Goal: Information Seeking & Learning: Check status

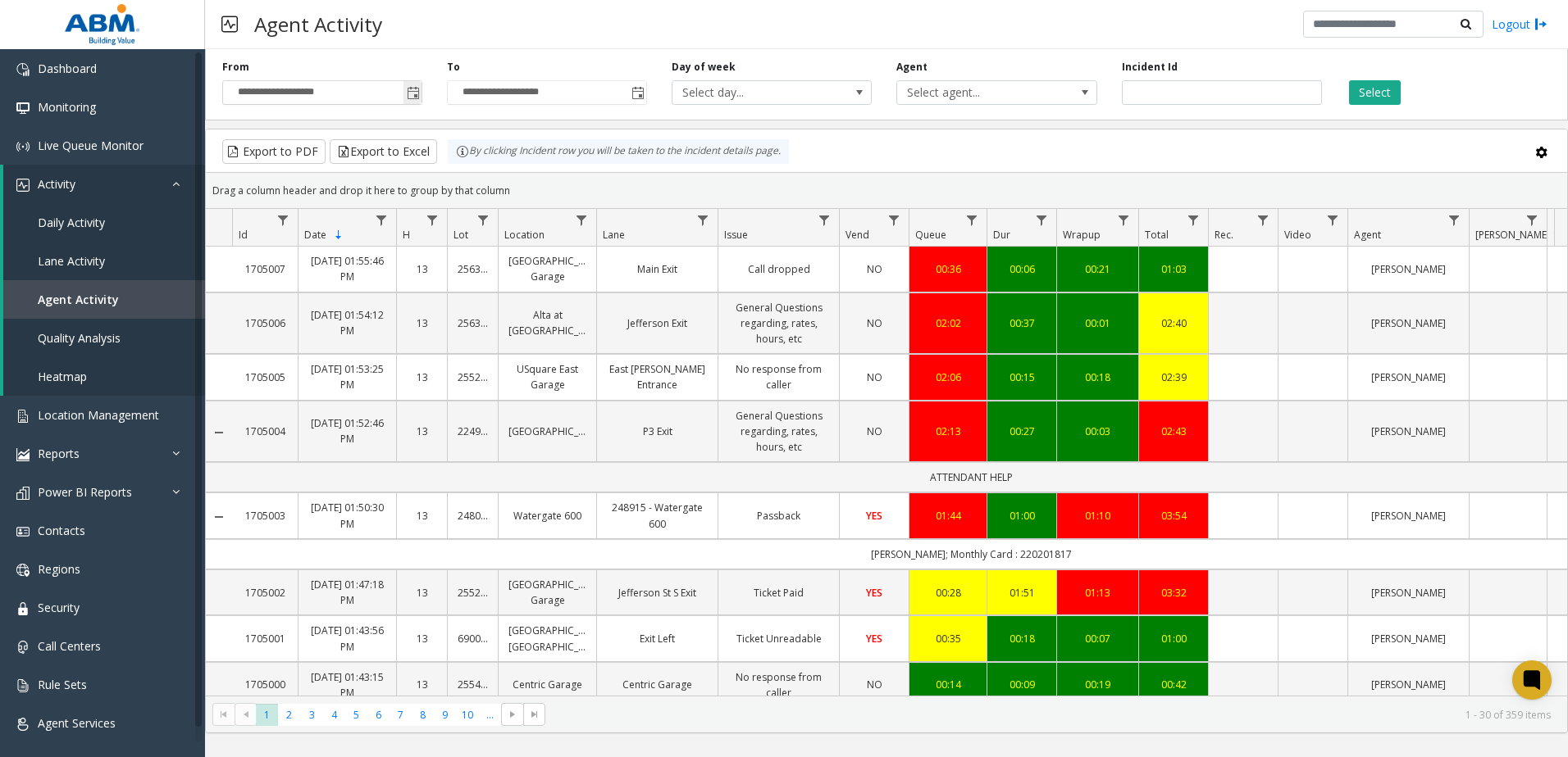
click at [414, 90] on span "Toggle popup" at bounding box center [413, 93] width 13 height 13
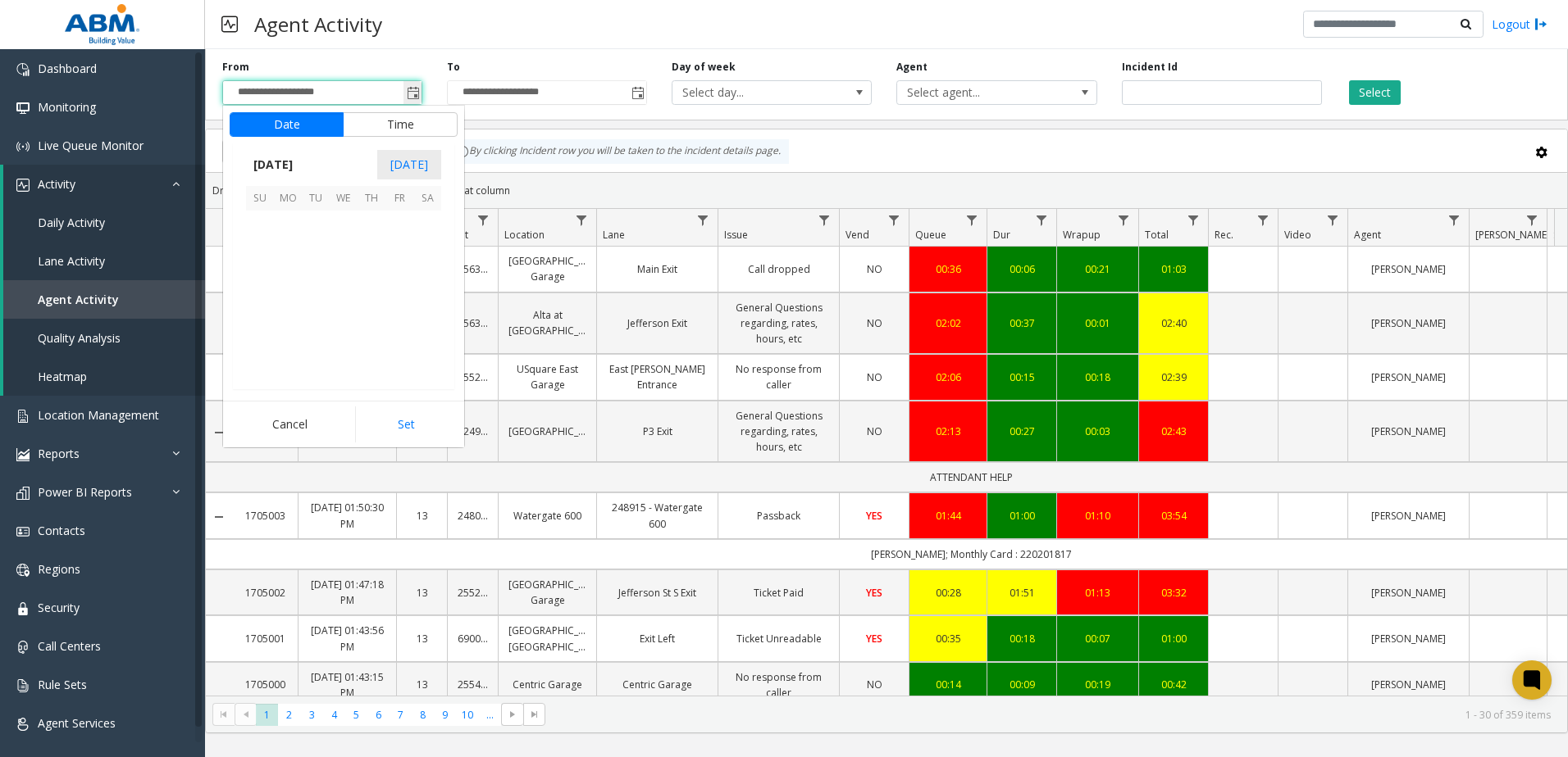
scroll to position [294338, 0]
click at [265, 283] on span "12" at bounding box center [259, 280] width 28 height 28
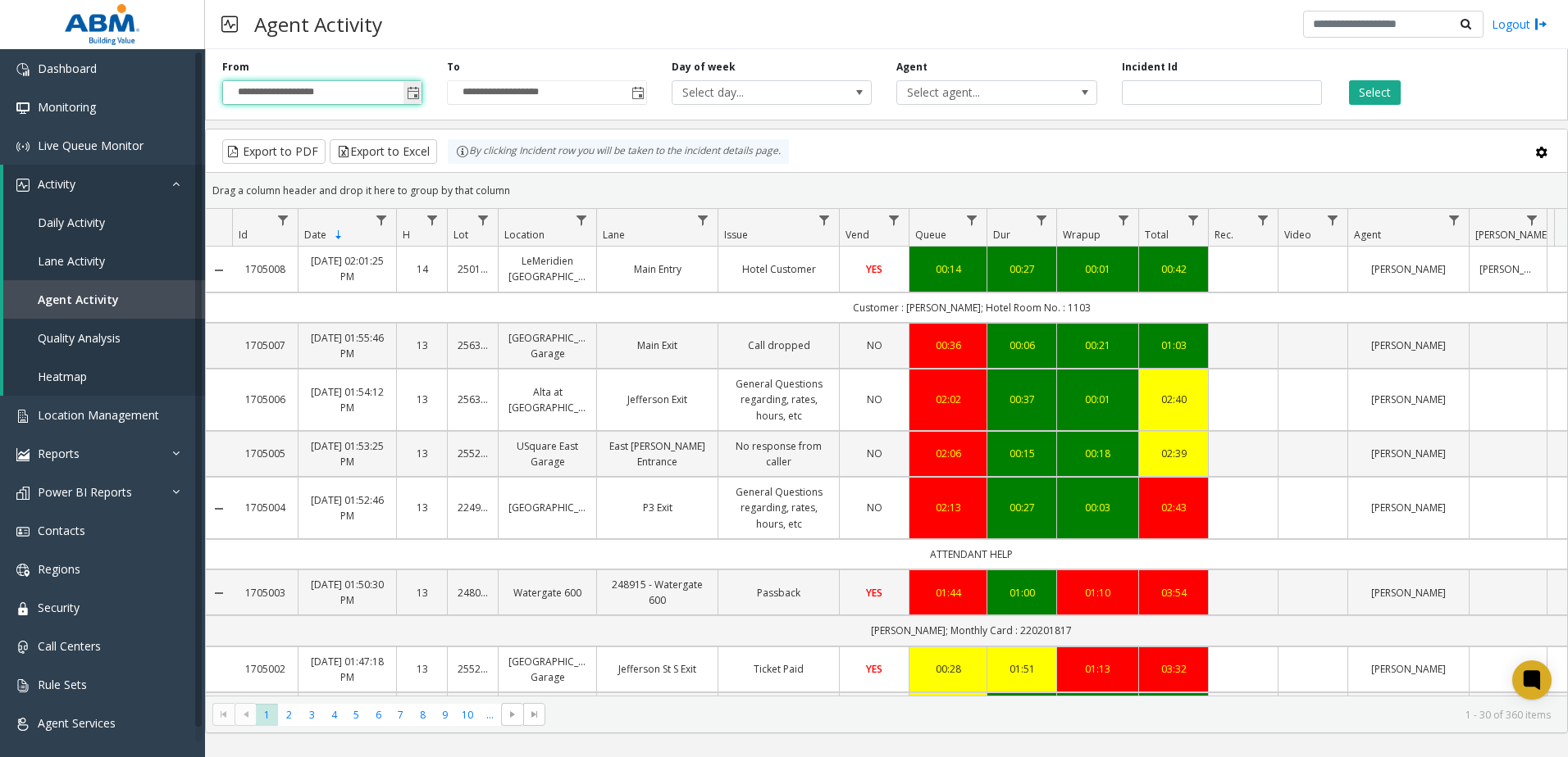
click at [419, 92] on span "Toggle popup" at bounding box center [413, 93] width 13 height 13
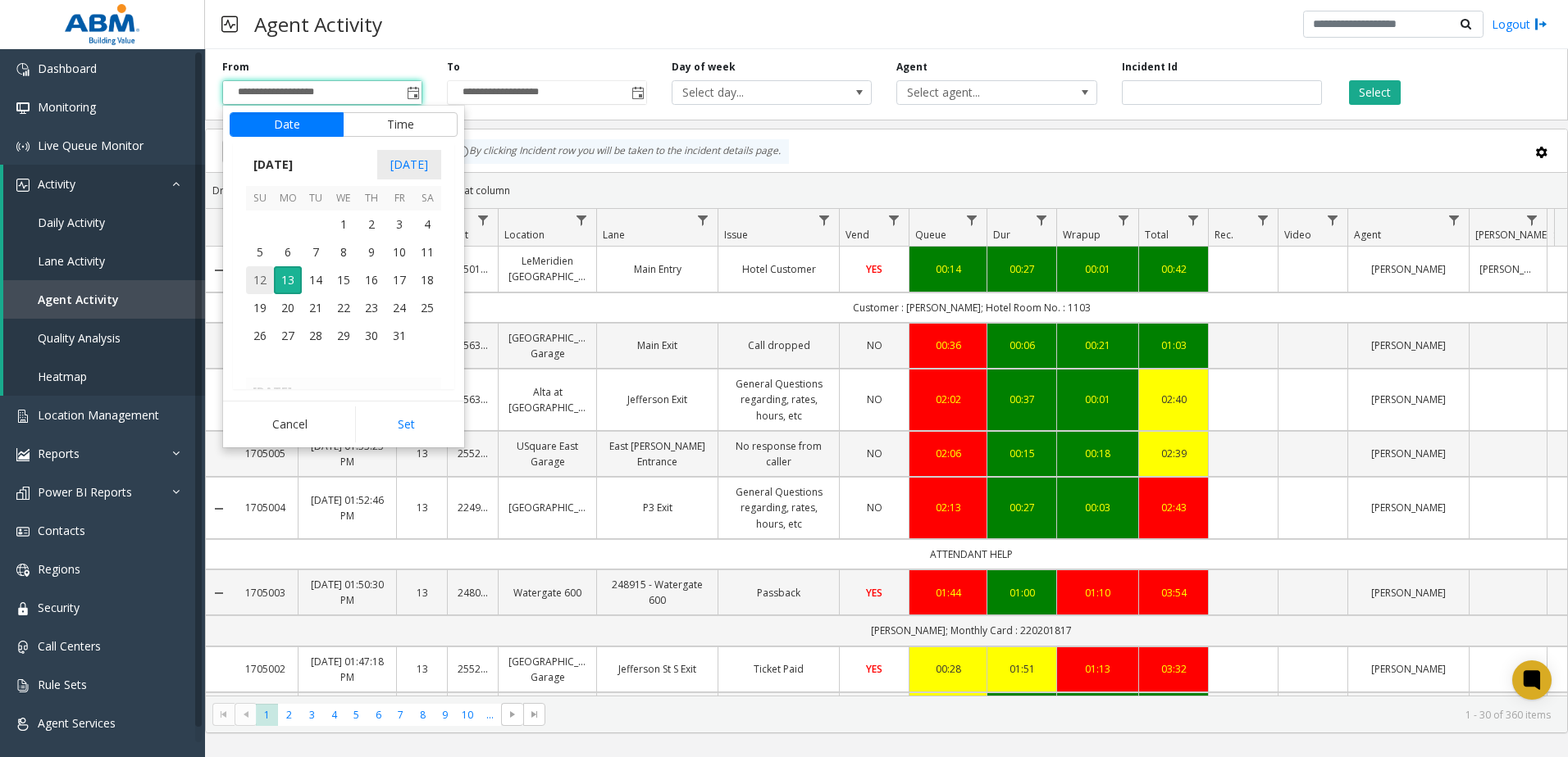
click at [263, 279] on span "12" at bounding box center [259, 280] width 28 height 28
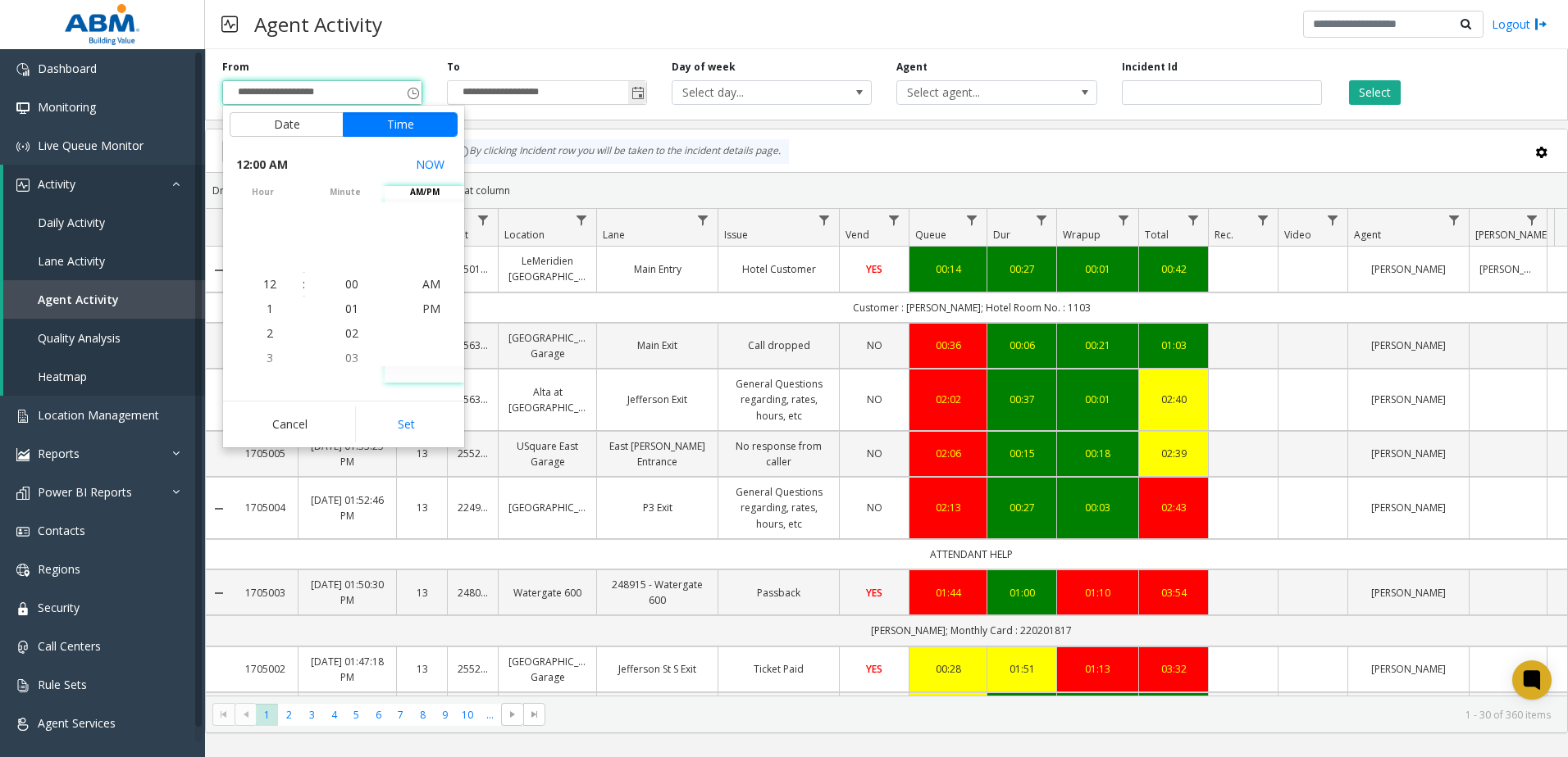
click at [644, 95] on span "Toggle popup" at bounding box center [638, 93] width 13 height 13
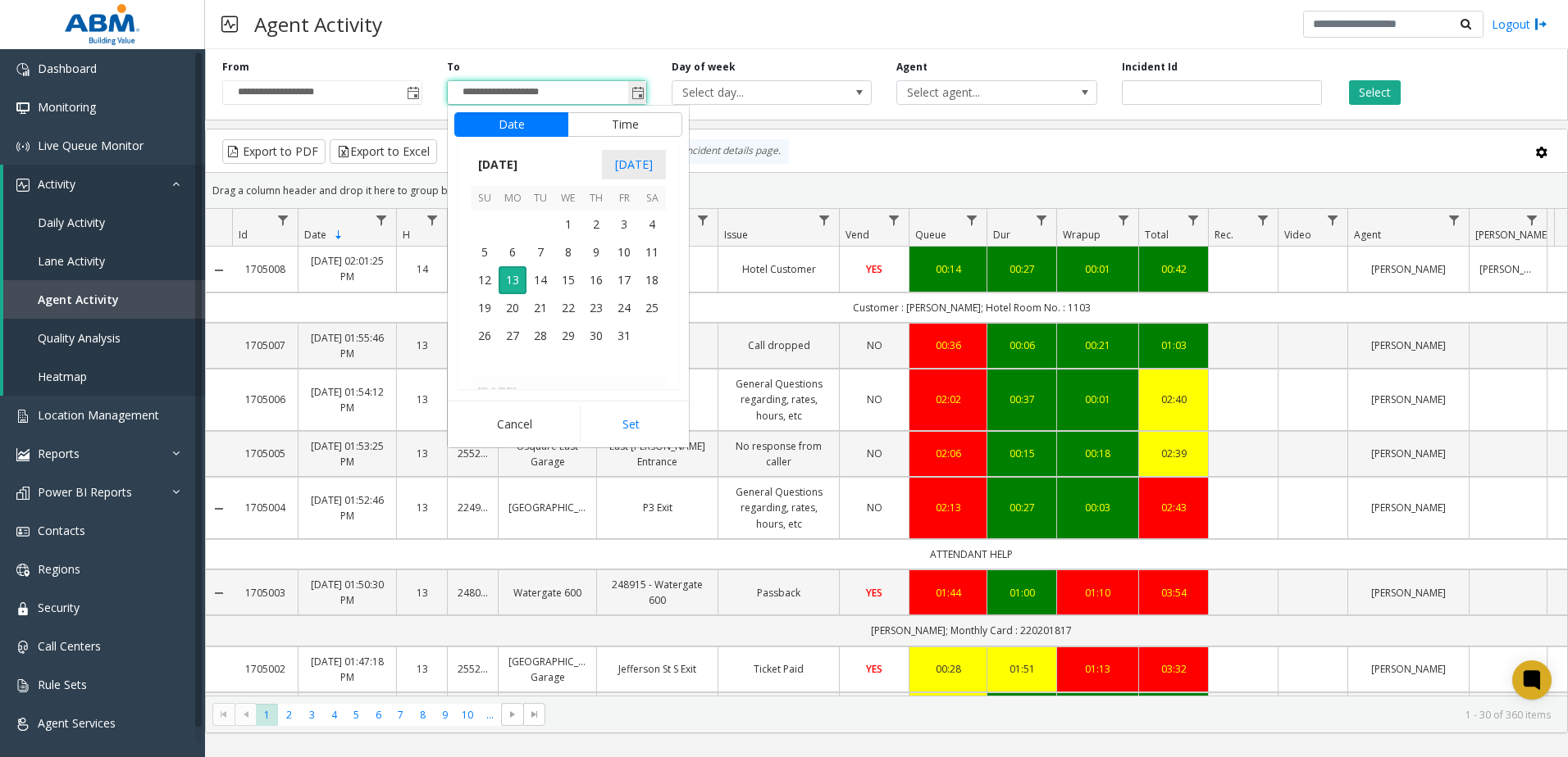
scroll to position [25, 0]
click at [626, 120] on button "Time" at bounding box center [625, 124] width 115 height 25
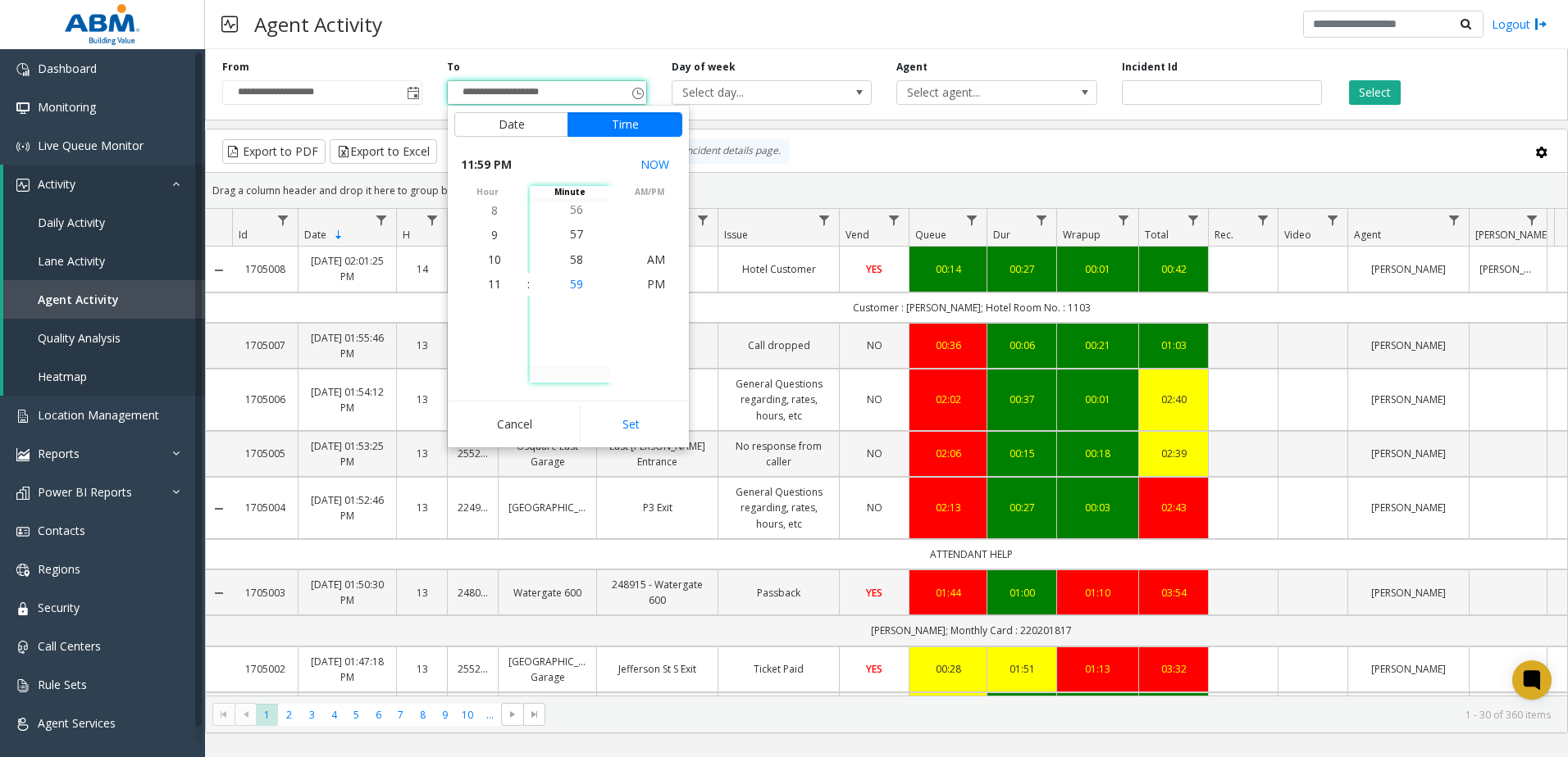
click at [583, 284] on li "59" at bounding box center [576, 284] width 57 height 25
click at [621, 425] on button "Set" at bounding box center [631, 424] width 104 height 36
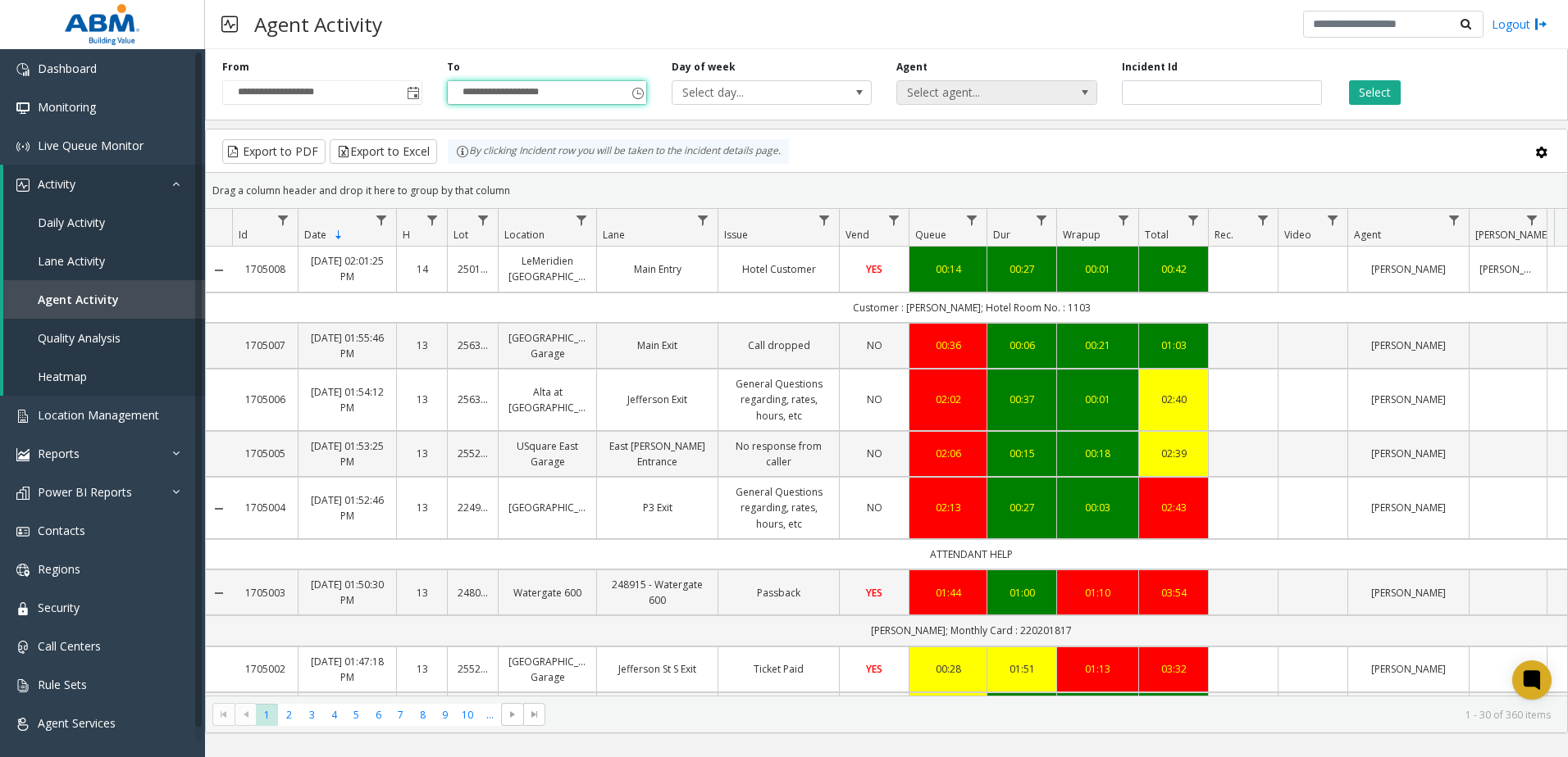
click at [912, 102] on span "Select agent..." at bounding box center [977, 92] width 159 height 23
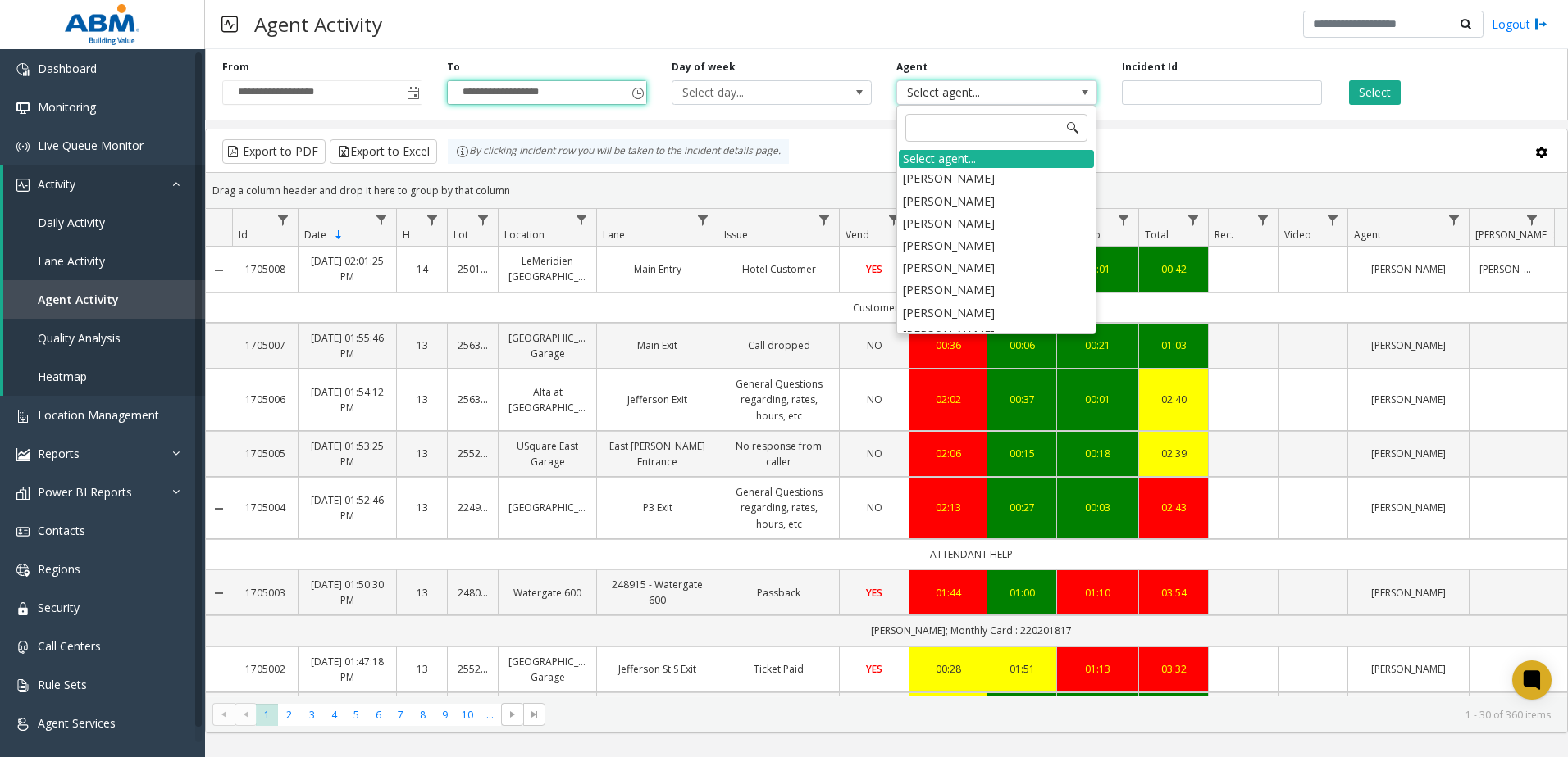
scroll to position [1476, 0]
click at [995, 220] on li "[PERSON_NAME]" at bounding box center [996, 231] width 195 height 22
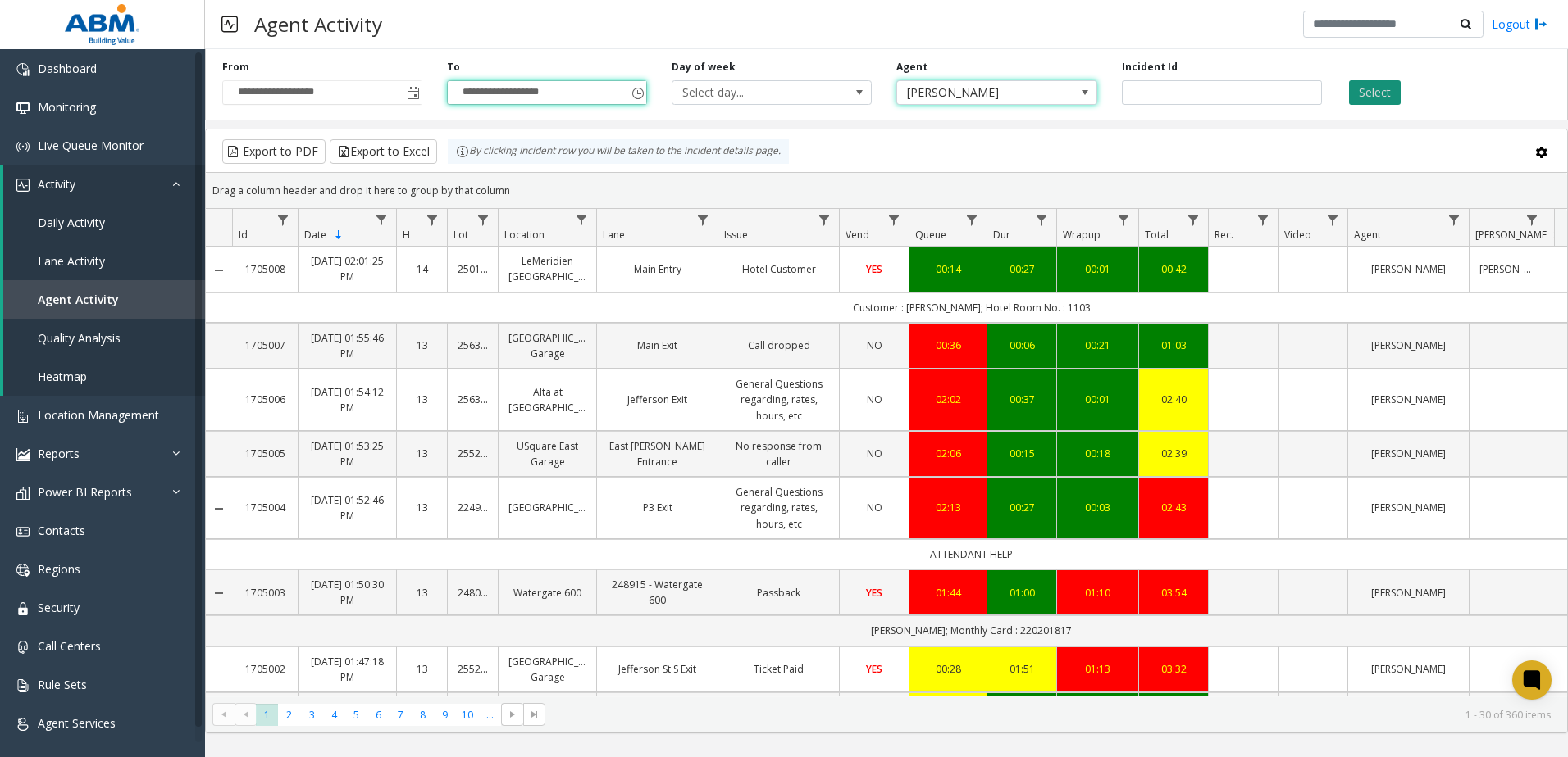
click at [1376, 90] on button "Select" at bounding box center [1375, 92] width 51 height 25
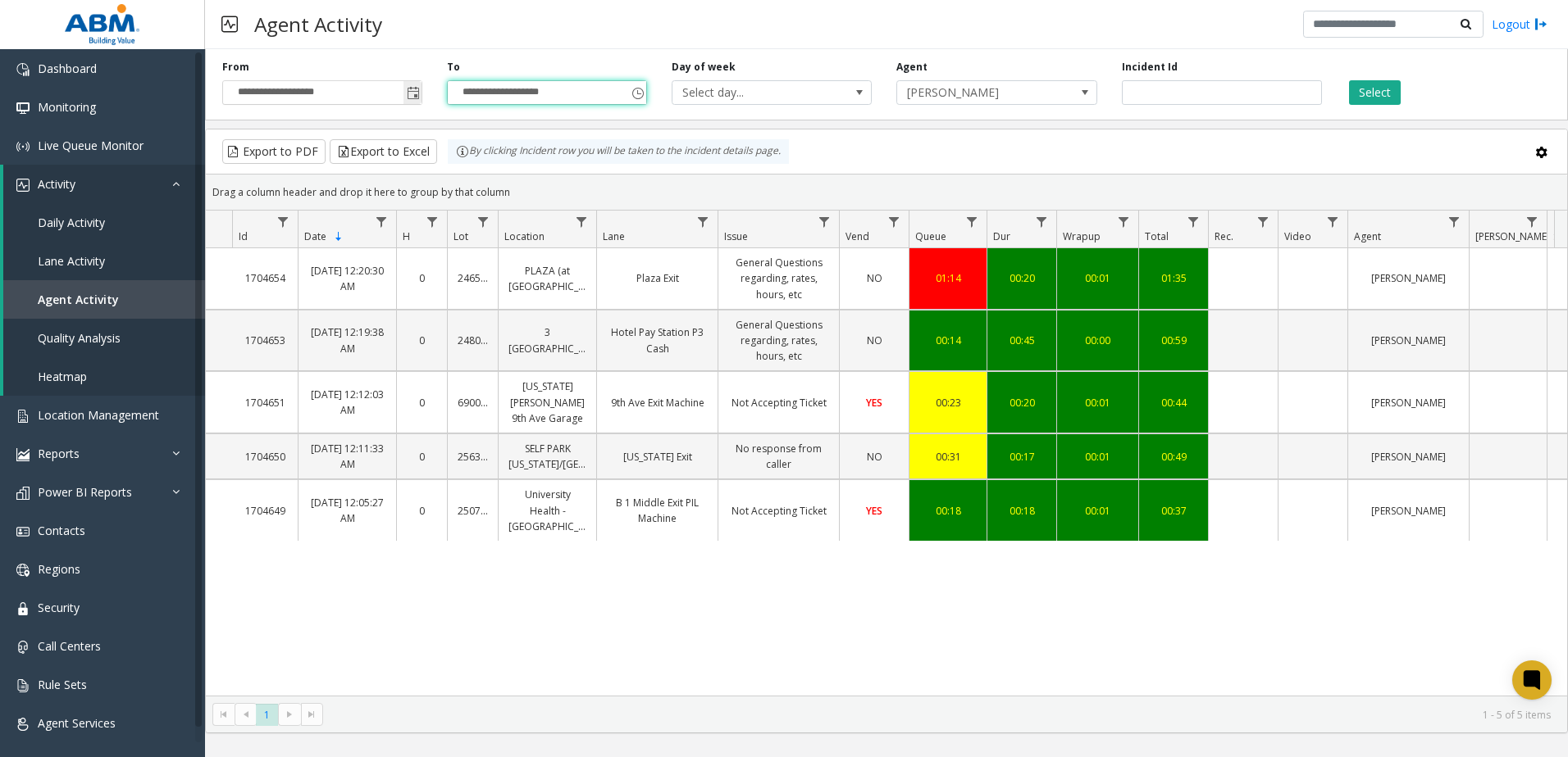
click at [413, 98] on span "Toggle popup" at bounding box center [413, 93] width 13 height 13
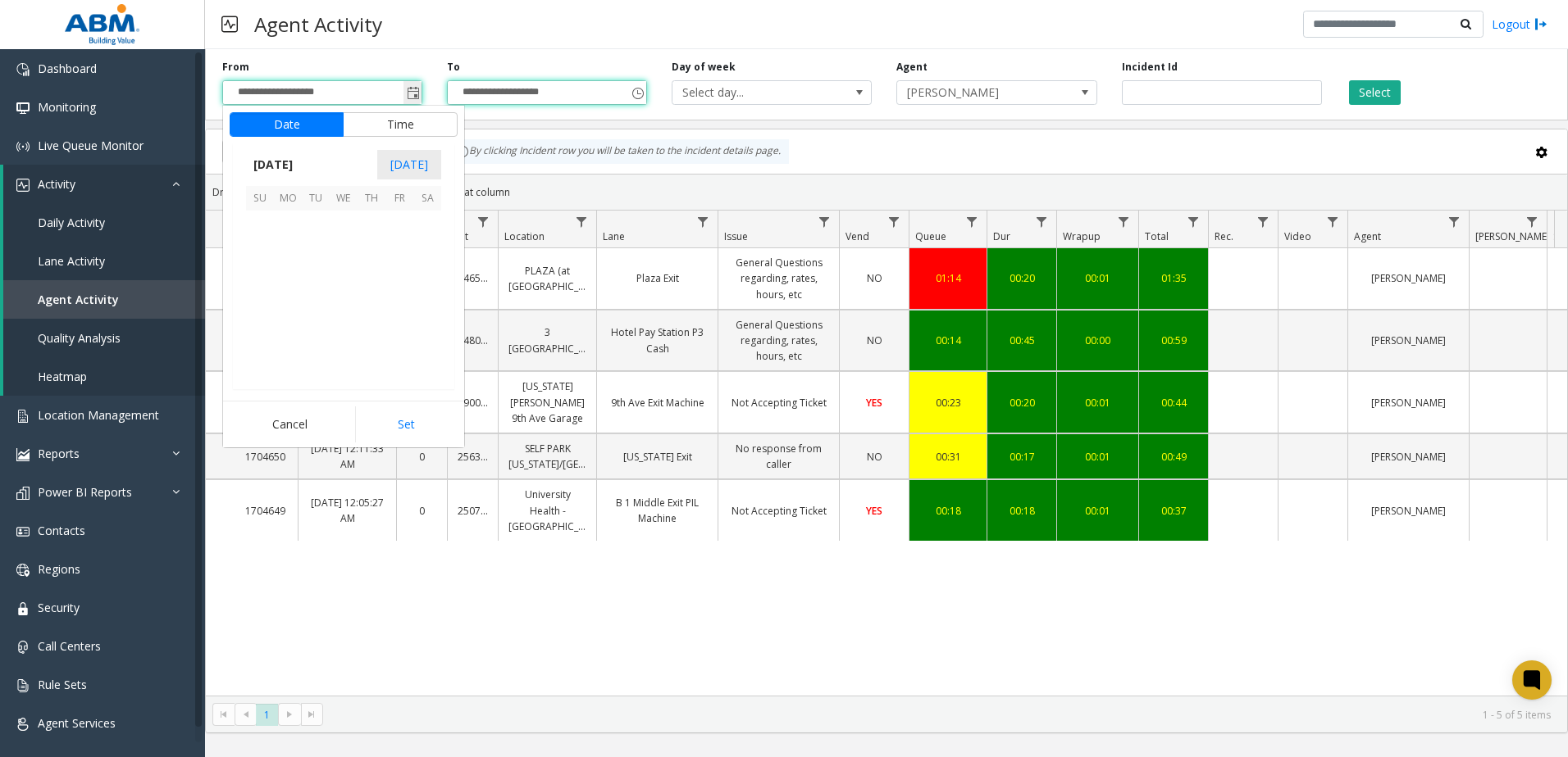
scroll to position [294338, 0]
click at [258, 285] on span "12" at bounding box center [259, 280] width 28 height 28
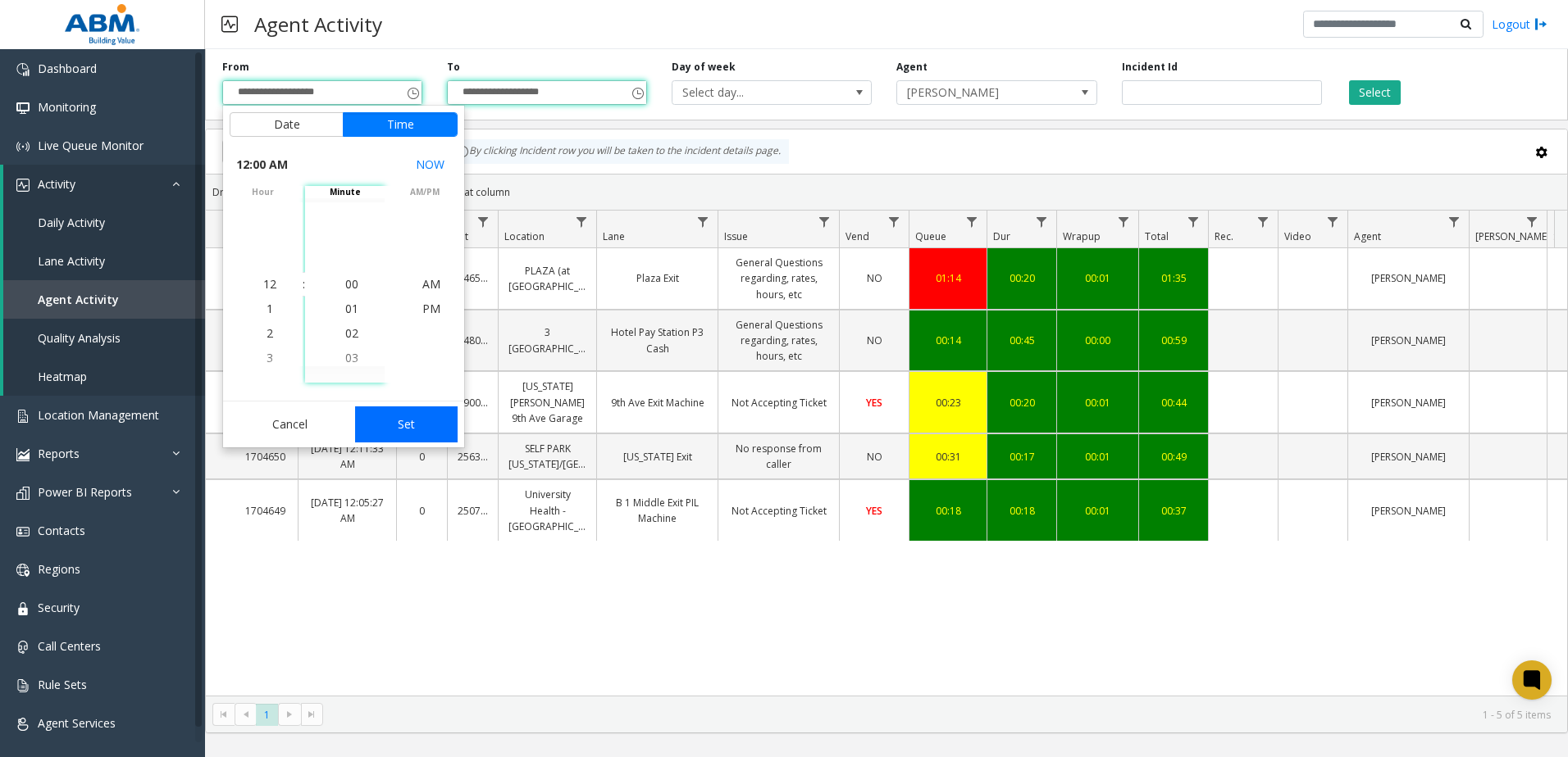
click at [379, 425] on button "Set" at bounding box center [407, 424] width 104 height 36
type input "**********"
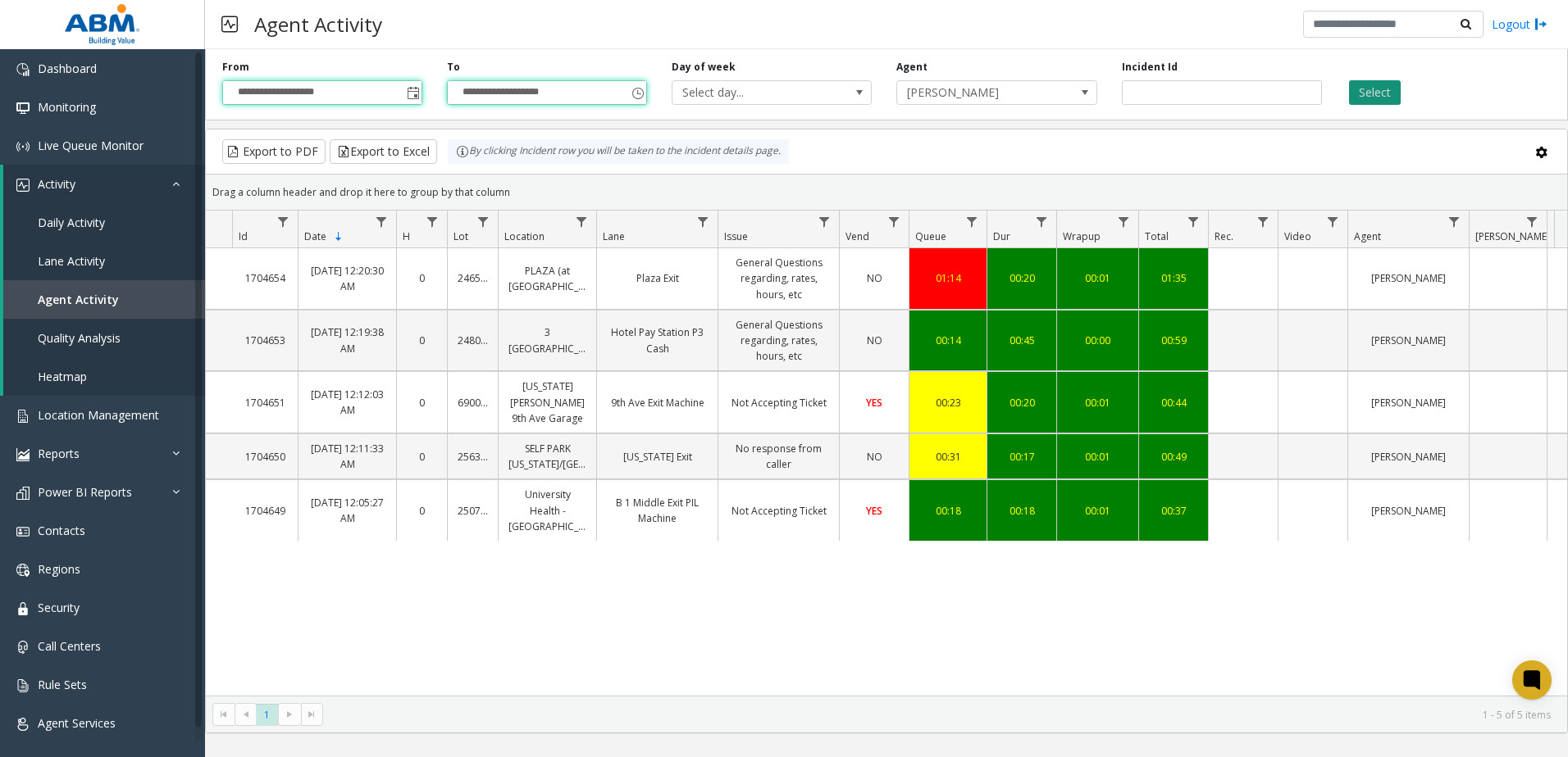
click at [1373, 101] on button "Select" at bounding box center [1375, 92] width 51 height 25
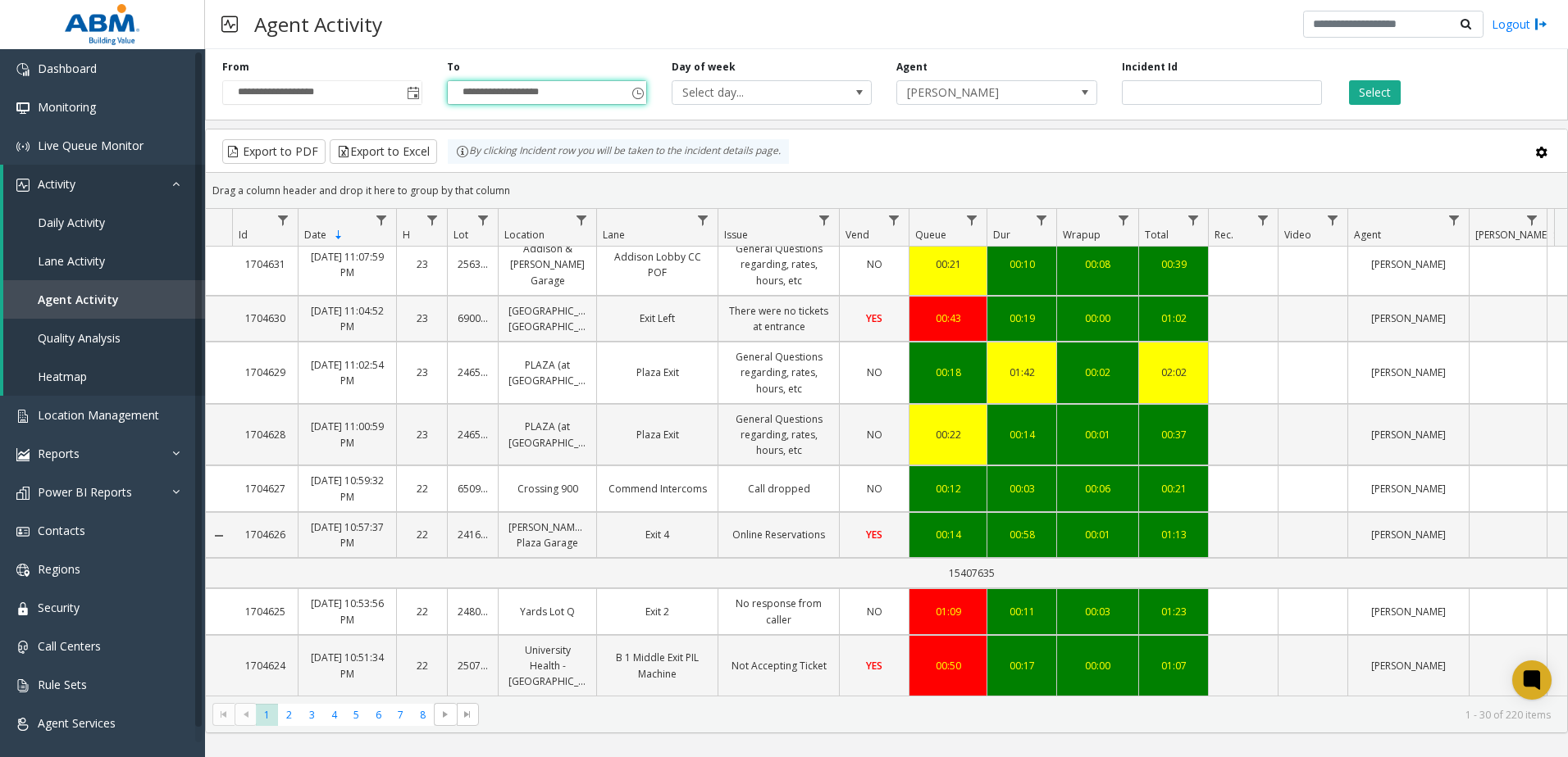
scroll to position [1322, 0]
click at [288, 711] on span "2" at bounding box center [289, 715] width 22 height 22
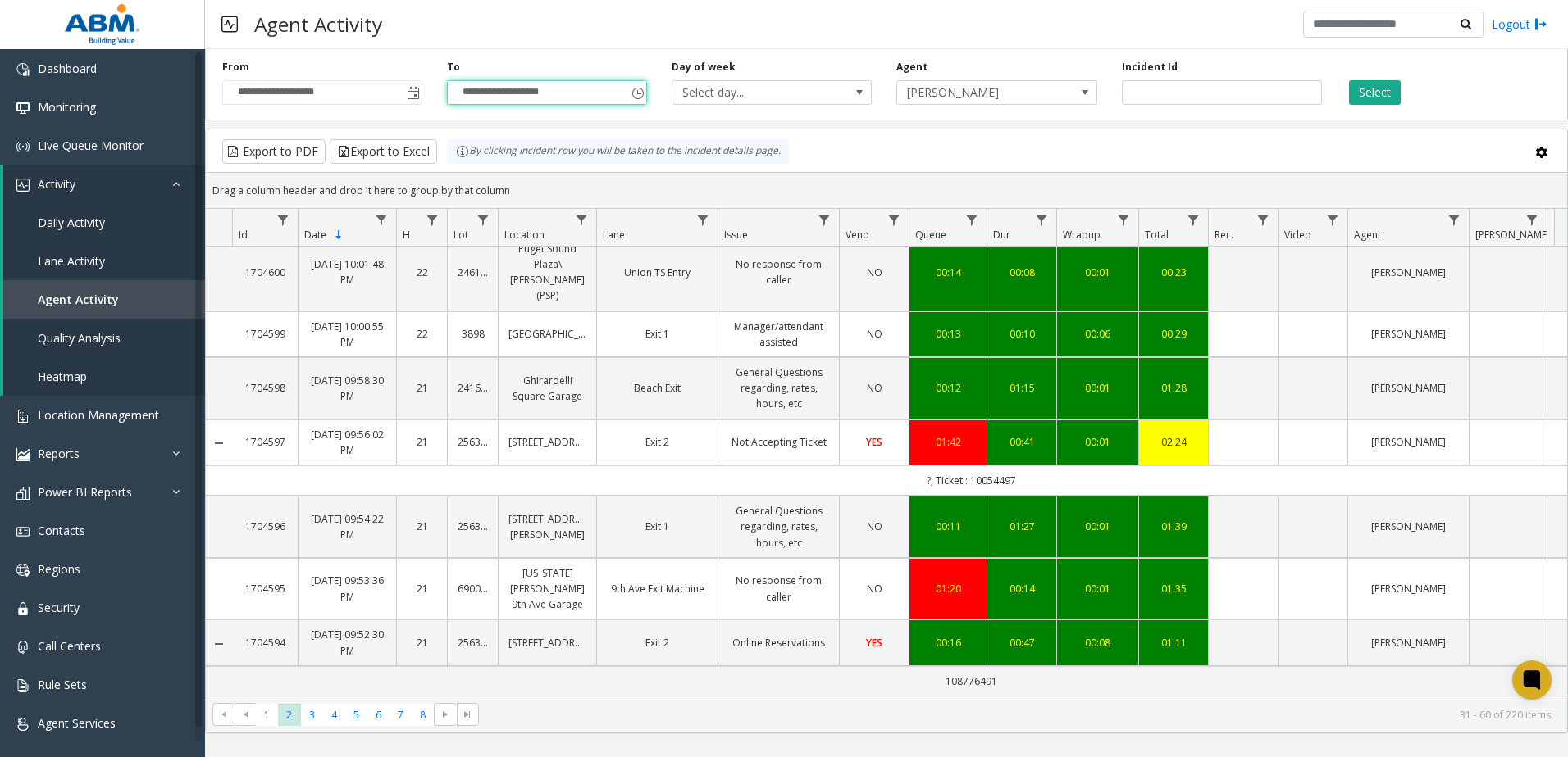
scroll to position [1415, 0]
click at [309, 712] on span "3" at bounding box center [312, 715] width 22 height 22
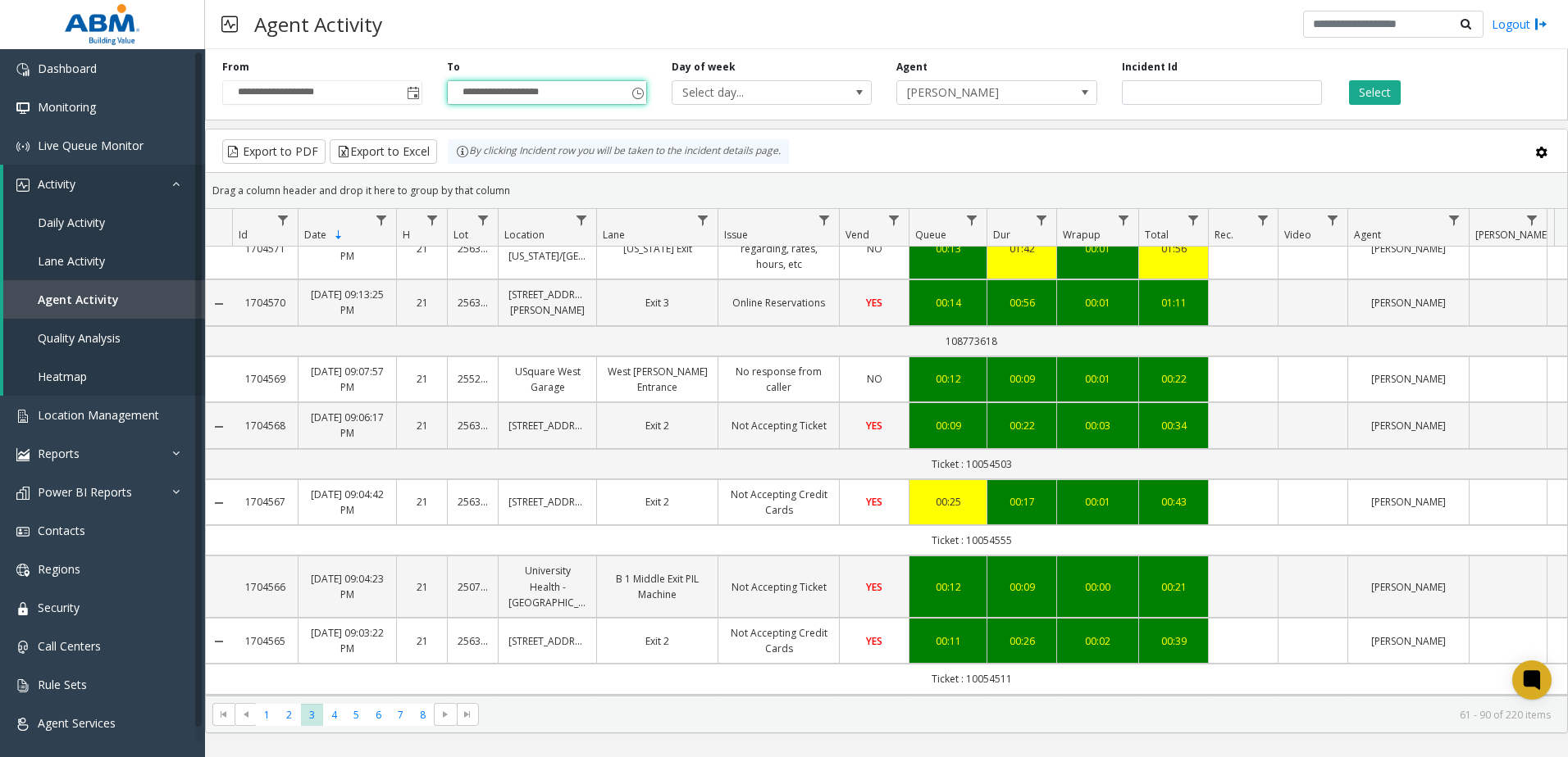
scroll to position [1547, 0]
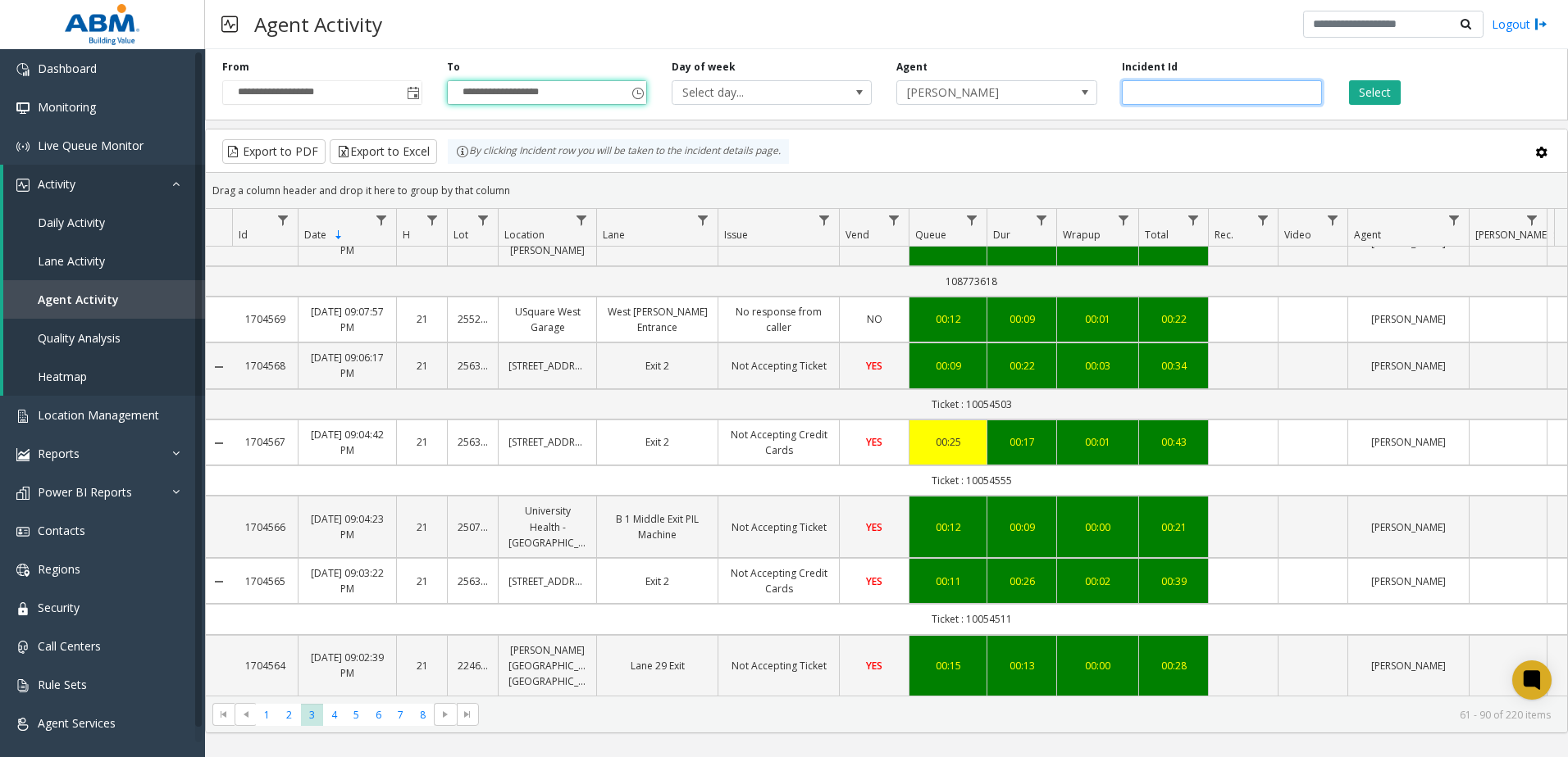
click at [1184, 92] on input "number" at bounding box center [1222, 92] width 200 height 25
click at [1161, 95] on input "number" at bounding box center [1222, 92] width 200 height 25
click at [992, 91] on span "[PERSON_NAME]" at bounding box center [977, 92] width 159 height 23
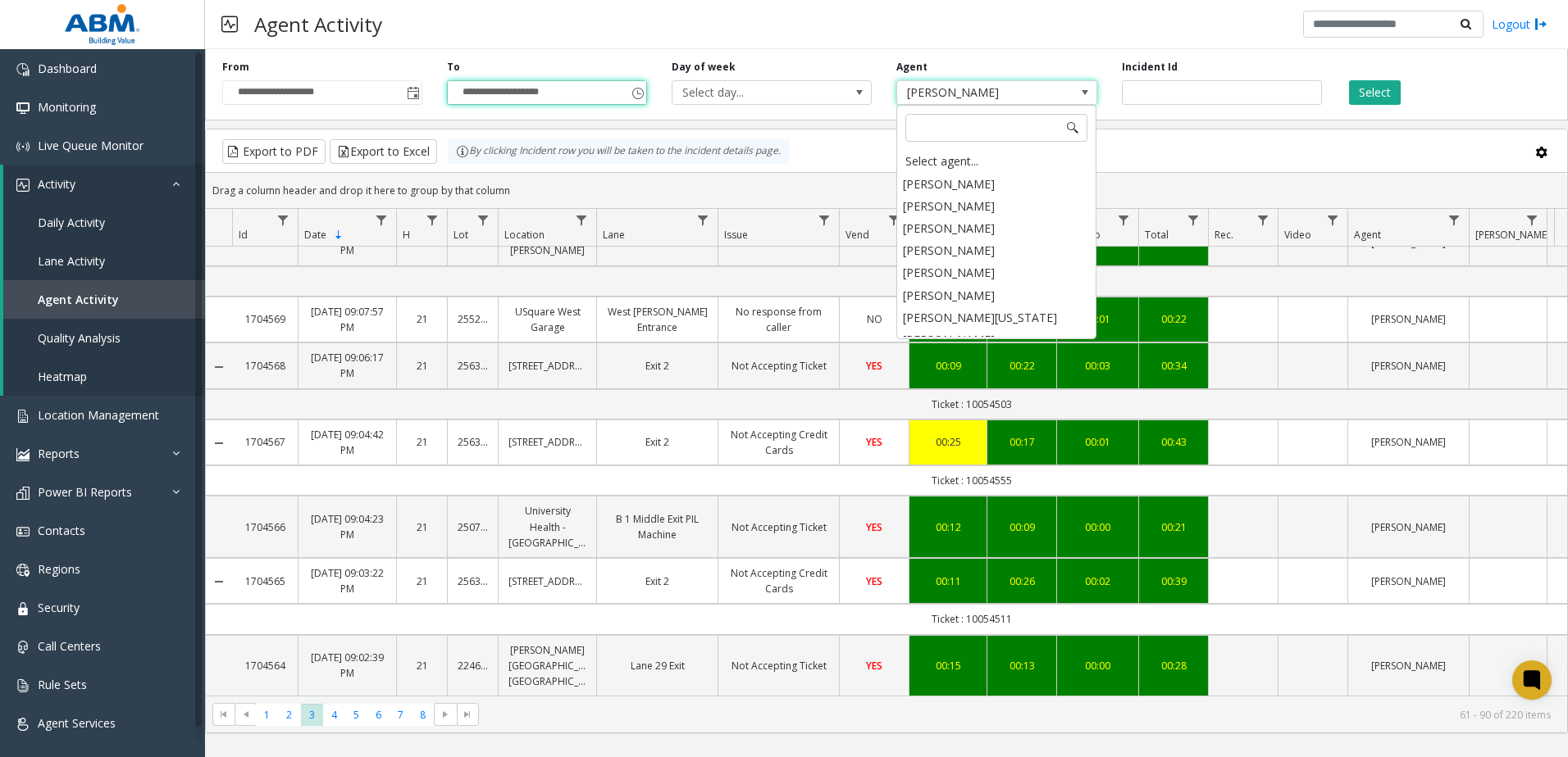
scroll to position [1364, 0]
click at [992, 92] on span "[PERSON_NAME]" at bounding box center [977, 92] width 159 height 23
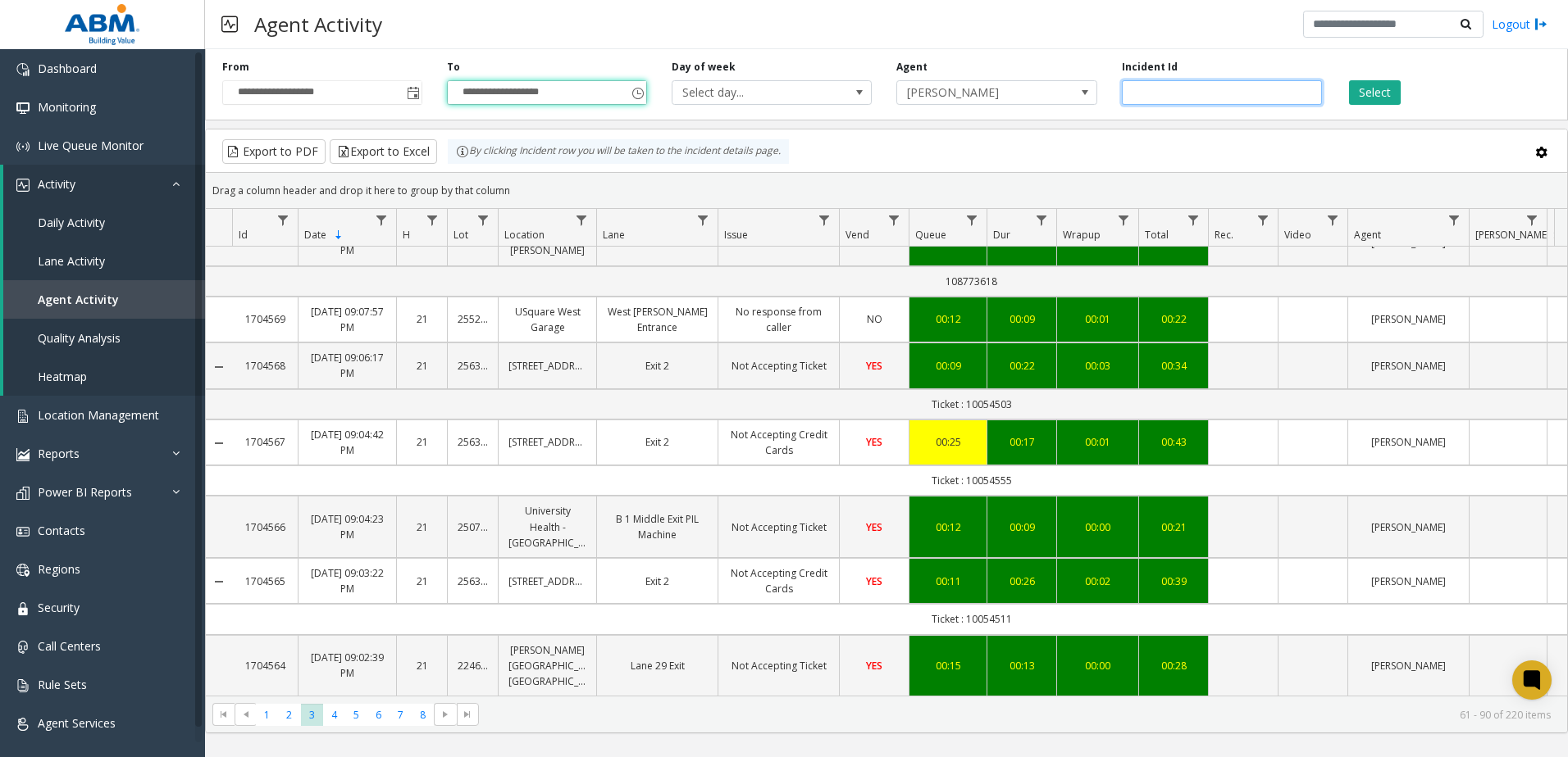
click at [1145, 94] on input "number" at bounding box center [1222, 92] width 200 height 25
click at [1233, 98] on input "number" at bounding box center [1222, 92] width 200 height 25
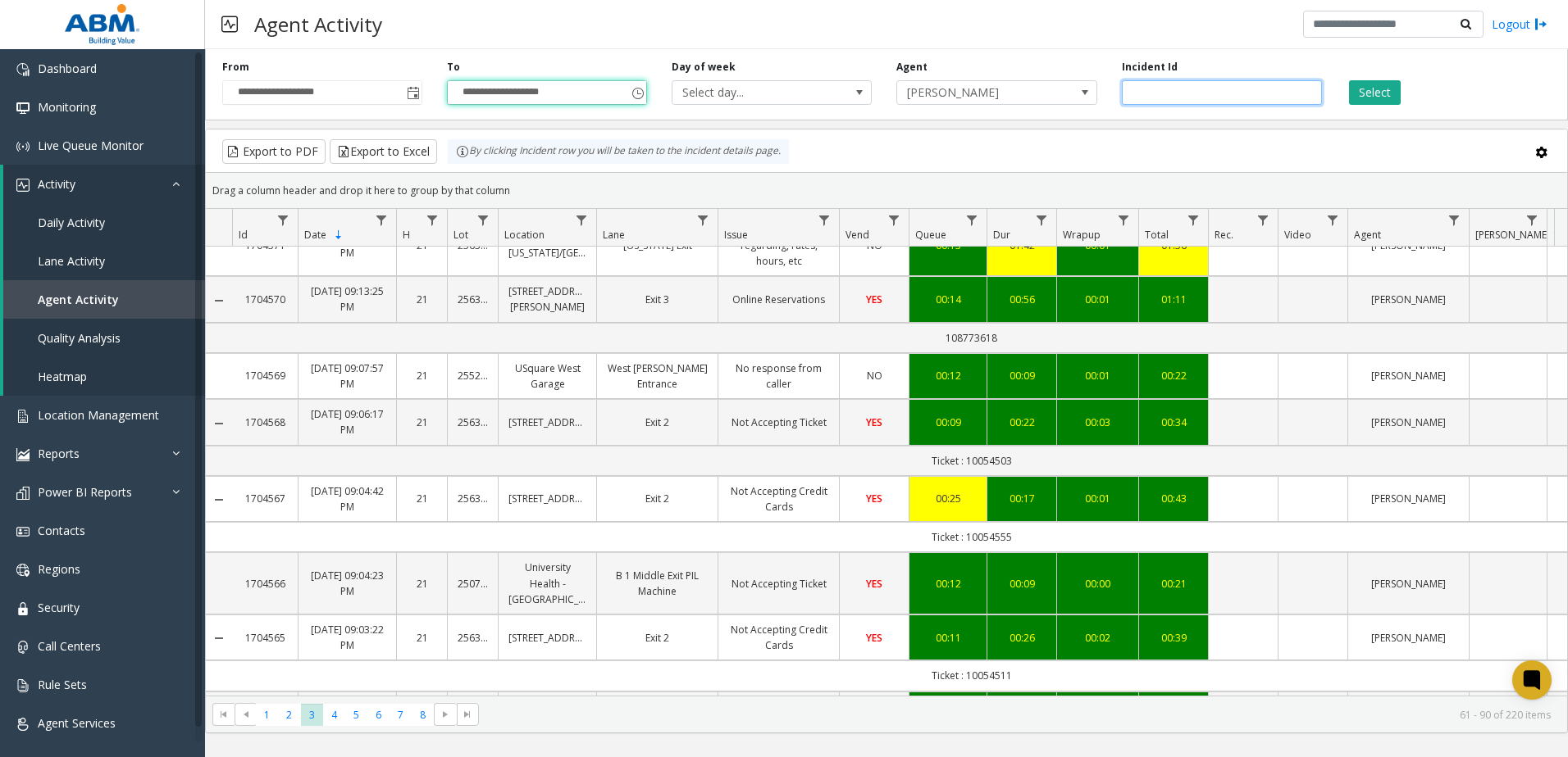
scroll to position [1547, 0]
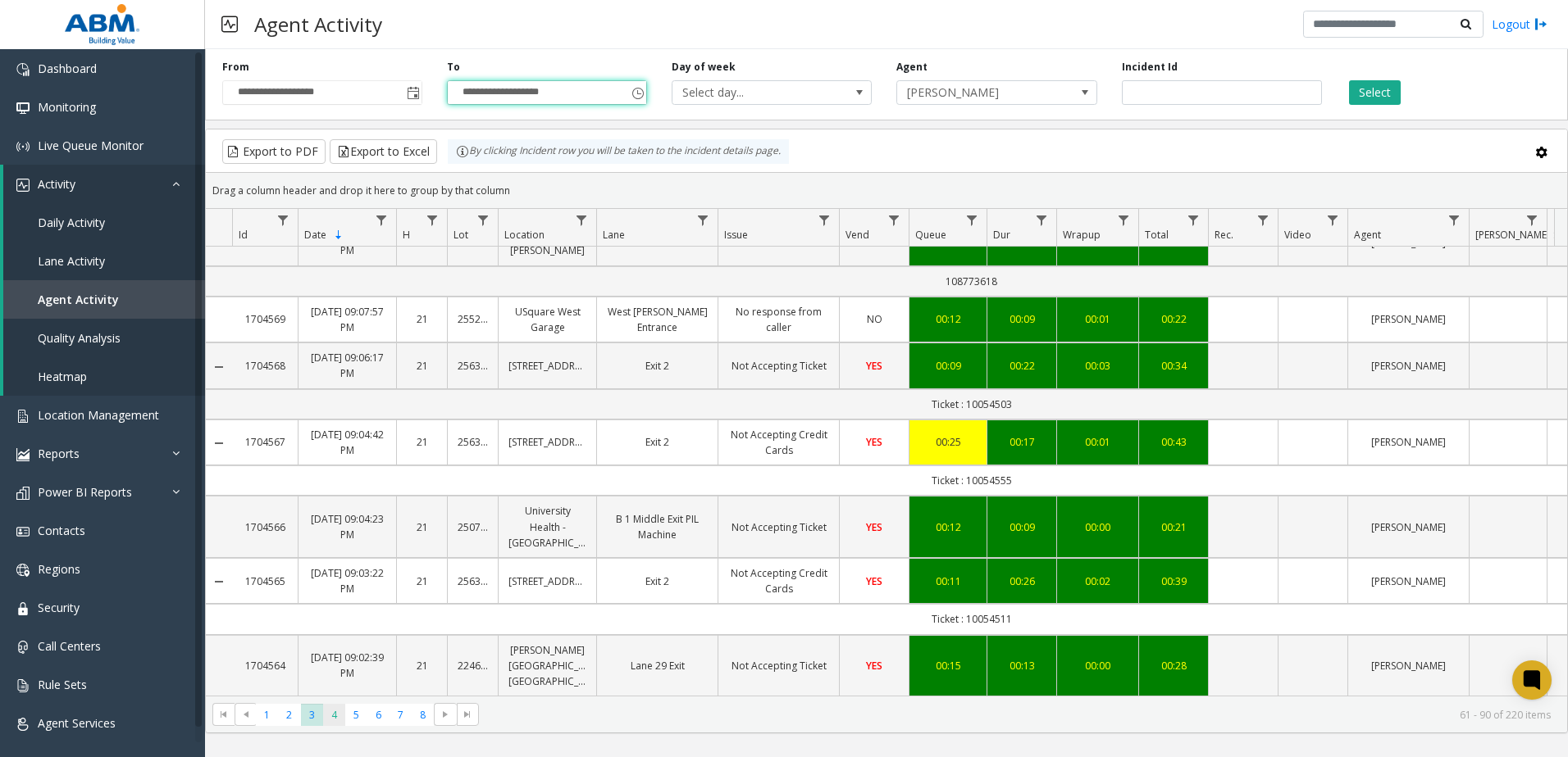
click at [338, 716] on span "4" at bounding box center [335, 715] width 22 height 22
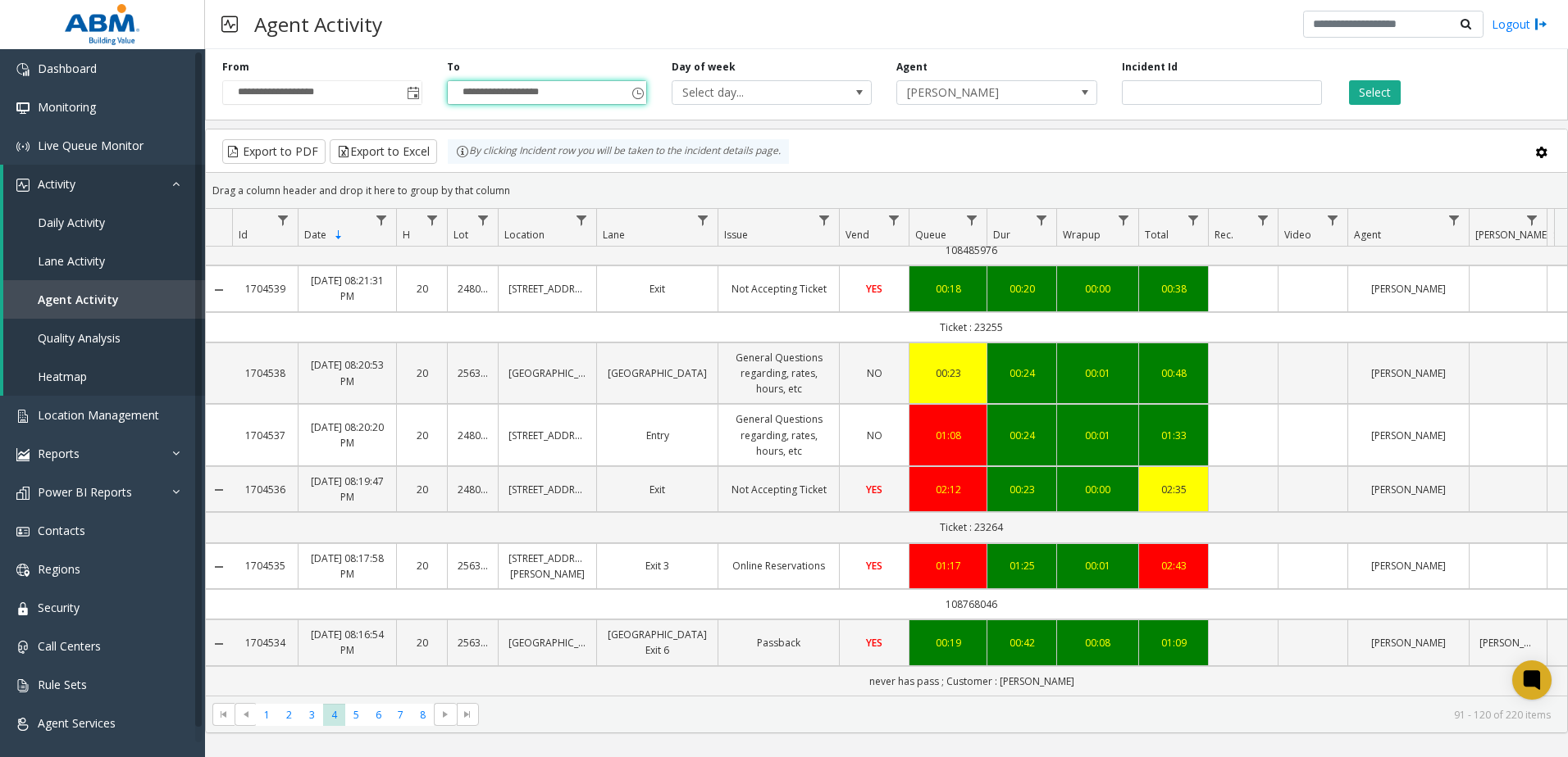
scroll to position [1523, 0]
click at [1179, 95] on input "number" at bounding box center [1222, 92] width 200 height 25
click at [1038, 94] on span "[PERSON_NAME]" at bounding box center [977, 92] width 159 height 23
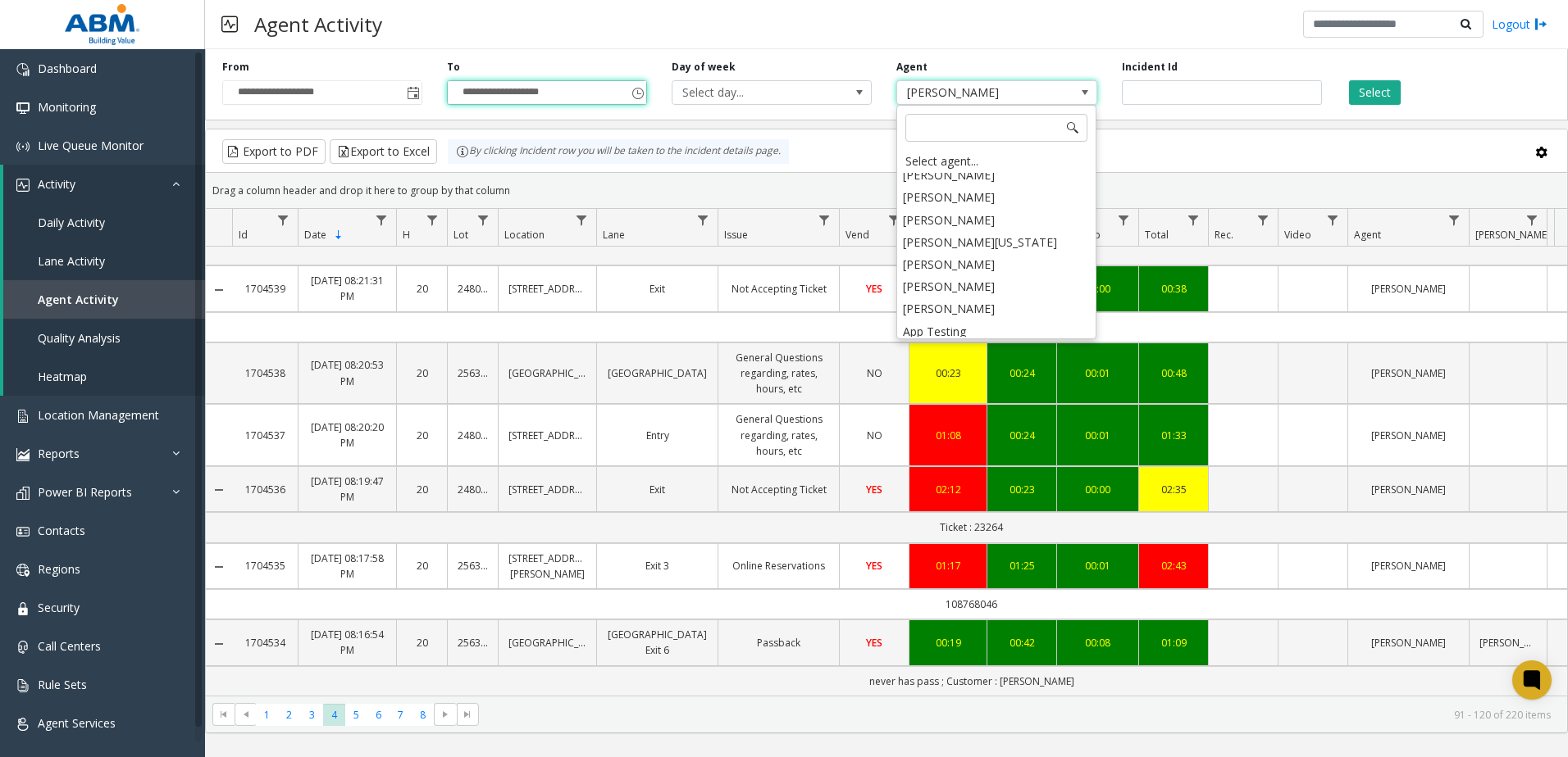
scroll to position [0, 0]
click at [962, 160] on div "Select agent..." at bounding box center [996, 161] width 195 height 23
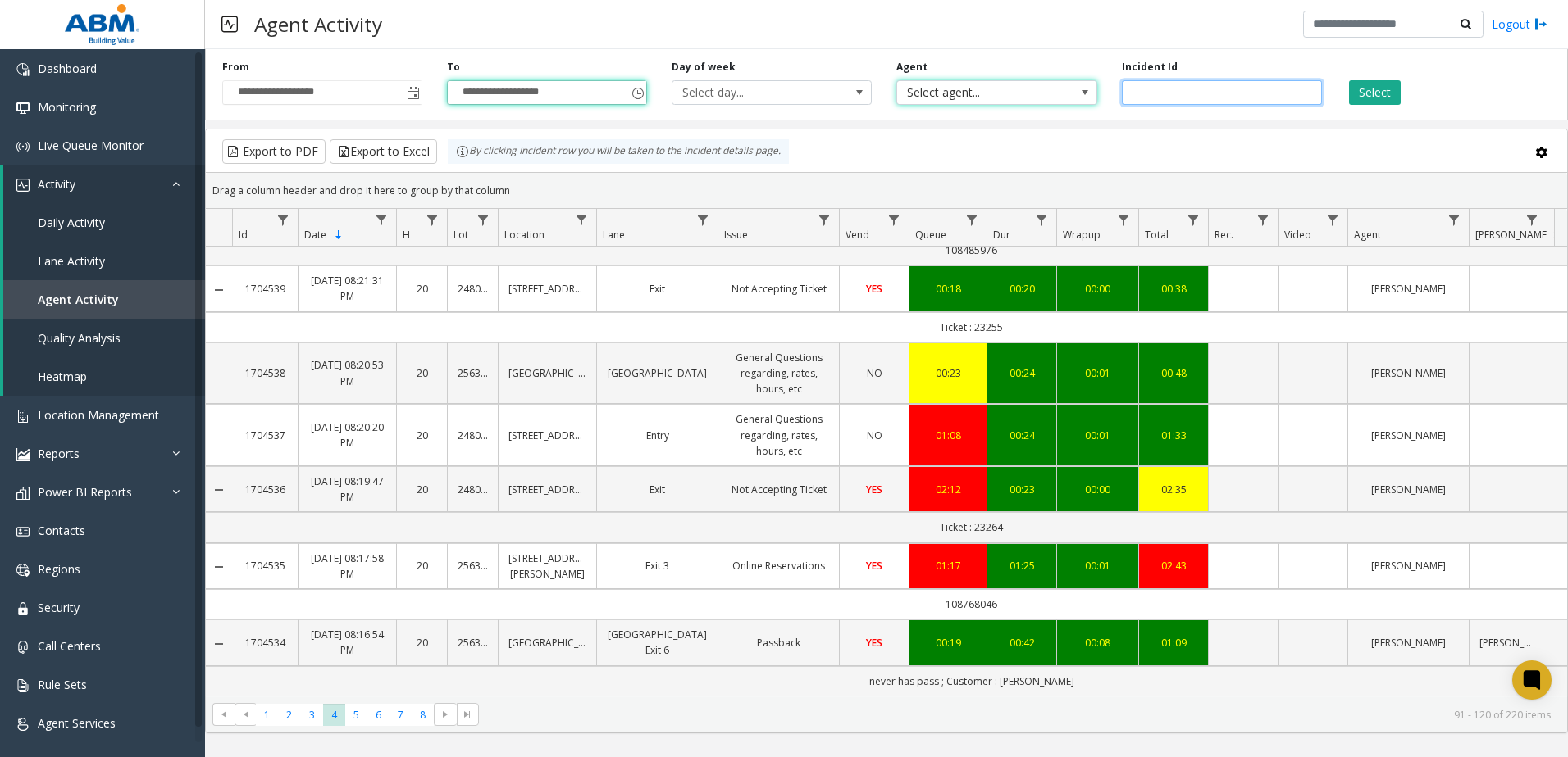
click at [1185, 99] on input "number" at bounding box center [1222, 92] width 200 height 25
click at [1370, 95] on button "Select" at bounding box center [1375, 92] width 51 height 25
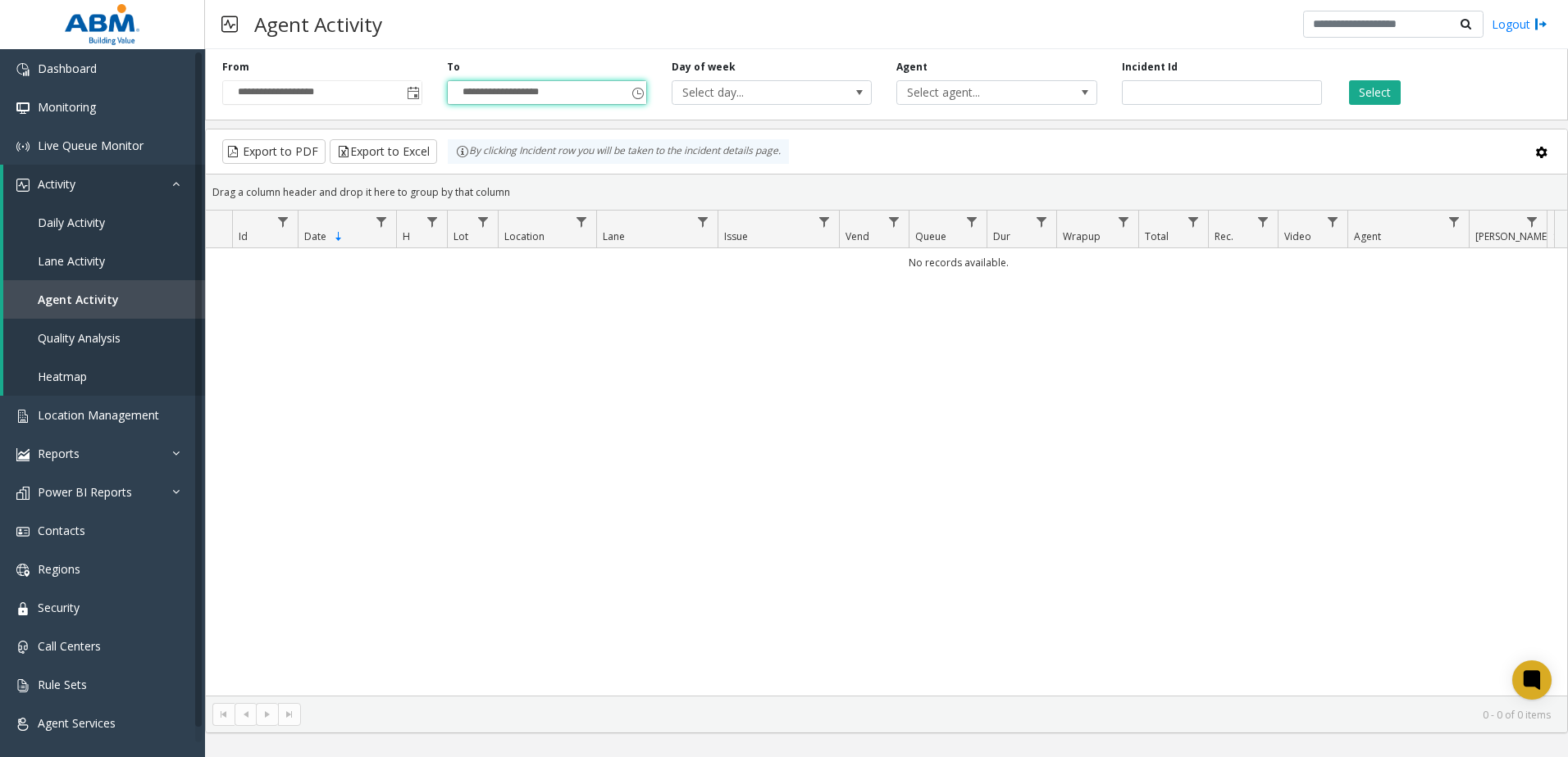
click at [1172, 106] on div "**********" at bounding box center [887, 81] width 1363 height 78
click at [1173, 98] on input "**" at bounding box center [1222, 92] width 200 height 25
click at [1173, 98] on input "**" at bounding box center [1222, 92] width 200 height 25
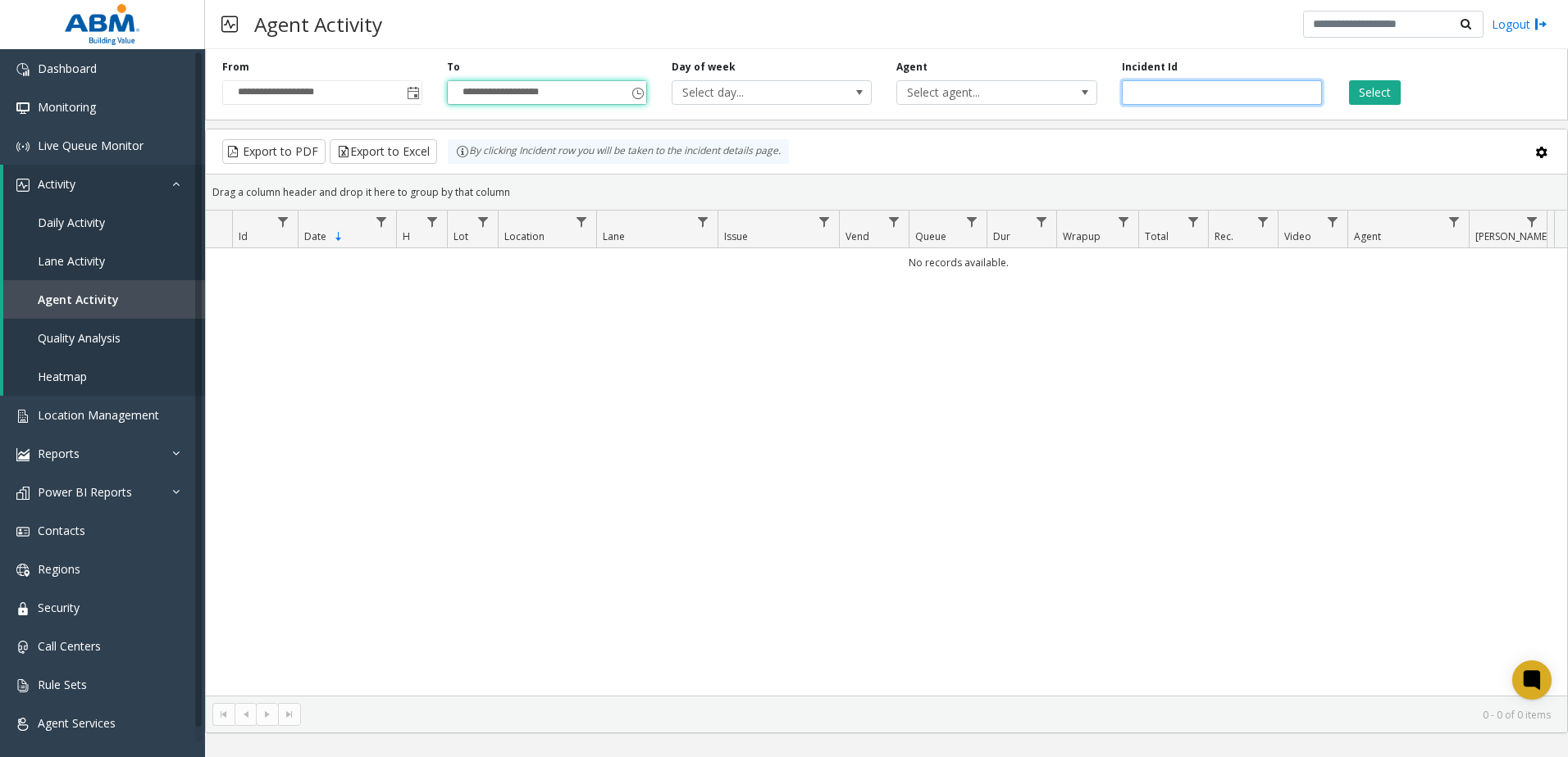
click at [1167, 96] on input "**" at bounding box center [1222, 92] width 200 height 25
type input "*"
click at [556, 66] on div "**********" at bounding box center [547, 82] width 225 height 45
click at [1365, 97] on button "Select" at bounding box center [1375, 92] width 51 height 25
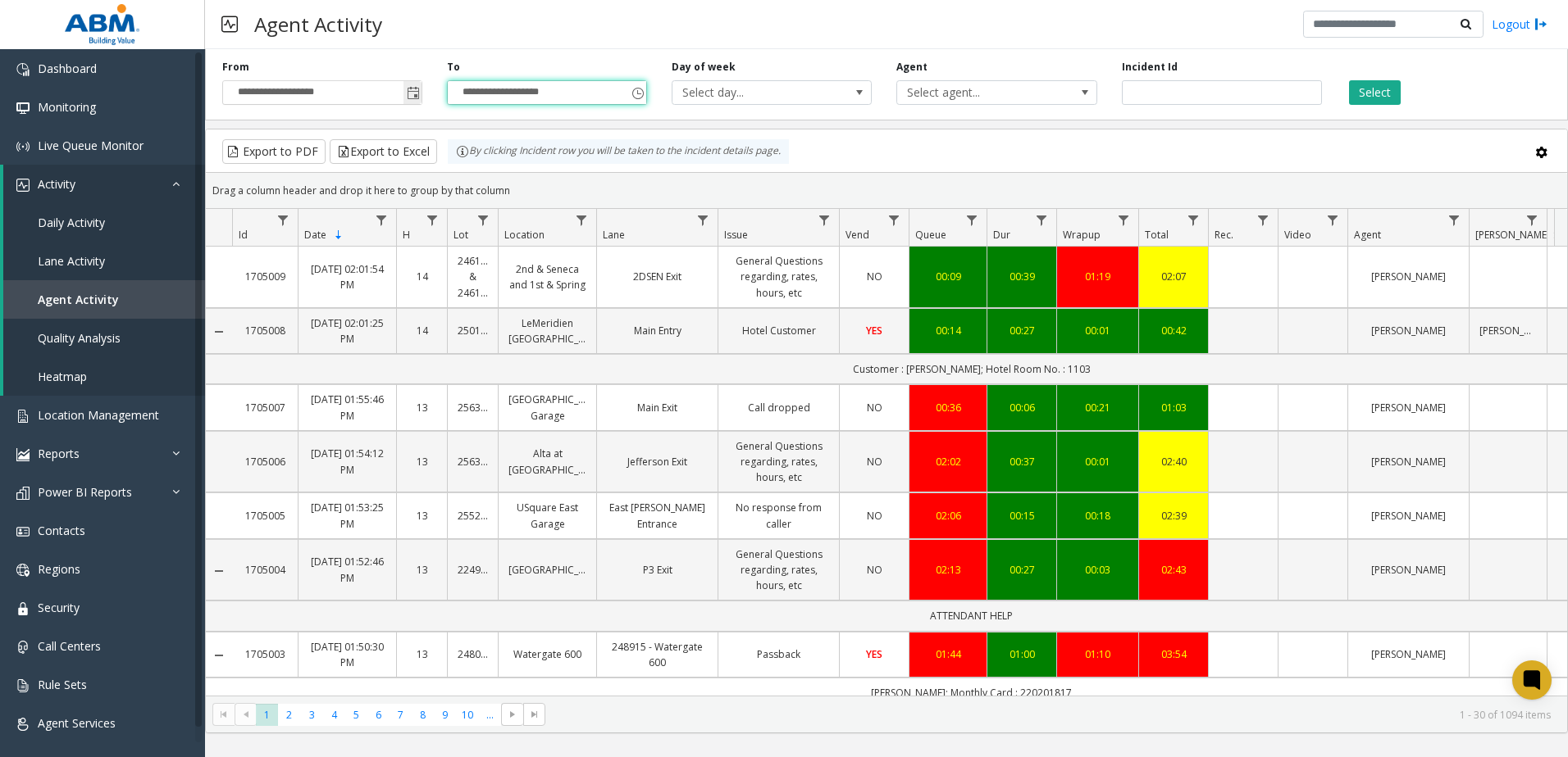
click at [410, 96] on span "Toggle popup" at bounding box center [413, 93] width 13 height 13
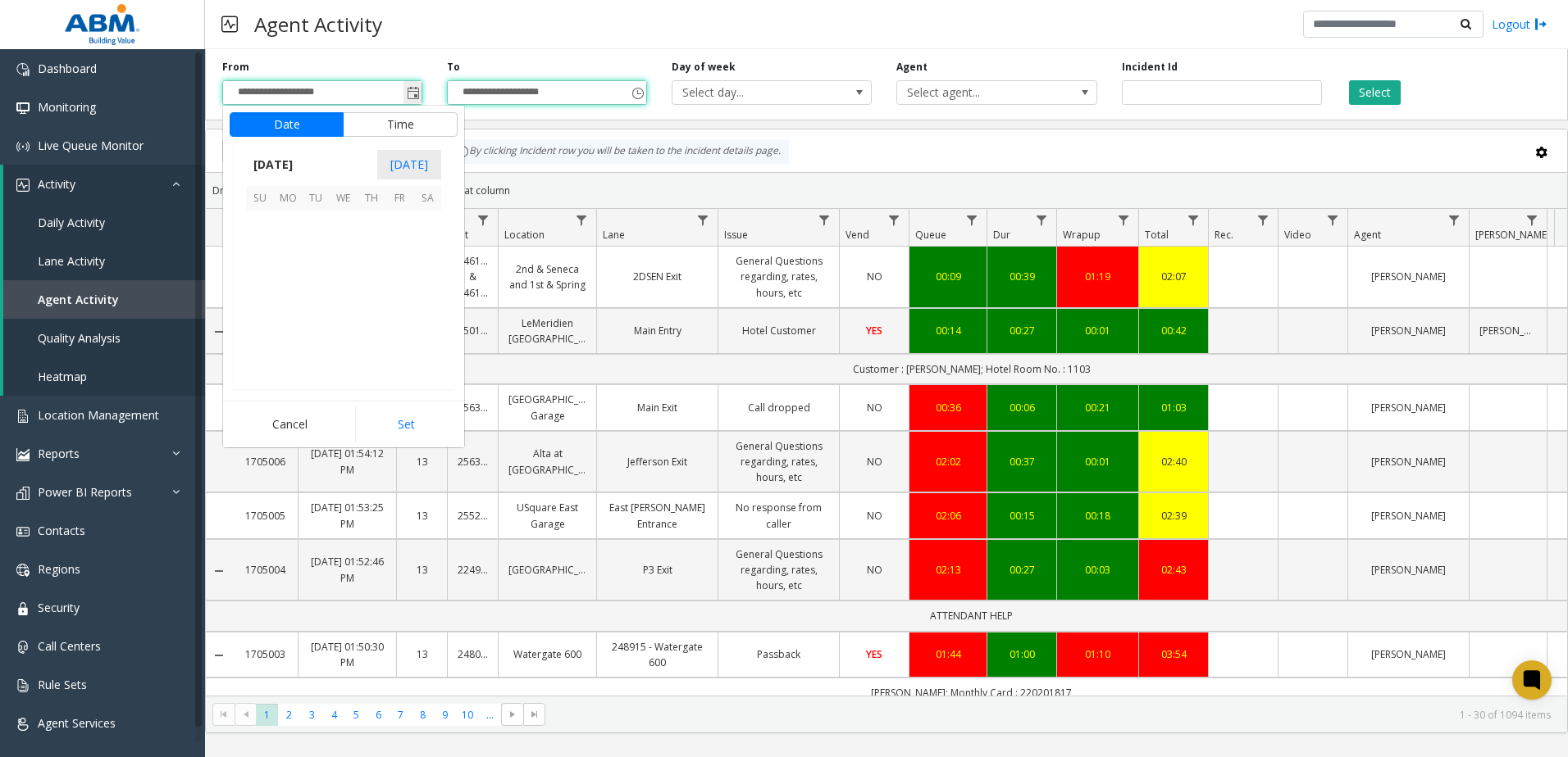
scroll to position [294338, 0]
click at [425, 253] on span "11" at bounding box center [427, 252] width 28 height 28
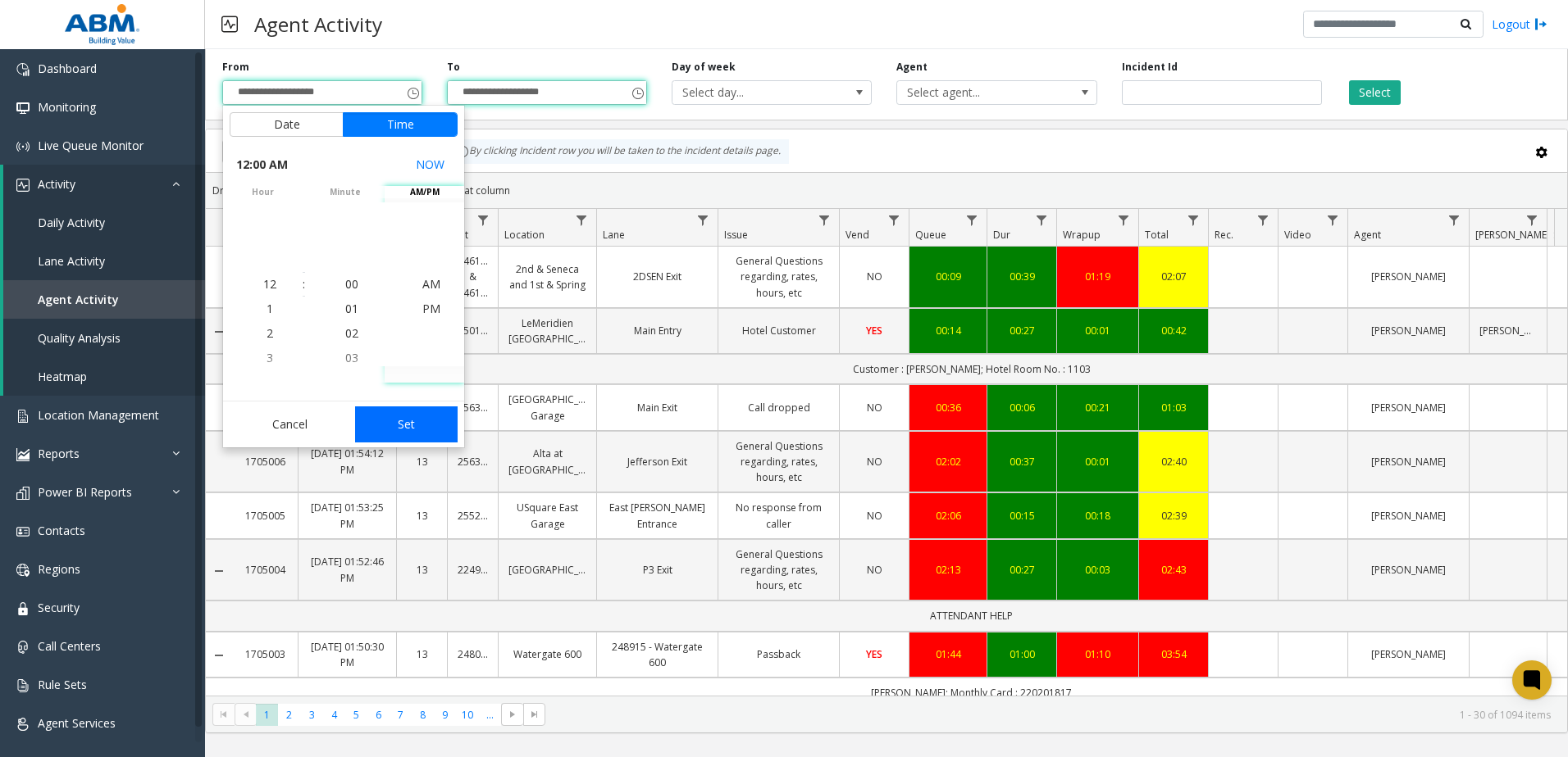
click at [401, 425] on button "Set" at bounding box center [407, 424] width 104 height 36
type input "**********"
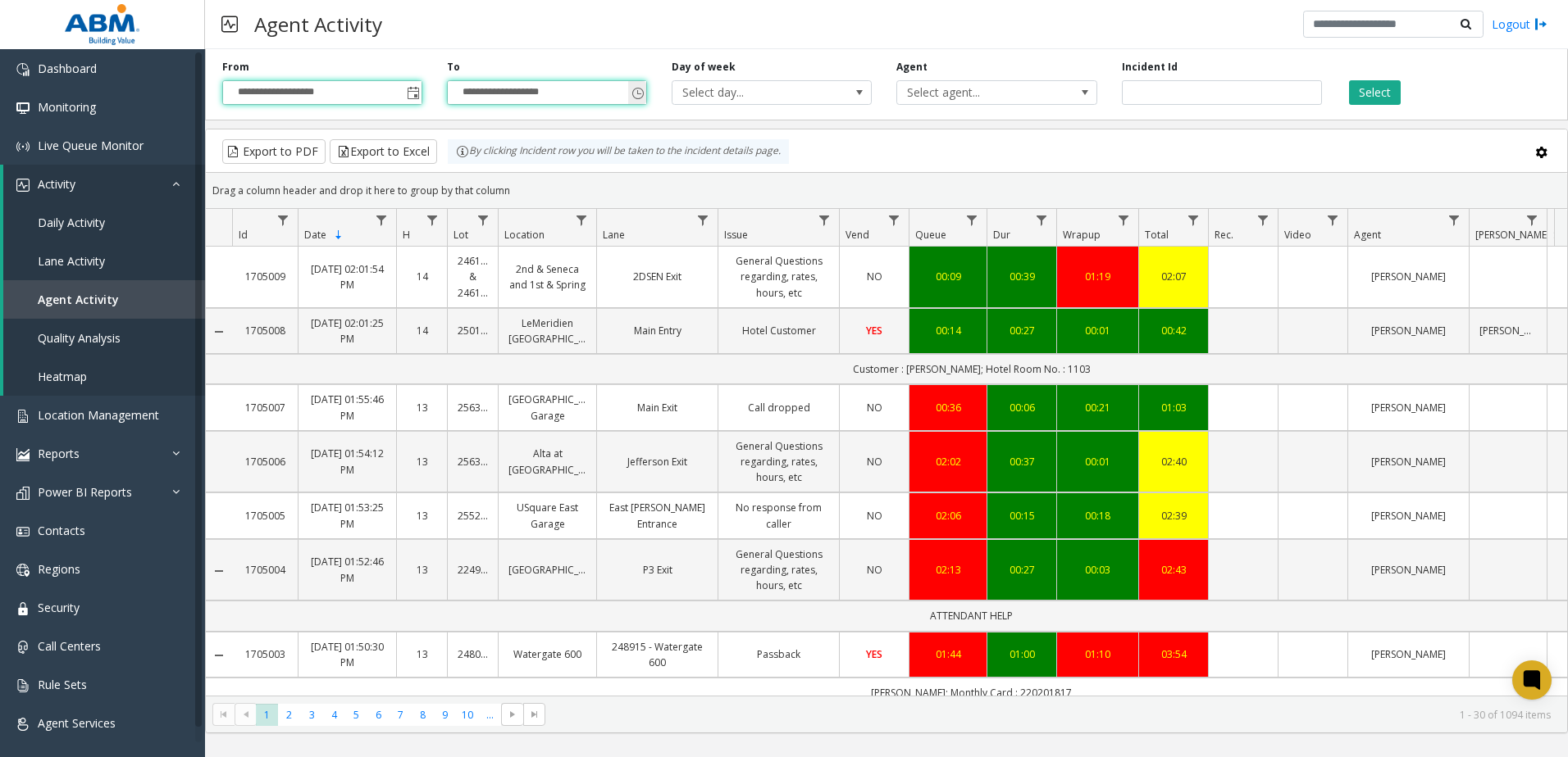
click at [636, 94] on span "Toggle popup" at bounding box center [638, 93] width 13 height 13
click at [638, 94] on span "Toggle popup" at bounding box center [638, 93] width 13 height 13
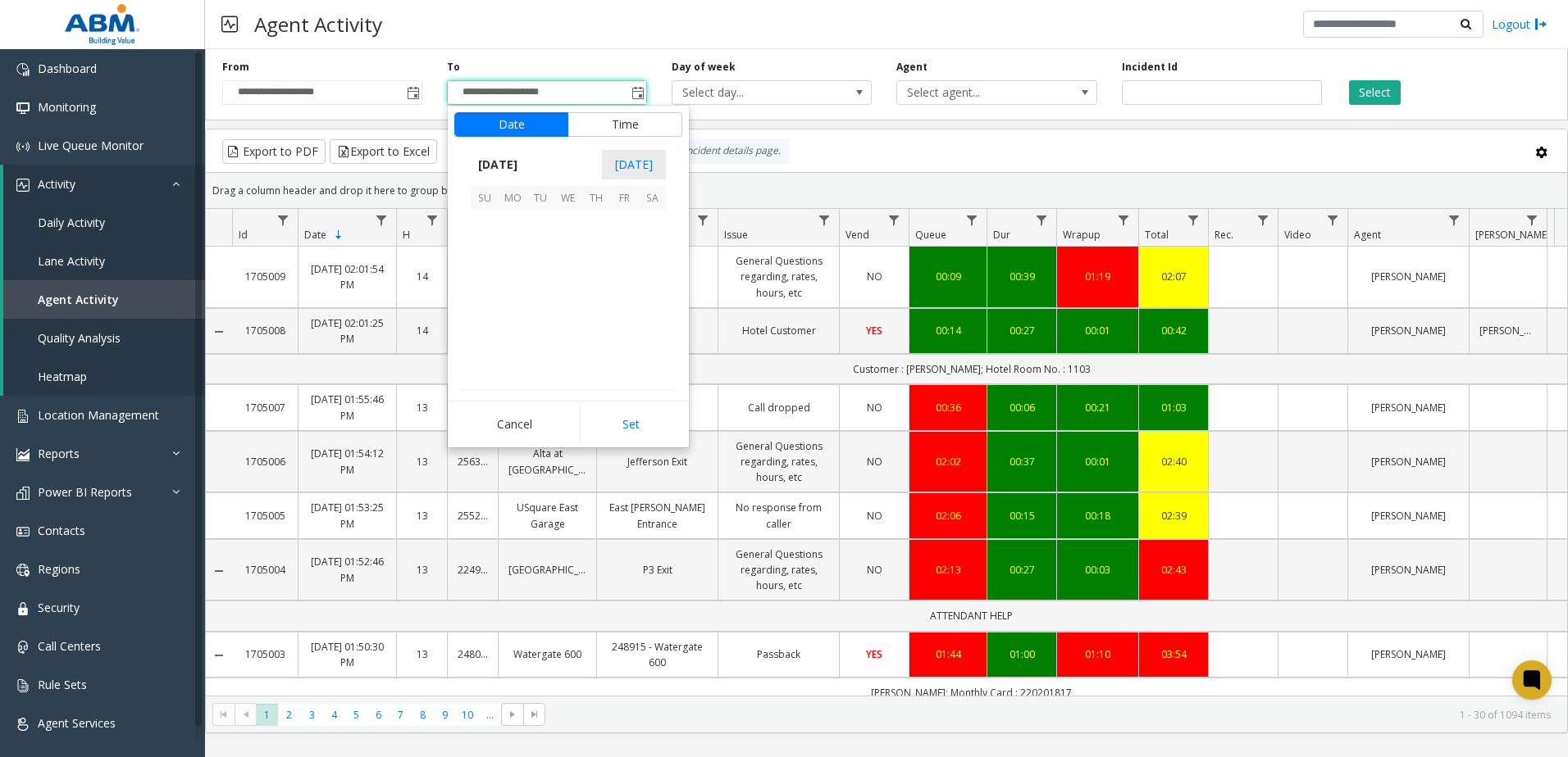
scroll to position [25, 0]
click at [486, 282] on span "12" at bounding box center [484, 280] width 28 height 28
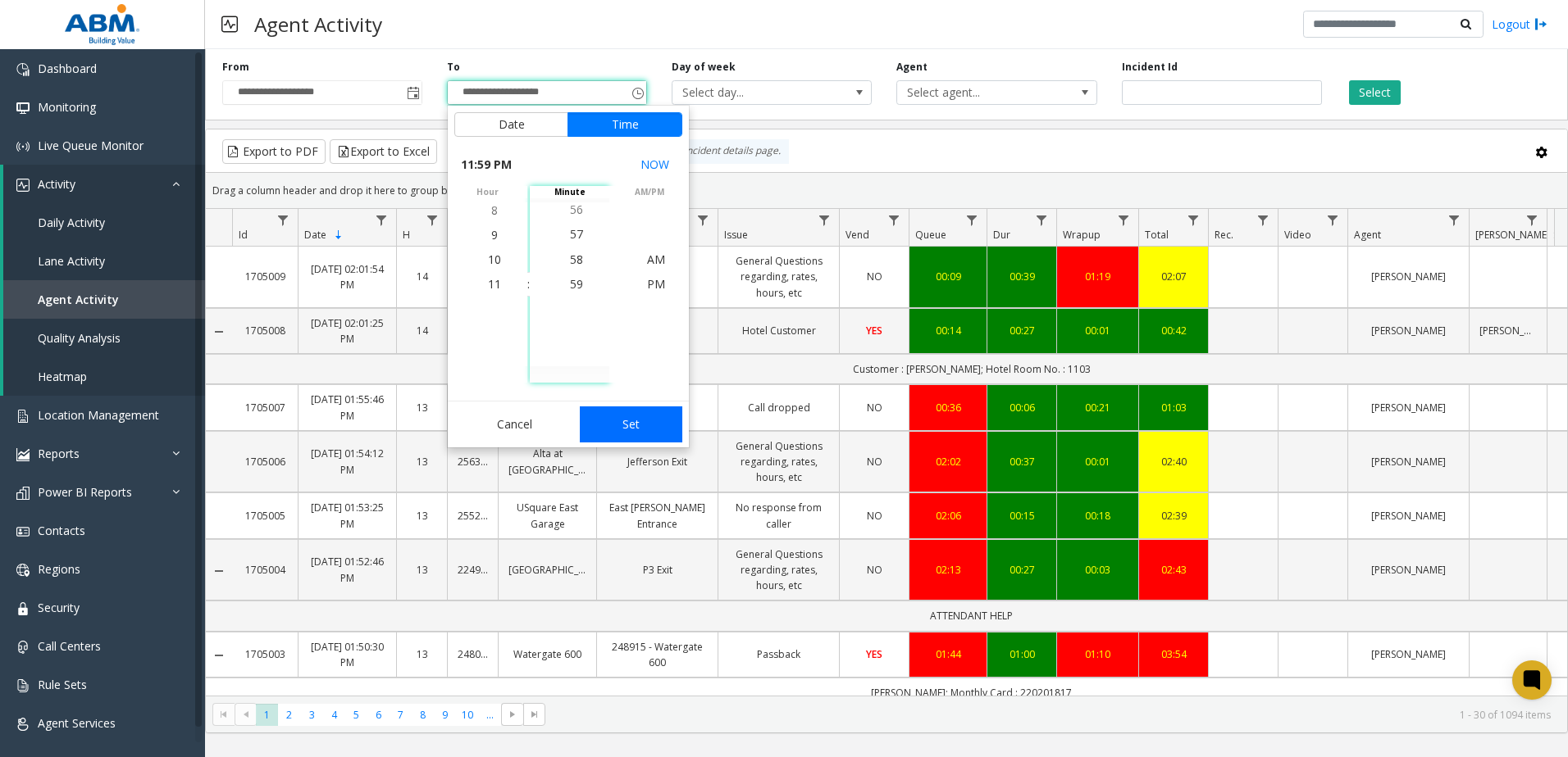
click at [643, 424] on button "Set" at bounding box center [631, 424] width 104 height 36
type input "**********"
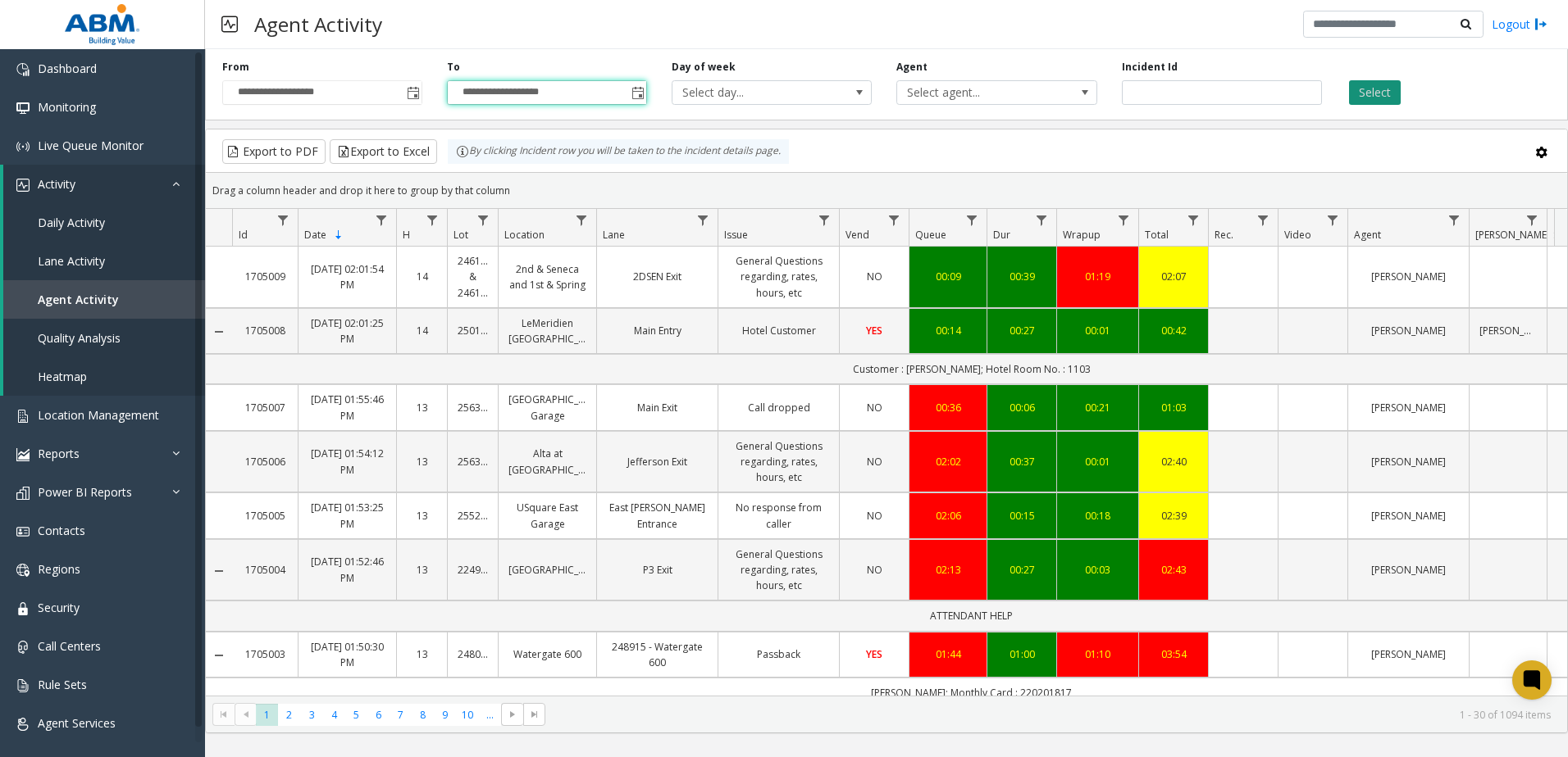
click at [1375, 95] on button "Select" at bounding box center [1375, 92] width 51 height 25
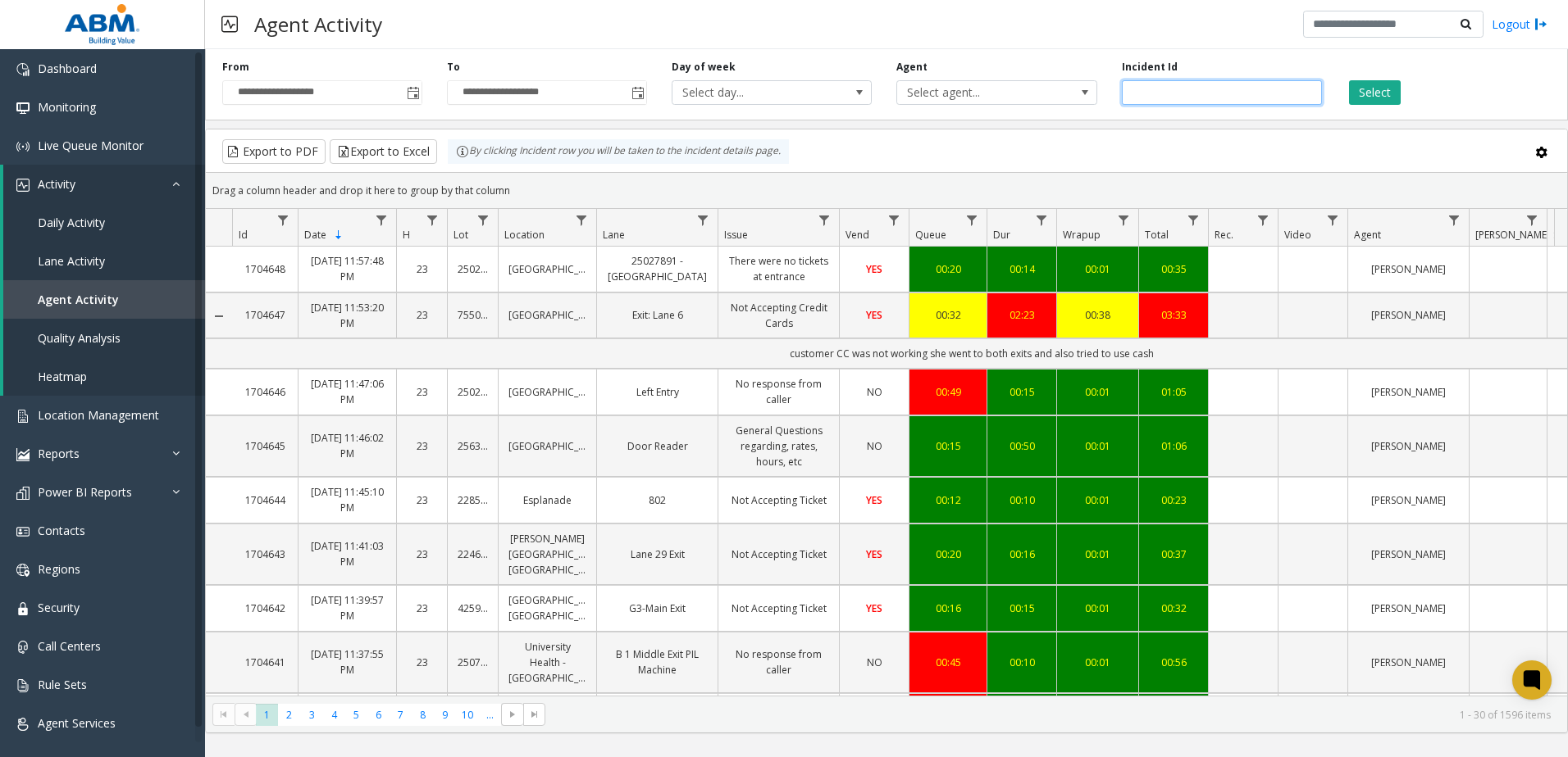
click at [1174, 88] on input "number" at bounding box center [1222, 92] width 200 height 25
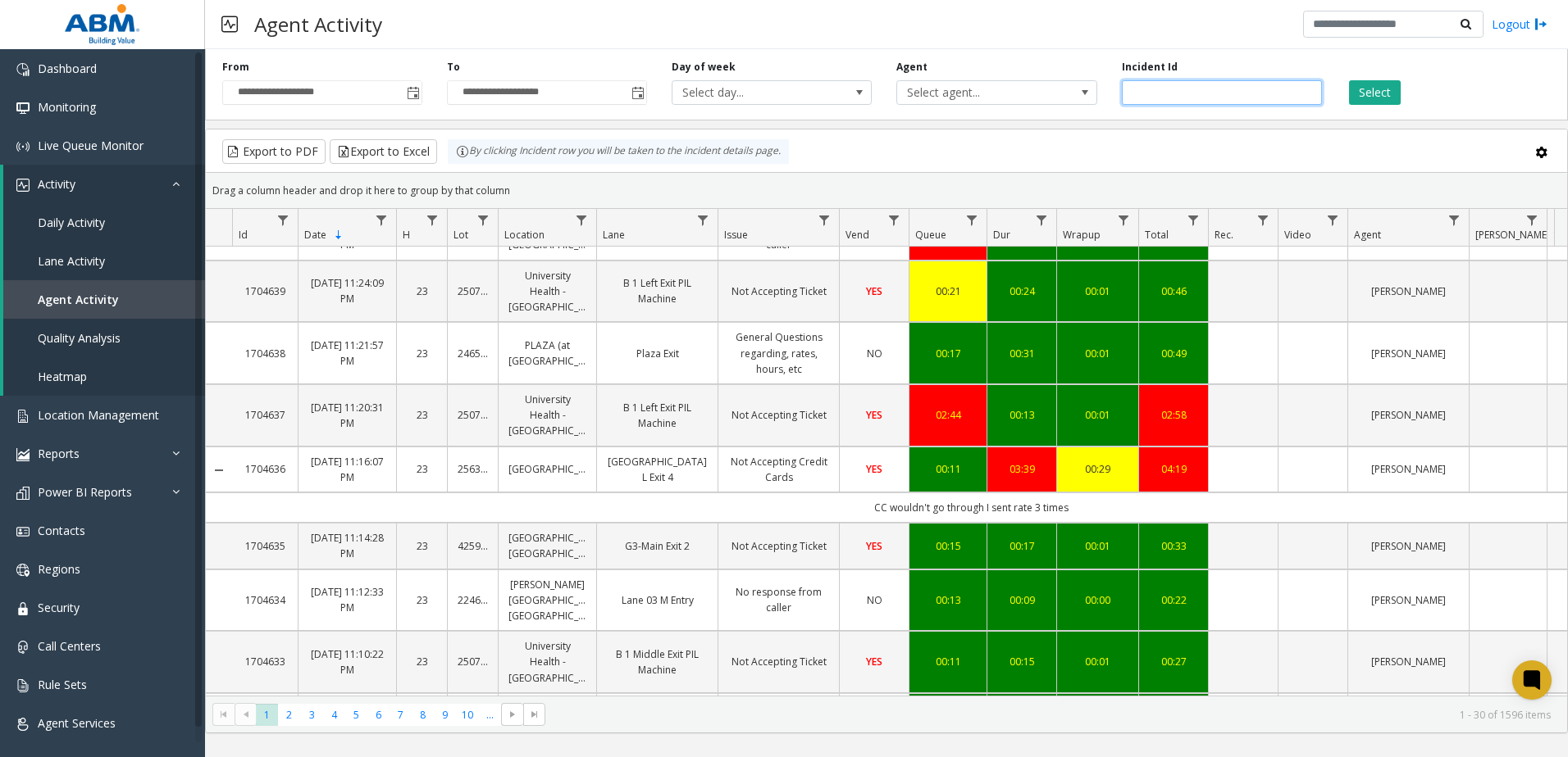
scroll to position [492, 0]
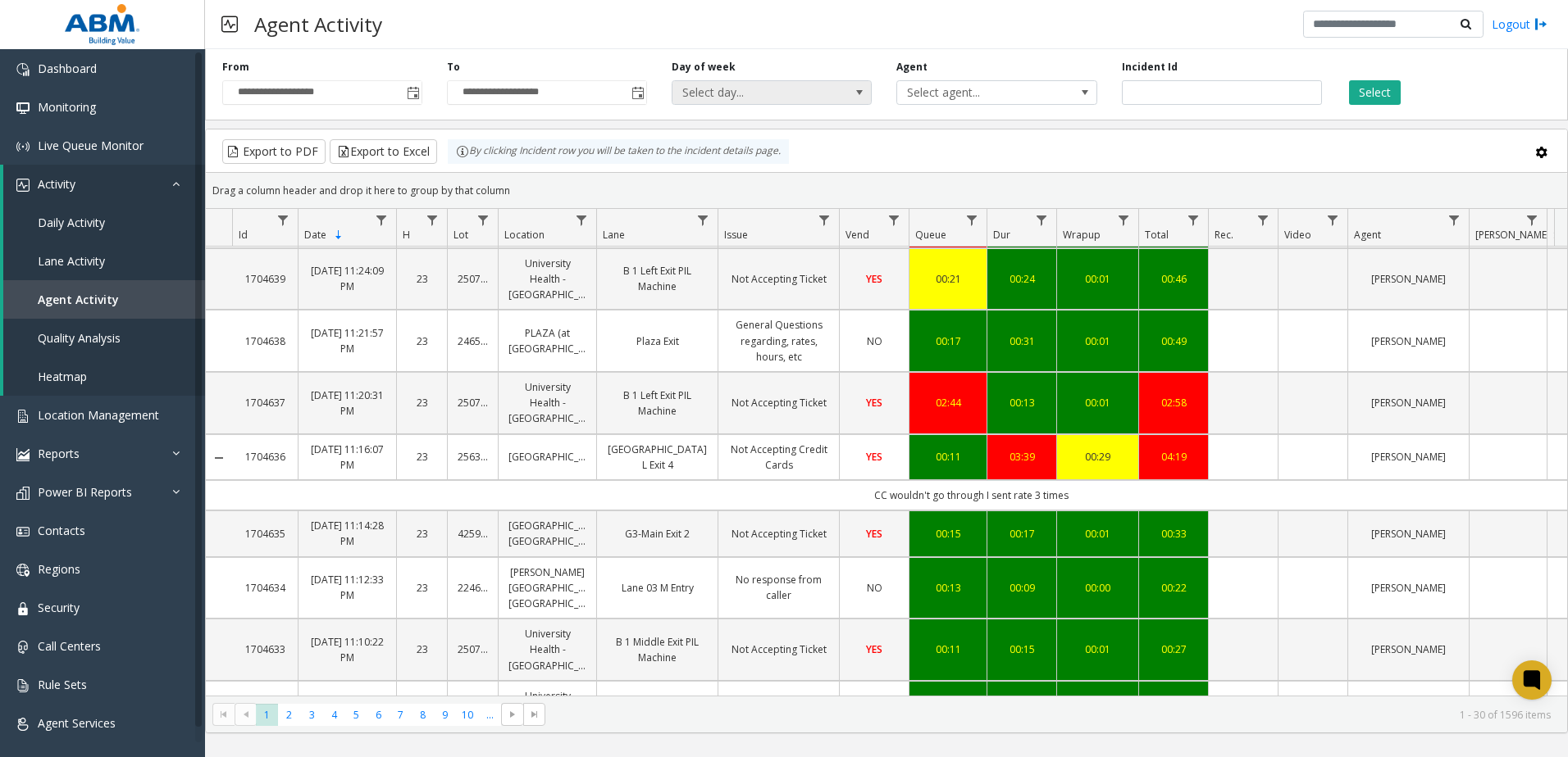
click at [771, 98] on span "Select day..." at bounding box center [752, 92] width 159 height 23
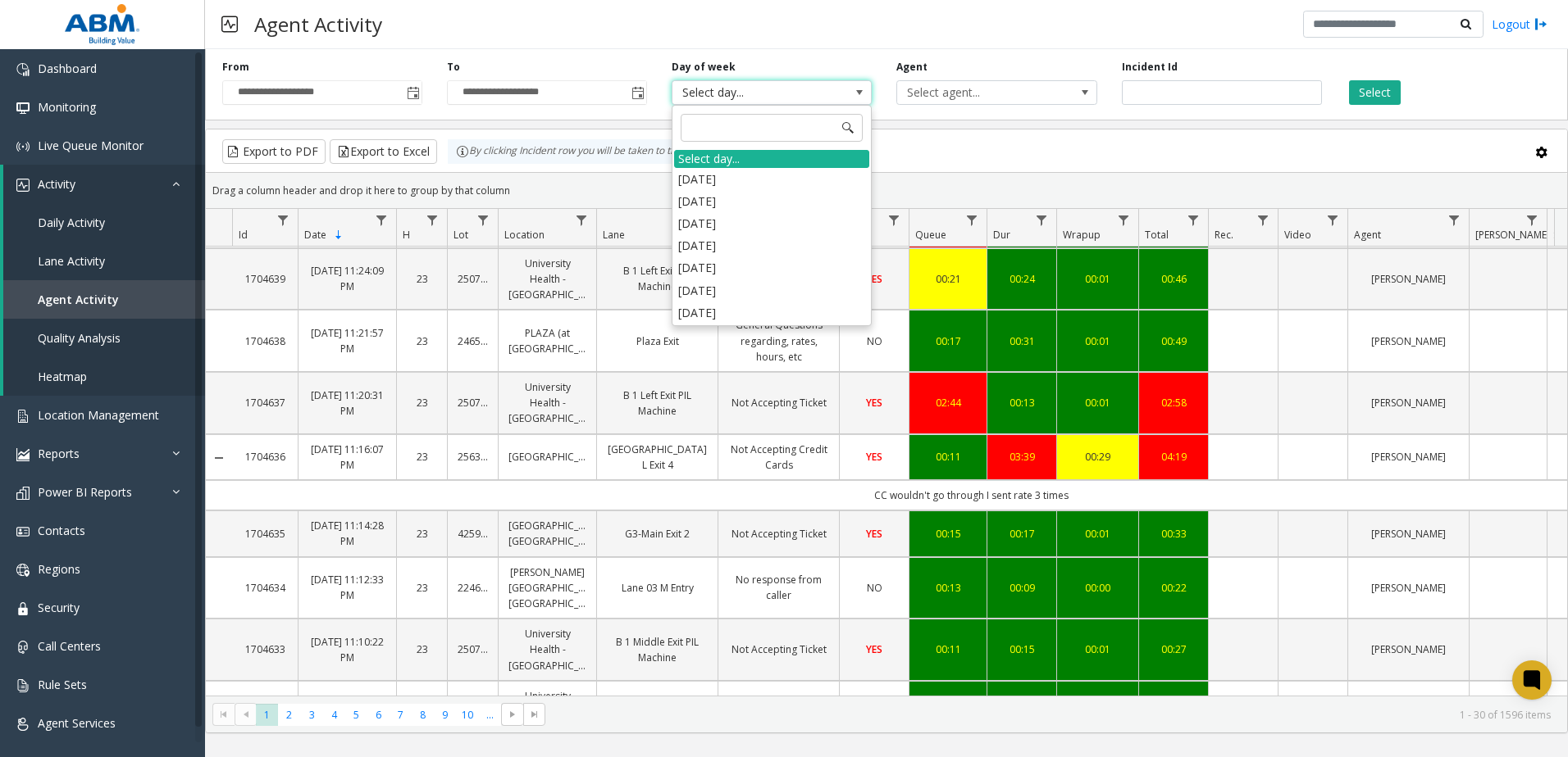
click at [771, 98] on span "Select day..." at bounding box center [752, 92] width 159 height 23
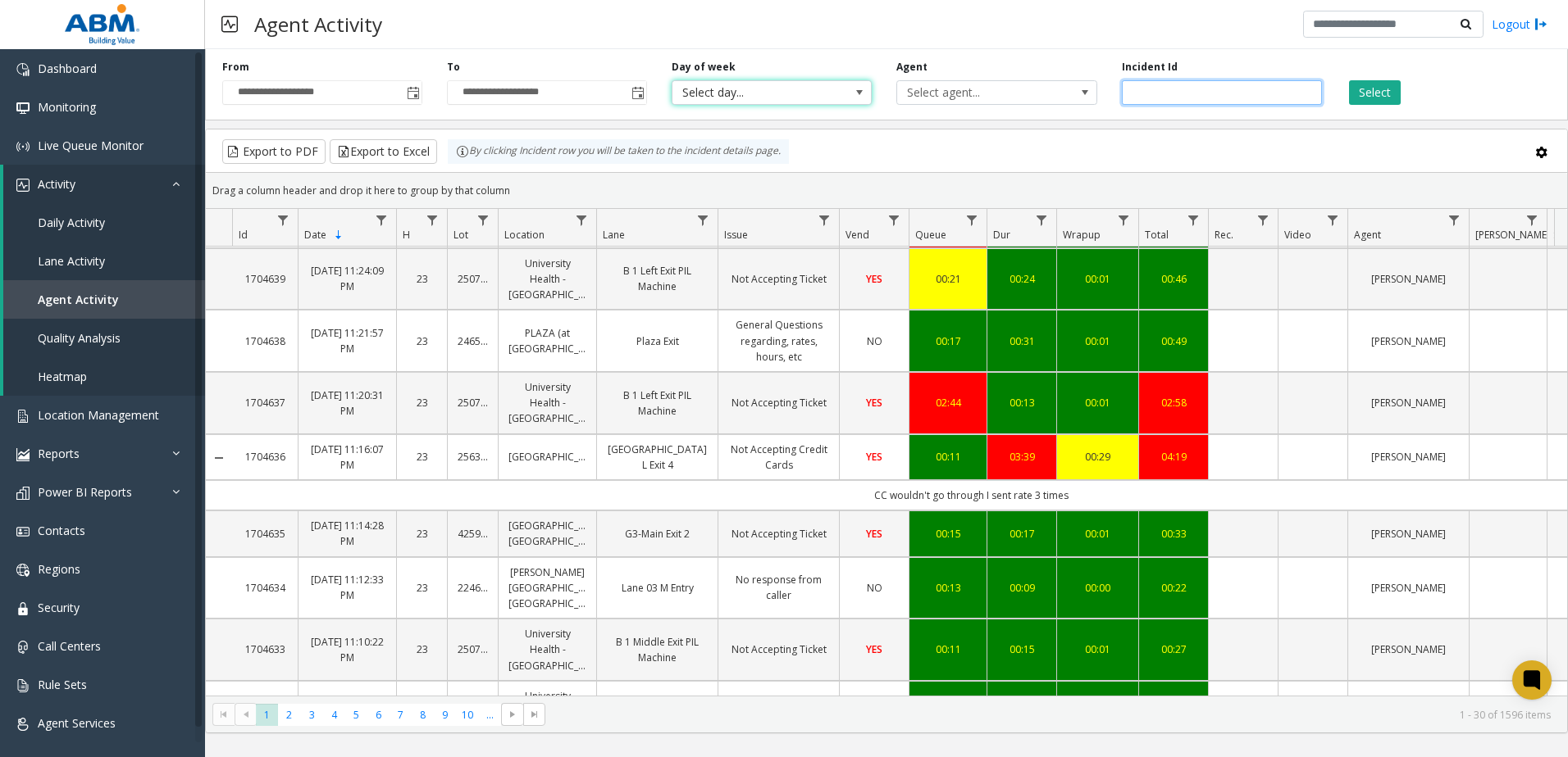
click at [1179, 85] on input "number" at bounding box center [1222, 92] width 200 height 25
click at [1166, 94] on input "number" at bounding box center [1222, 92] width 200 height 25
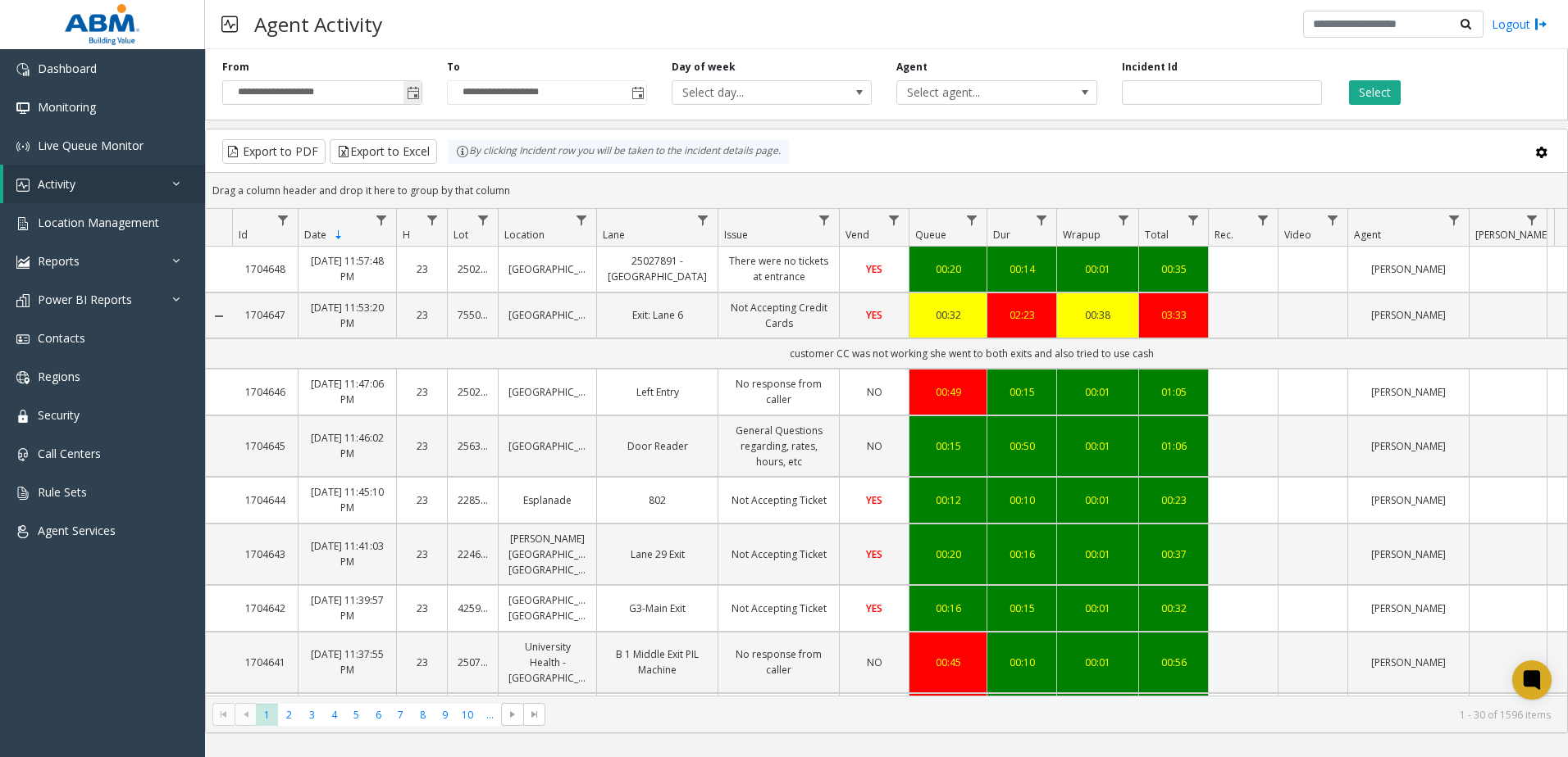
click at [420, 98] on span "Toggle popup" at bounding box center [413, 93] width 13 height 13
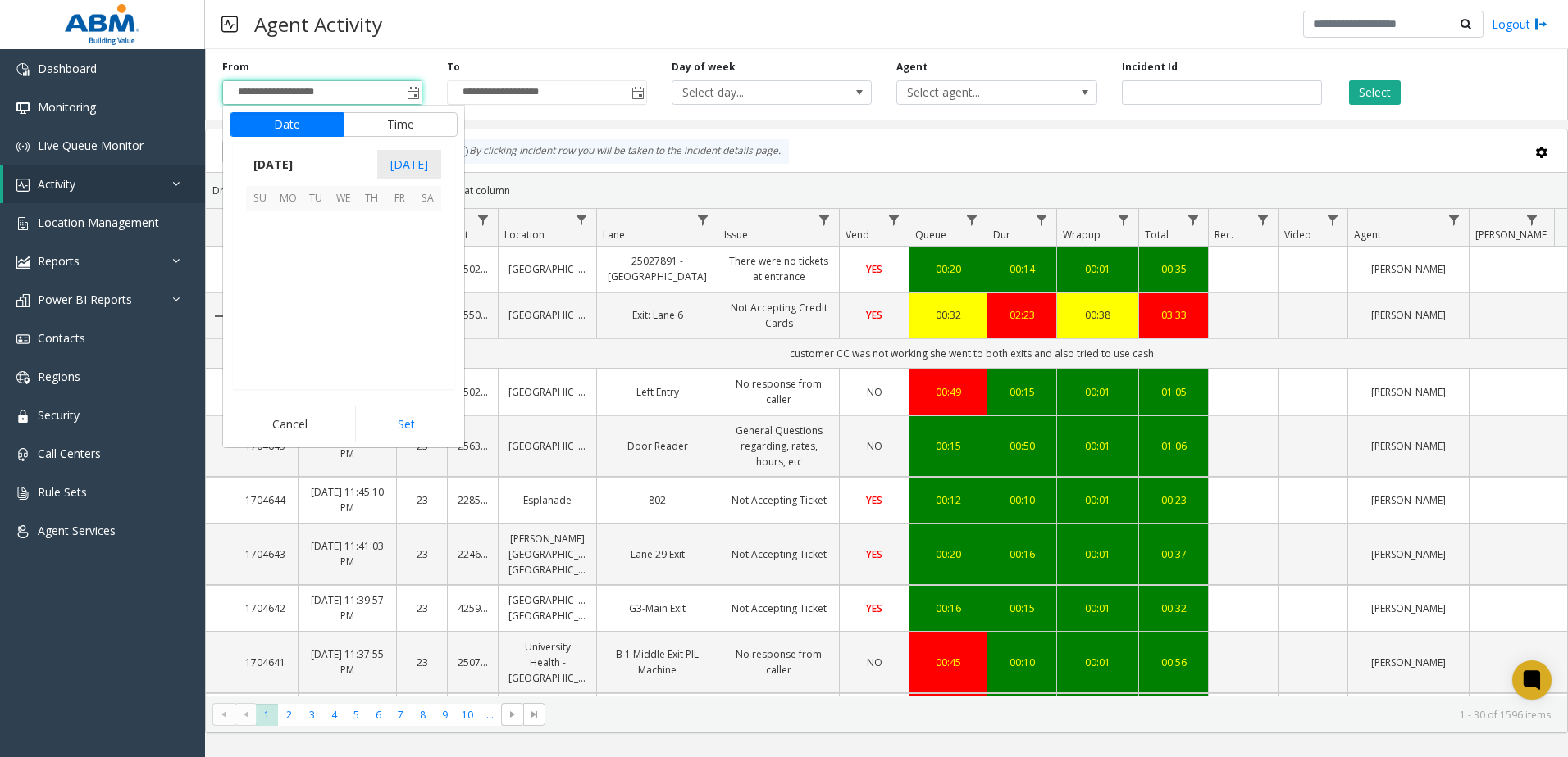
scroll to position [294338, 0]
click at [431, 257] on span "11" at bounding box center [427, 252] width 28 height 28
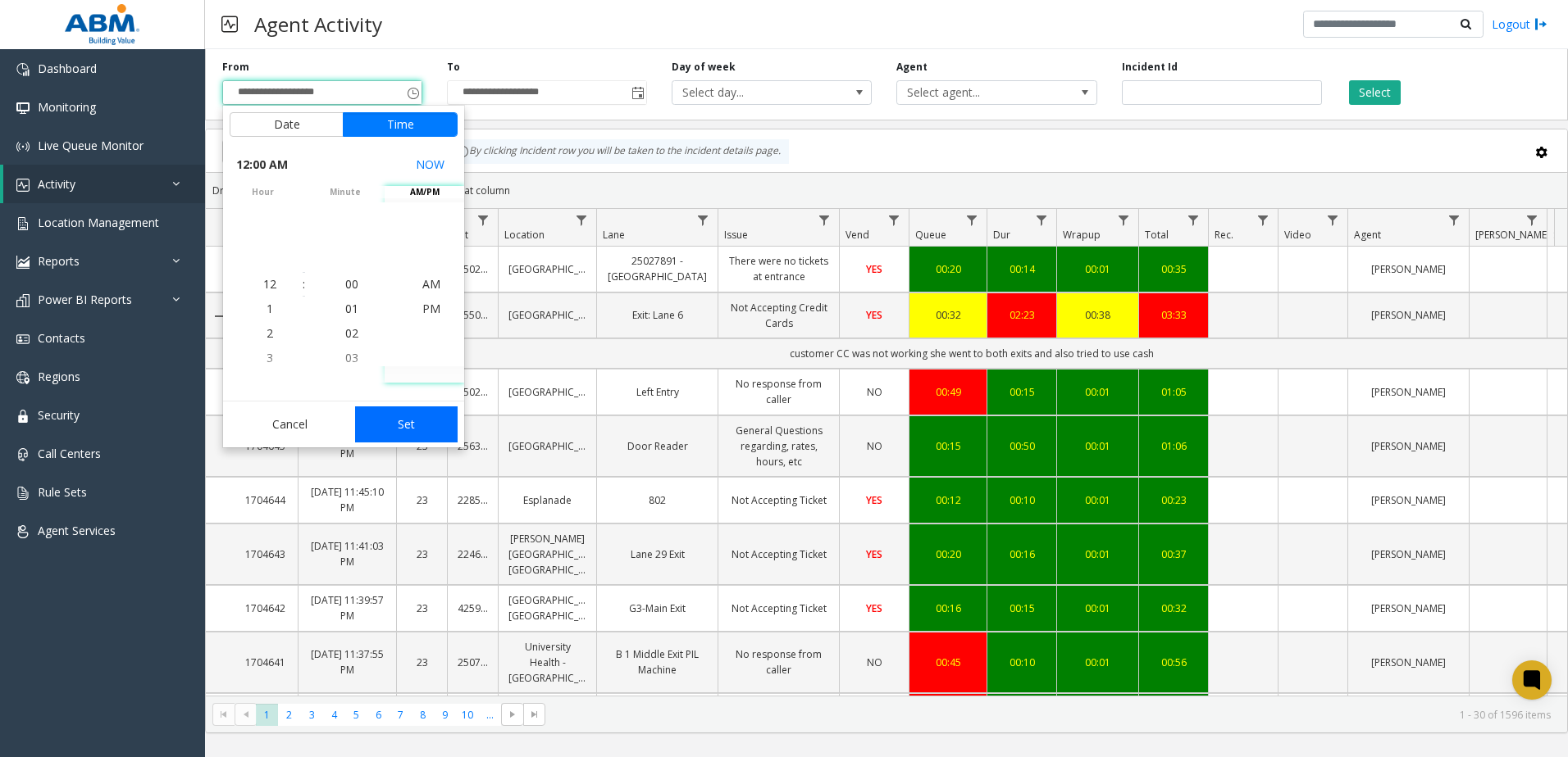
click at [404, 431] on button "Set" at bounding box center [407, 424] width 104 height 36
type input "**********"
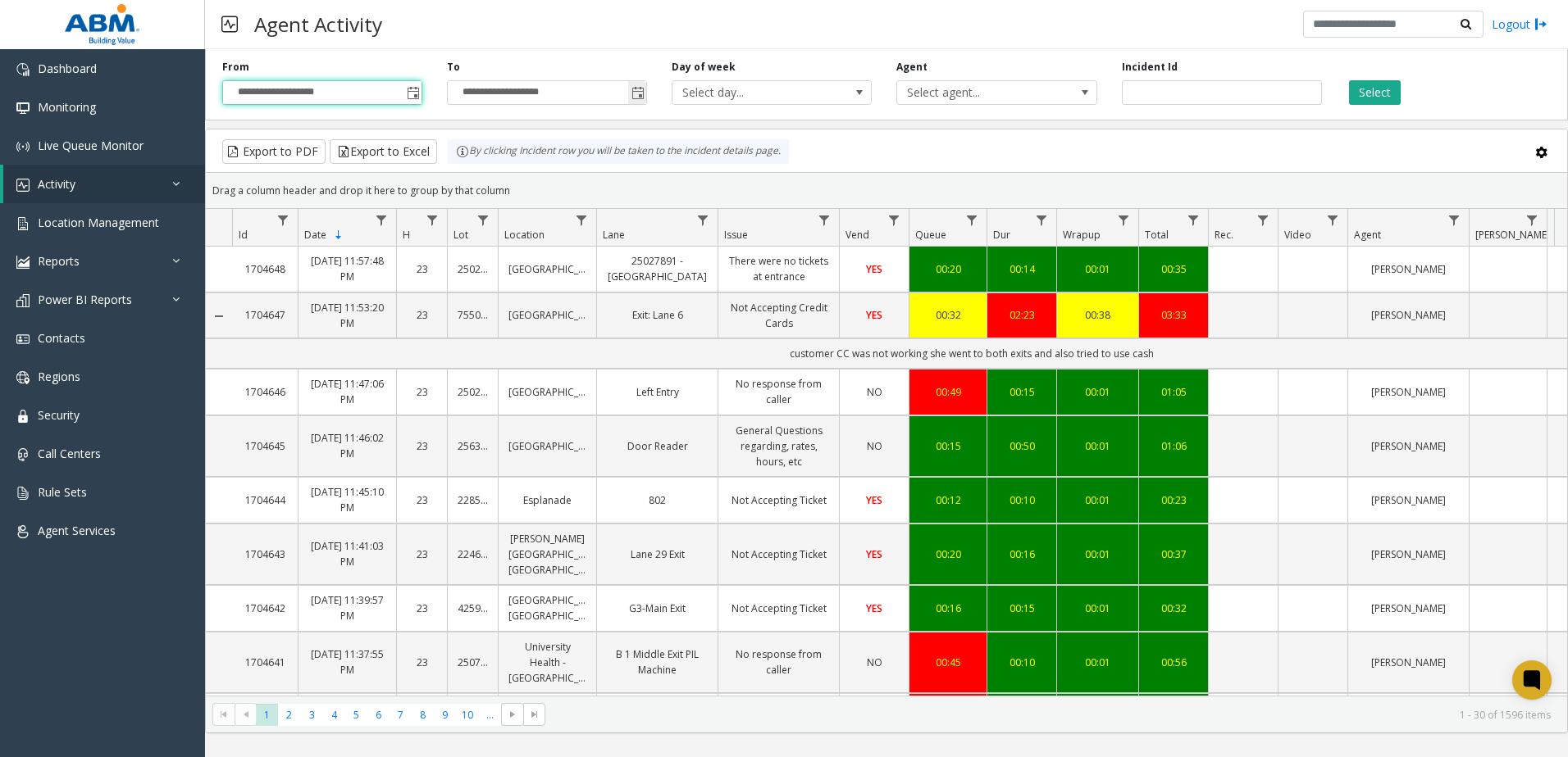
click at [582, 88] on input "**********" at bounding box center [547, 92] width 199 height 23
click at [634, 91] on span "Toggle popup" at bounding box center [638, 93] width 13 height 13
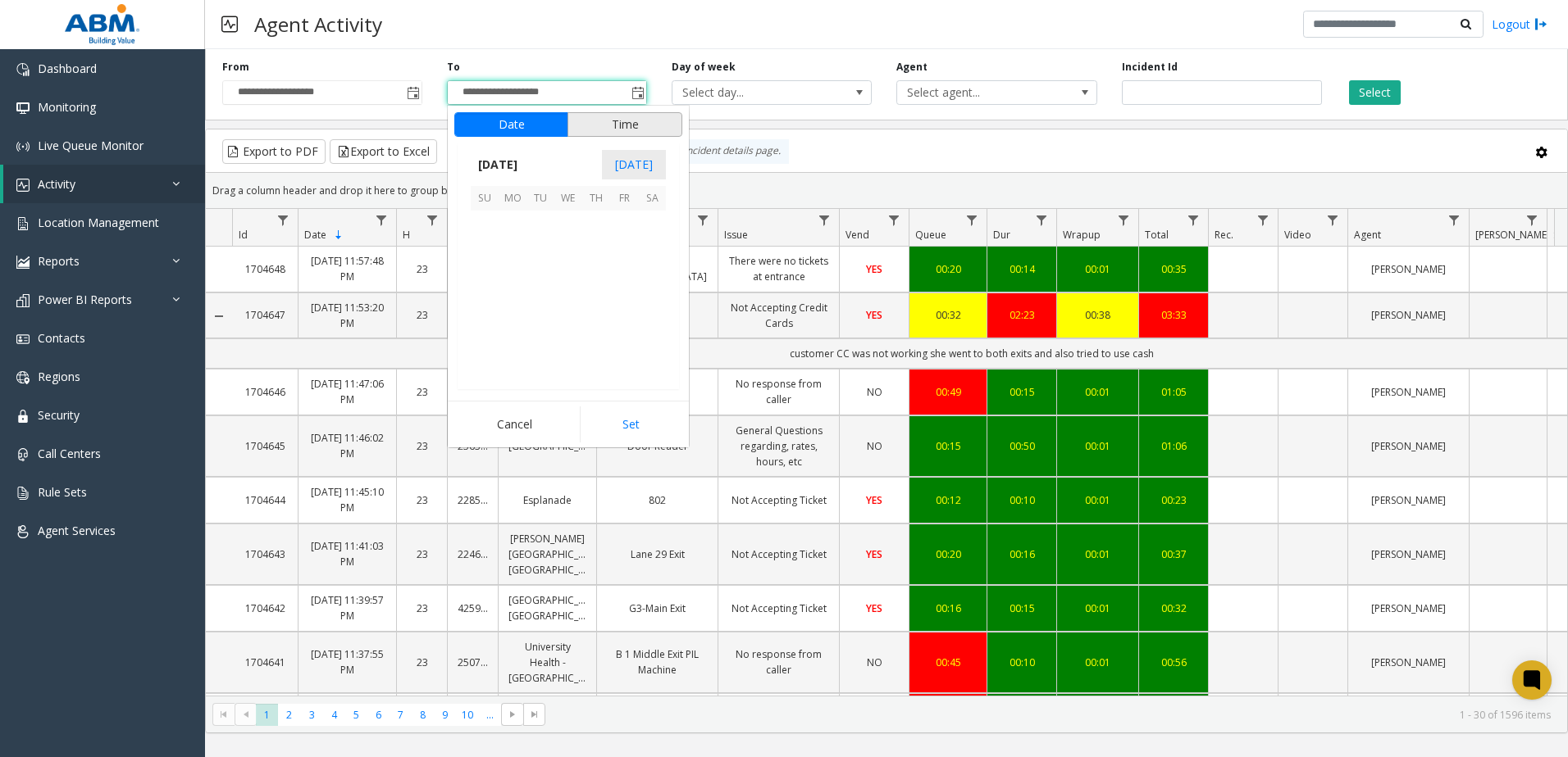
scroll to position [25, 0]
click at [491, 277] on span "12" at bounding box center [484, 280] width 28 height 28
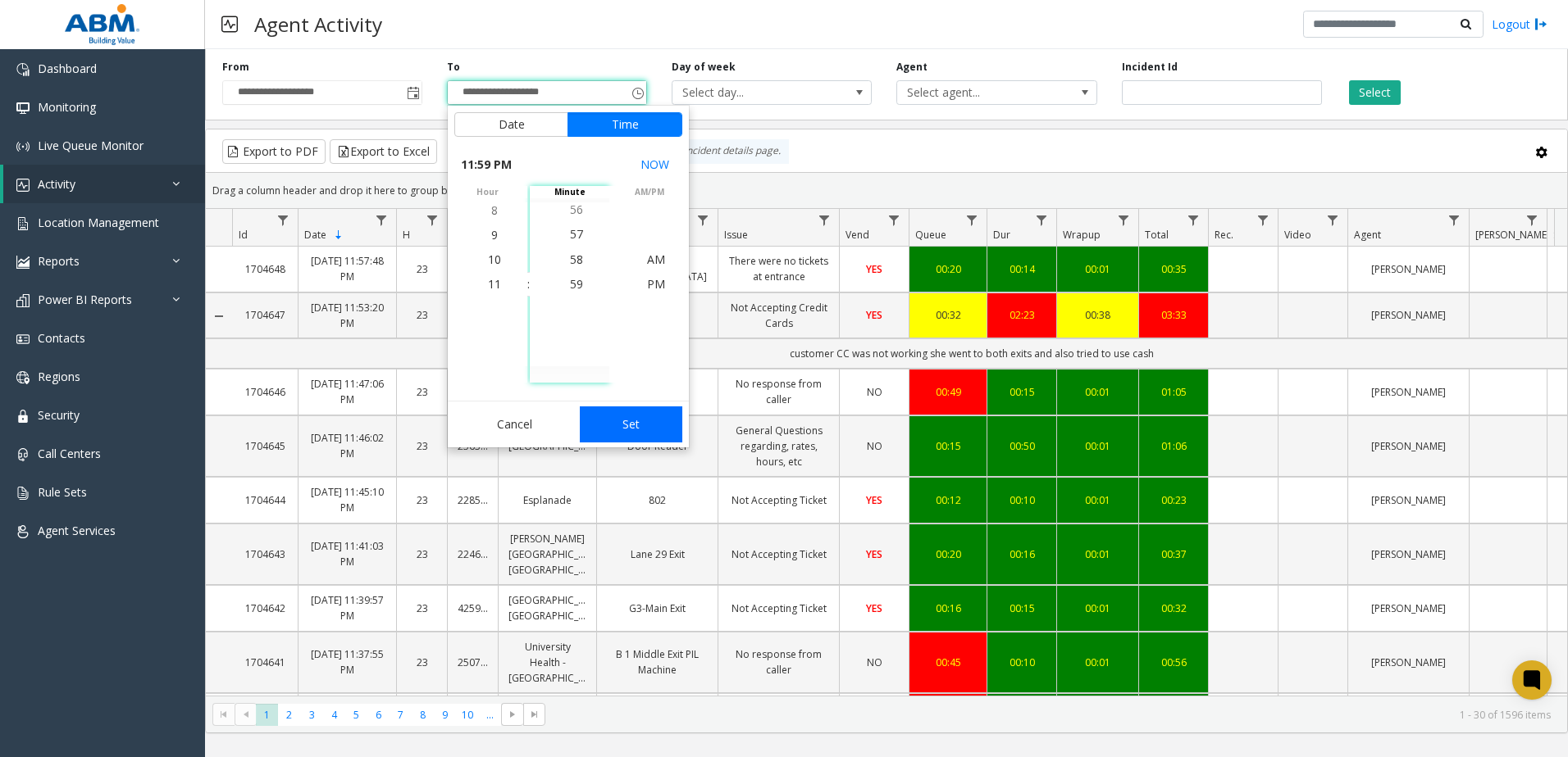
click at [633, 426] on button "Set" at bounding box center [631, 424] width 104 height 36
type input "**********"
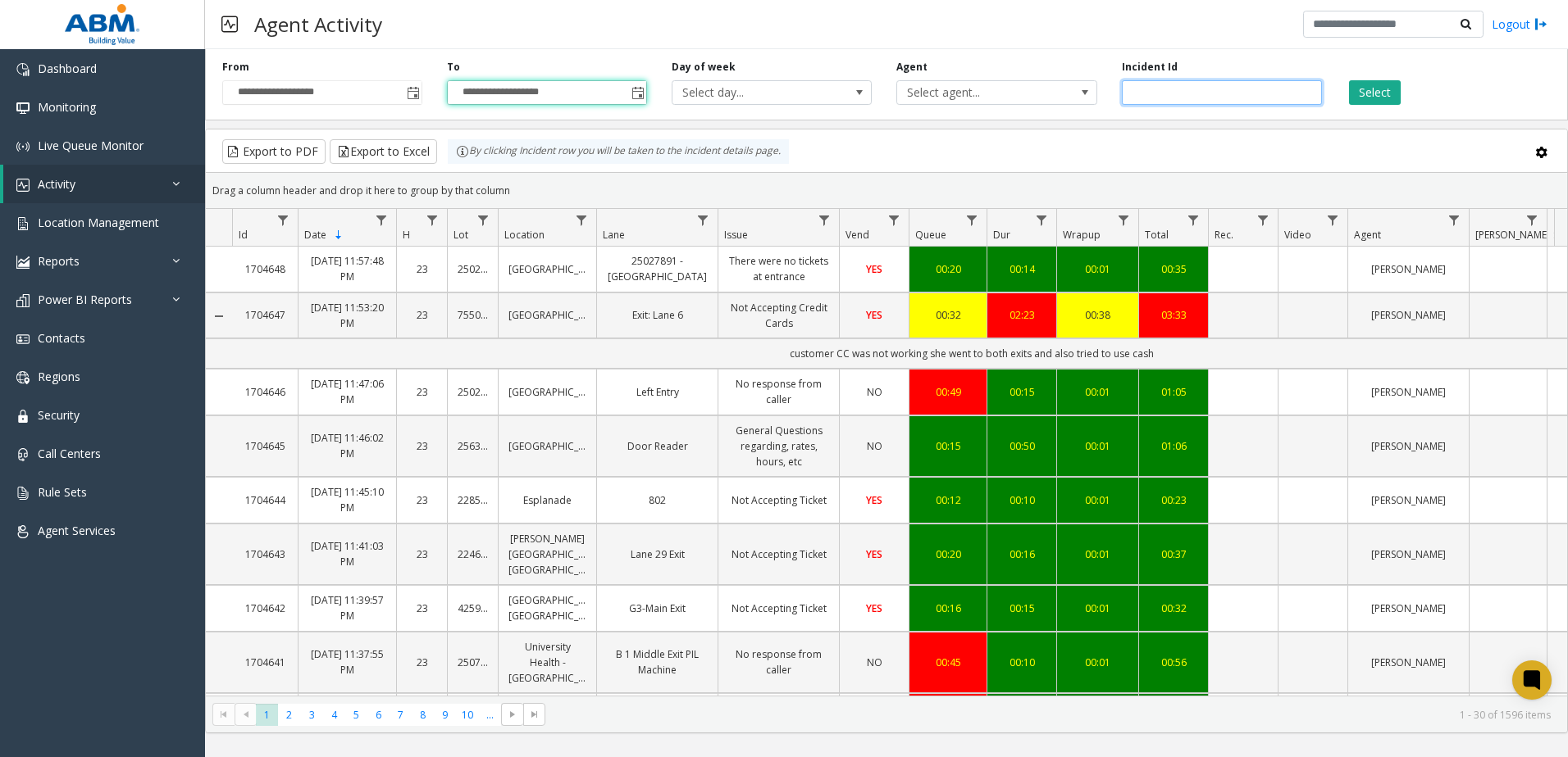
click at [1143, 100] on input "number" at bounding box center [1222, 92] width 200 height 25
click at [1175, 86] on input "number" at bounding box center [1222, 92] width 200 height 25
click at [1209, 98] on input "number" at bounding box center [1222, 92] width 200 height 25
click at [1206, 101] on input "number" at bounding box center [1222, 92] width 200 height 25
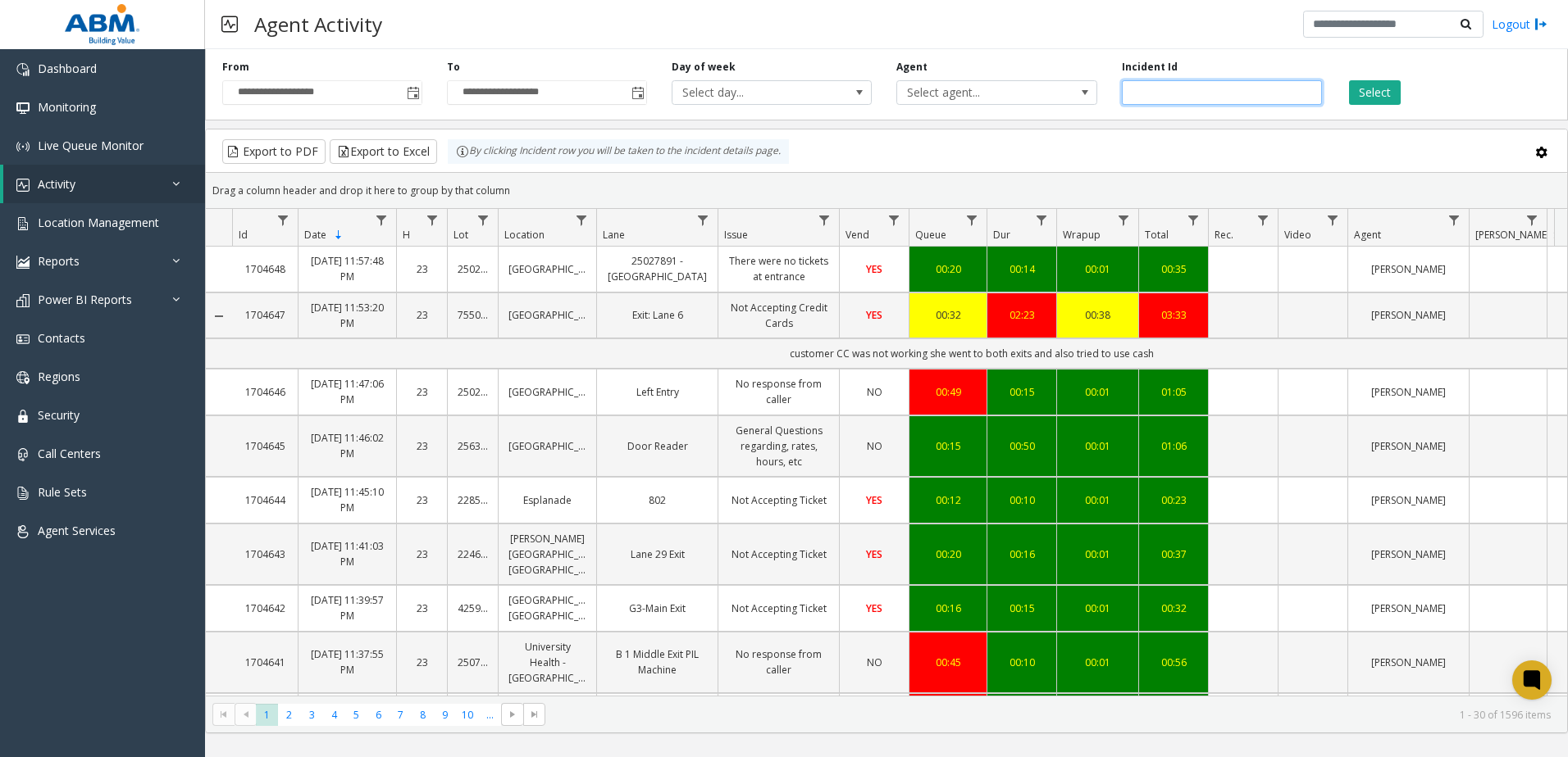
click at [1206, 101] on input "number" at bounding box center [1222, 92] width 200 height 25
click at [74, 186] on span "Activity" at bounding box center [56, 184] width 38 height 15
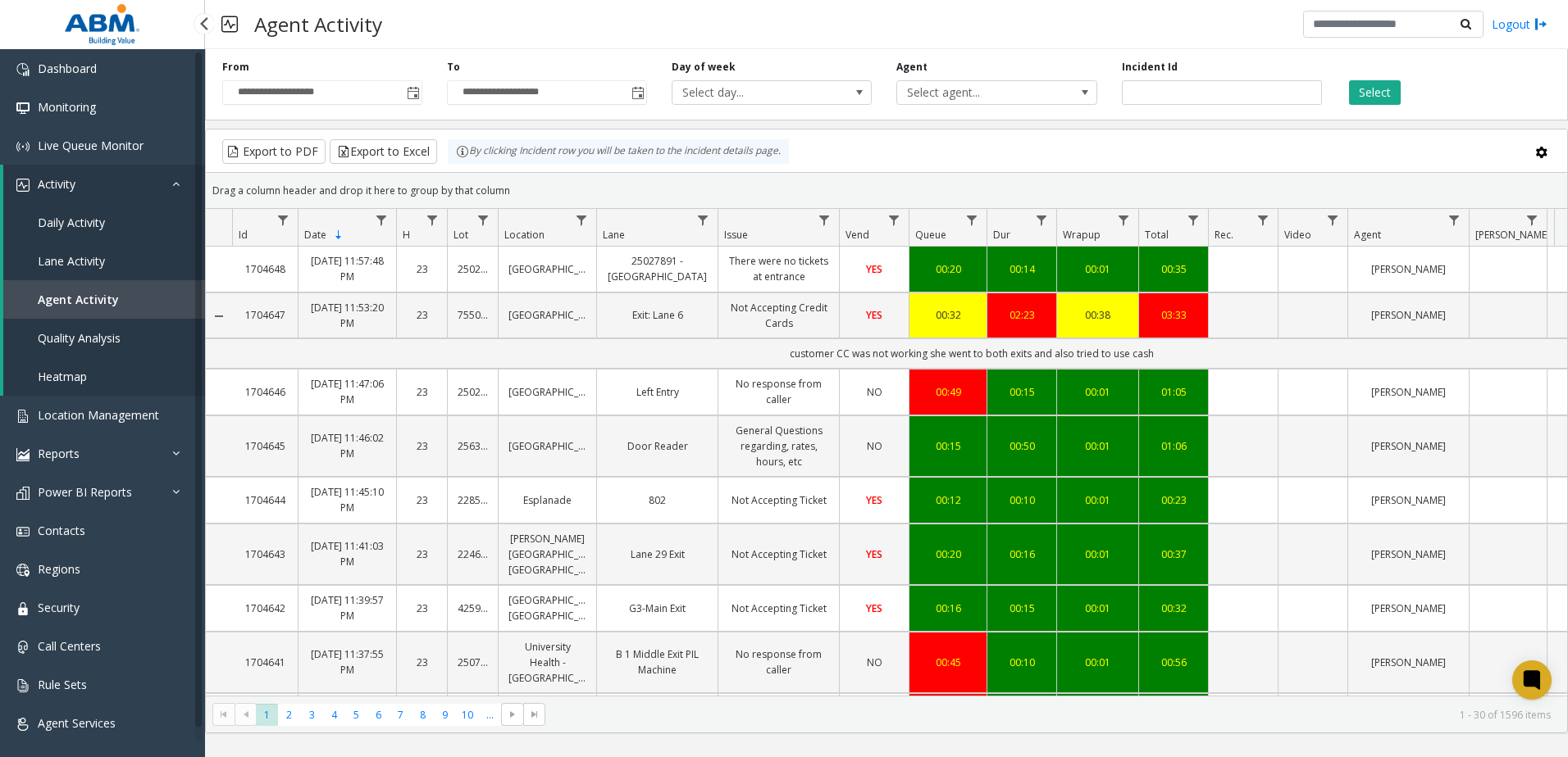
click at [98, 219] on span "Daily Activity" at bounding box center [71, 222] width 68 height 15
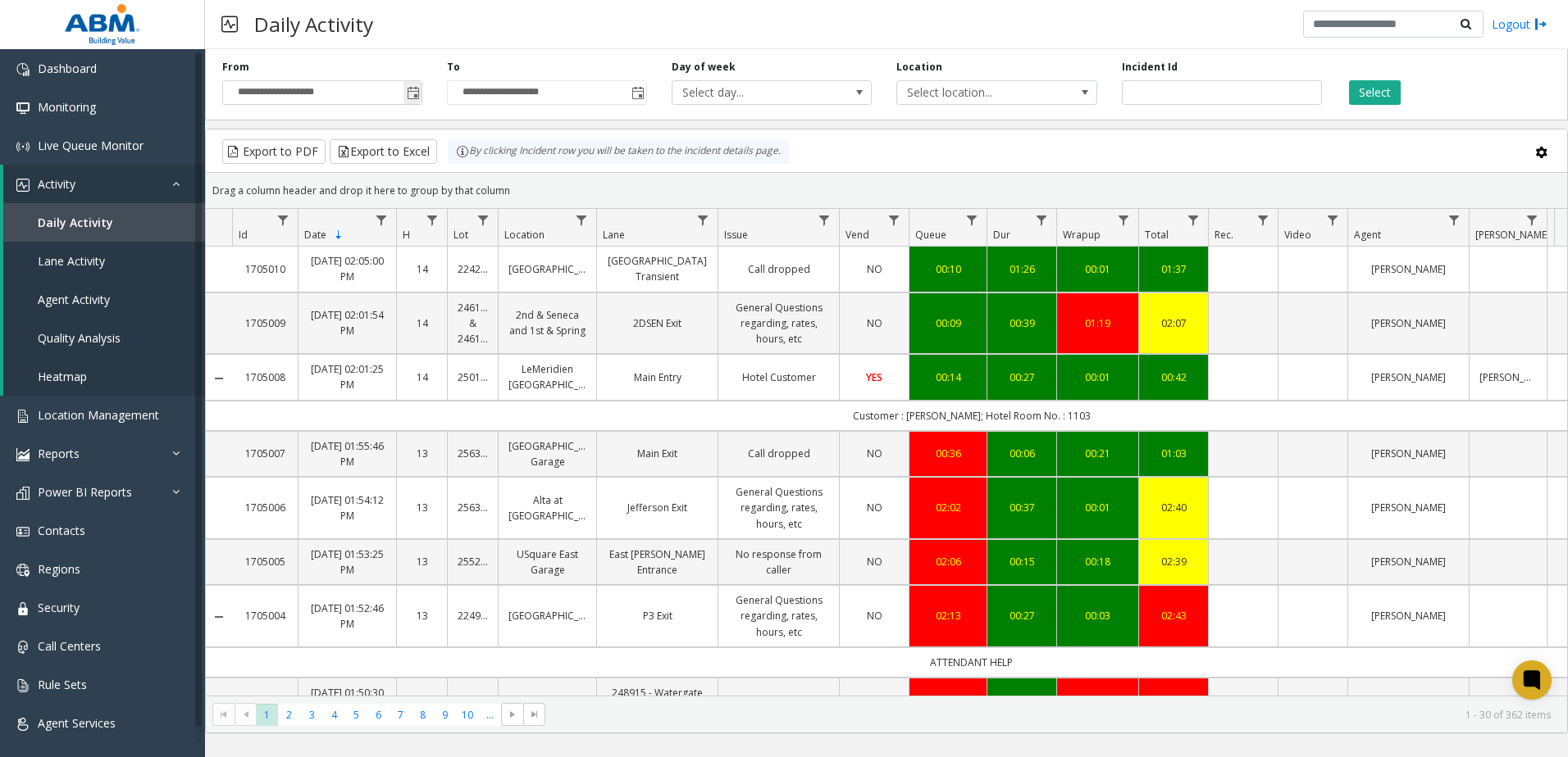
click at [413, 90] on span "Toggle popup" at bounding box center [413, 93] width 13 height 13
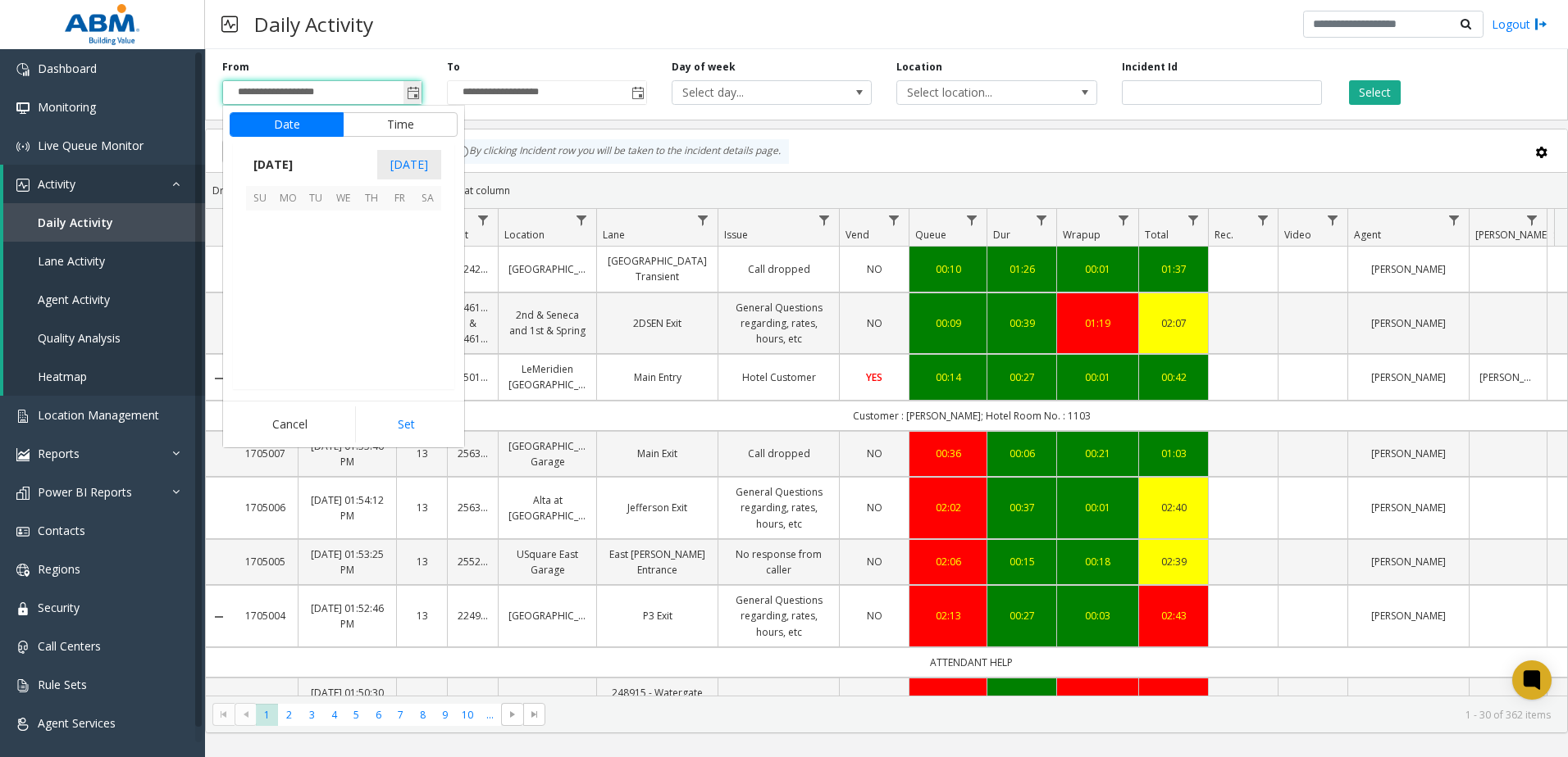
scroll to position [294338, 0]
click at [423, 252] on span "11" at bounding box center [427, 252] width 28 height 28
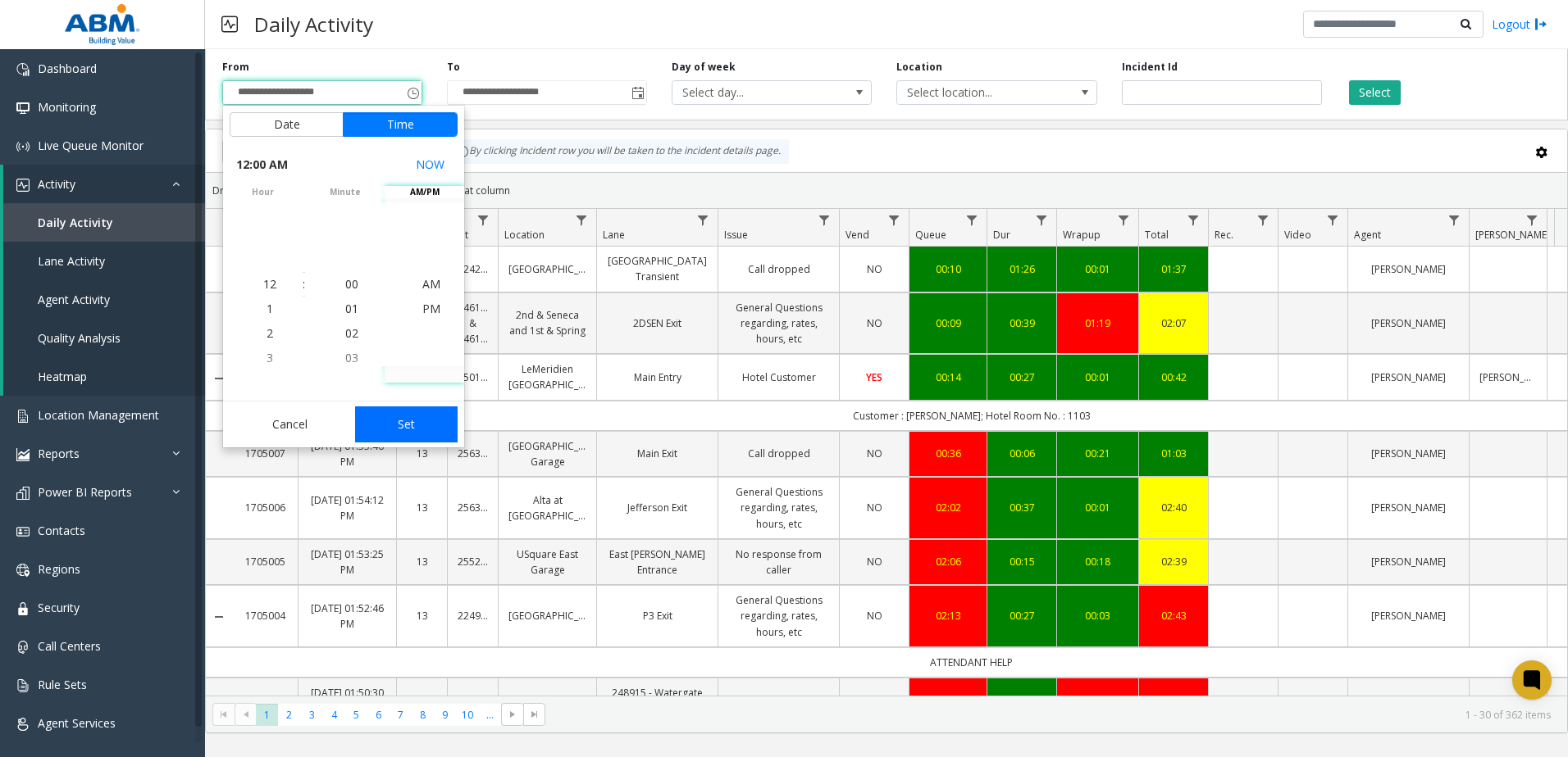
click at [395, 424] on button "Set" at bounding box center [407, 424] width 104 height 36
type input "**********"
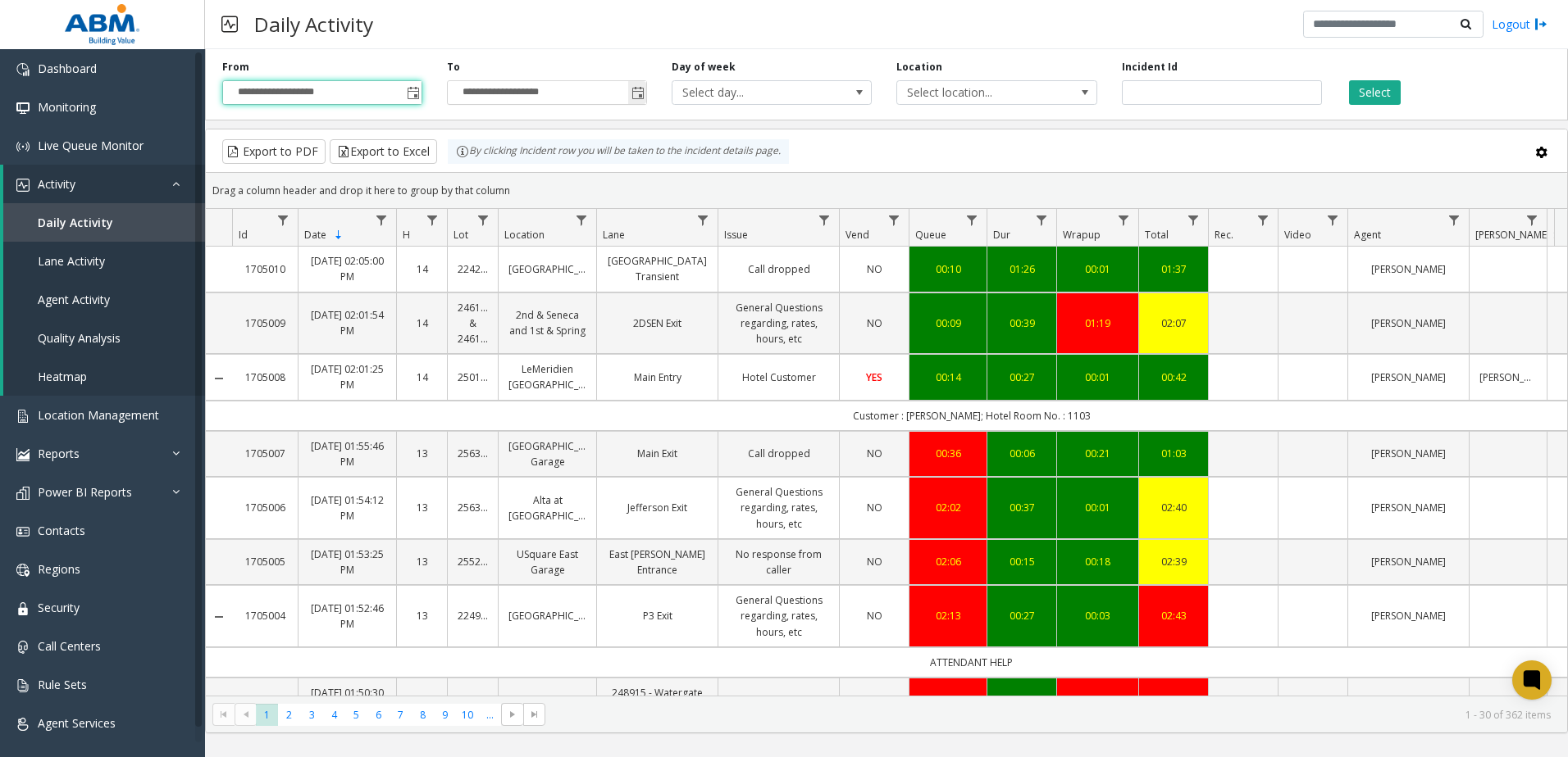
click at [640, 88] on span "Toggle popup" at bounding box center [638, 93] width 13 height 13
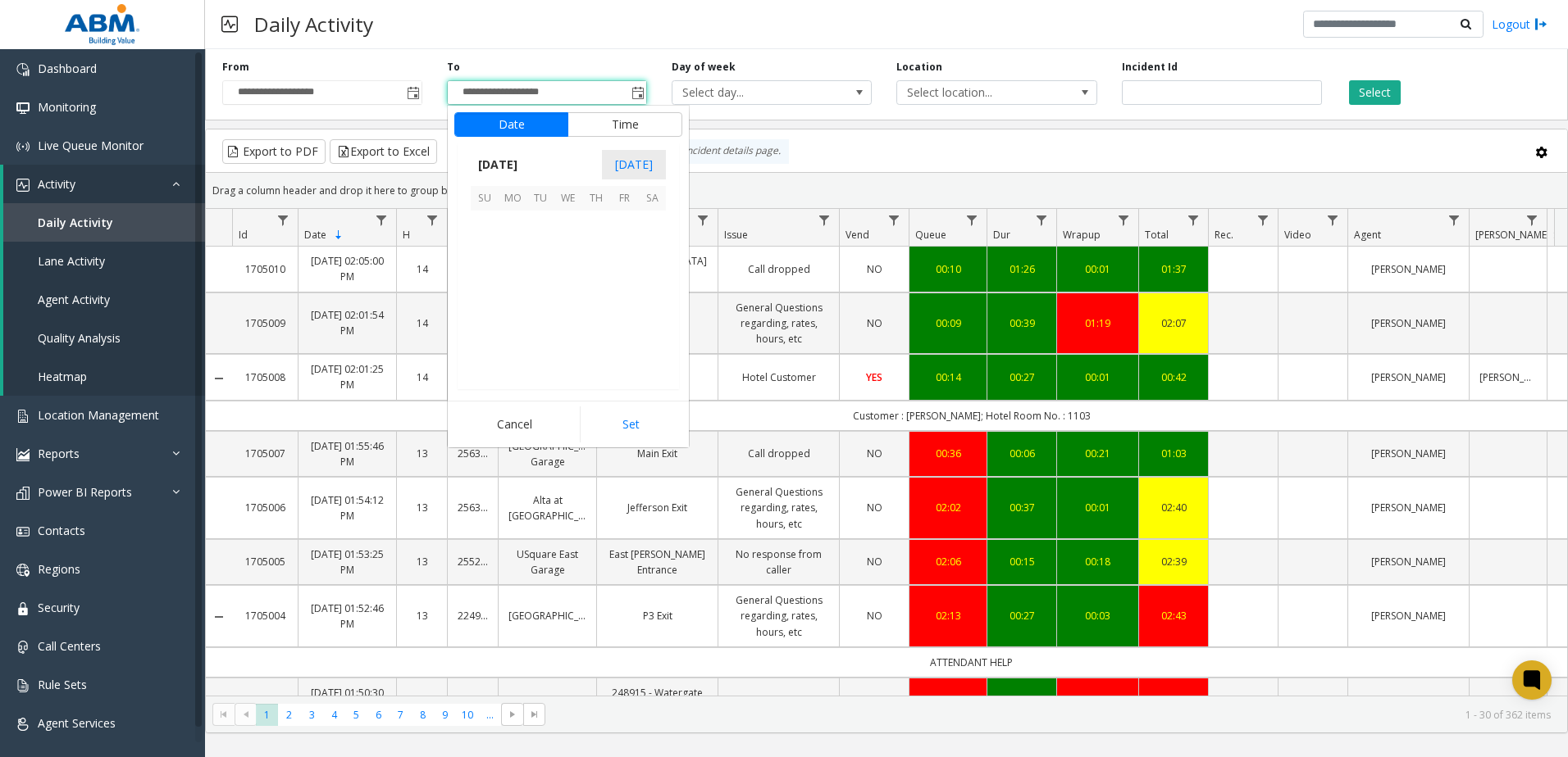
scroll to position [25, 0]
click at [491, 287] on span "12" at bounding box center [484, 280] width 28 height 28
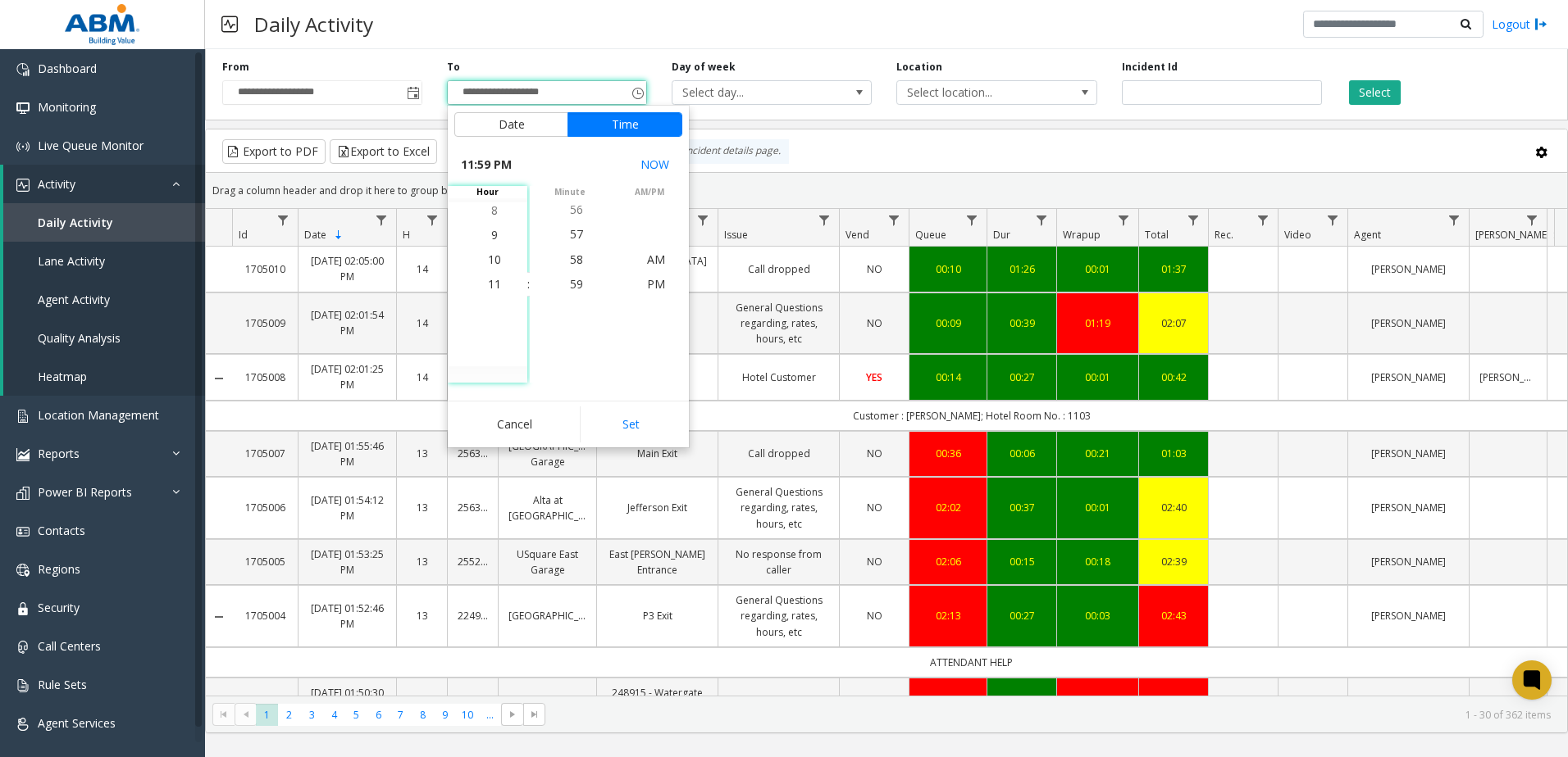
drag, startPoint x: 644, startPoint y: 413, endPoint x: 662, endPoint y: 407, distance: 19.0
click at [644, 414] on button "Set" at bounding box center [631, 424] width 104 height 36
type input "**********"
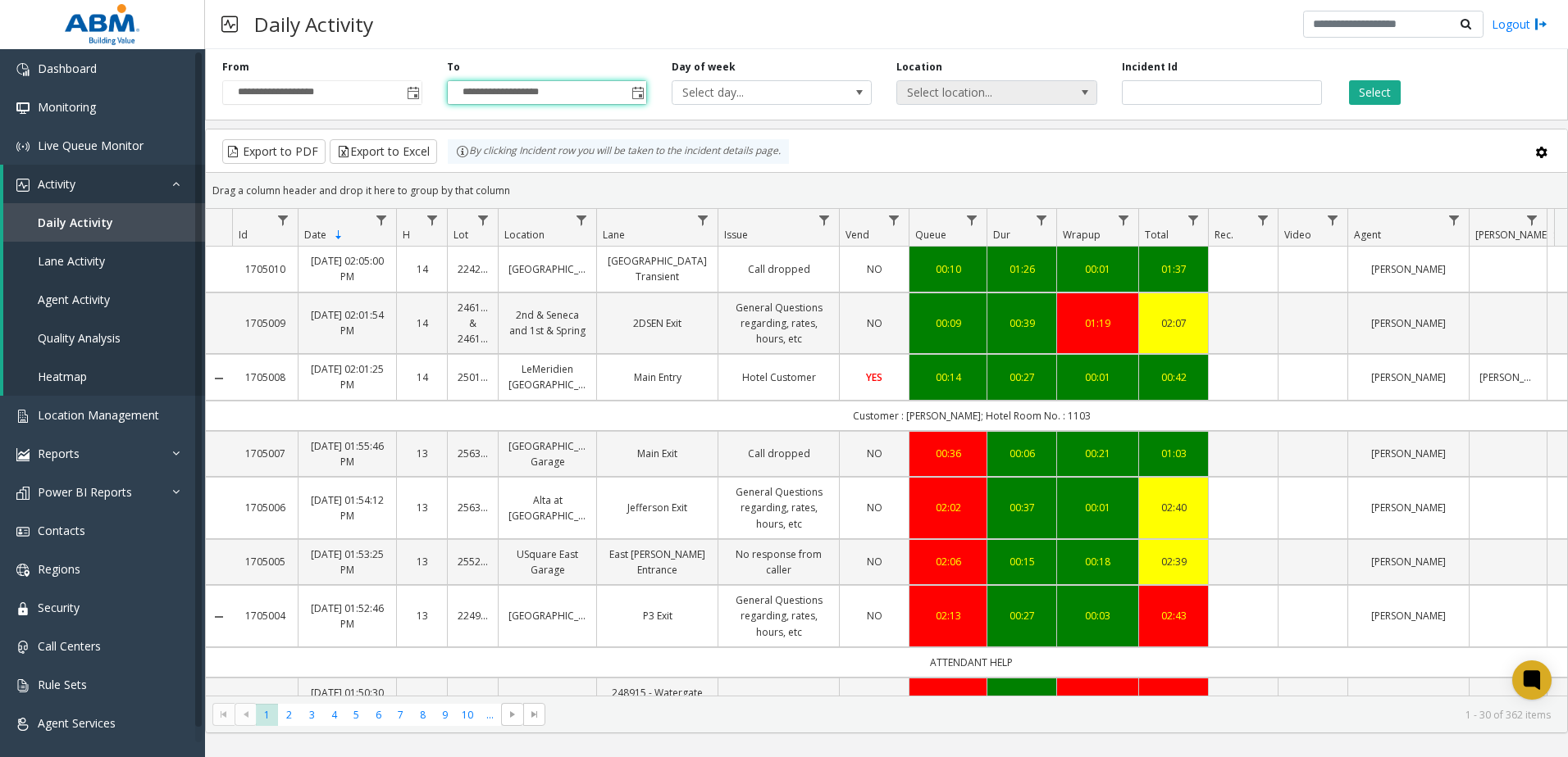
click at [1021, 84] on span "Select location..." at bounding box center [977, 92] width 159 height 23
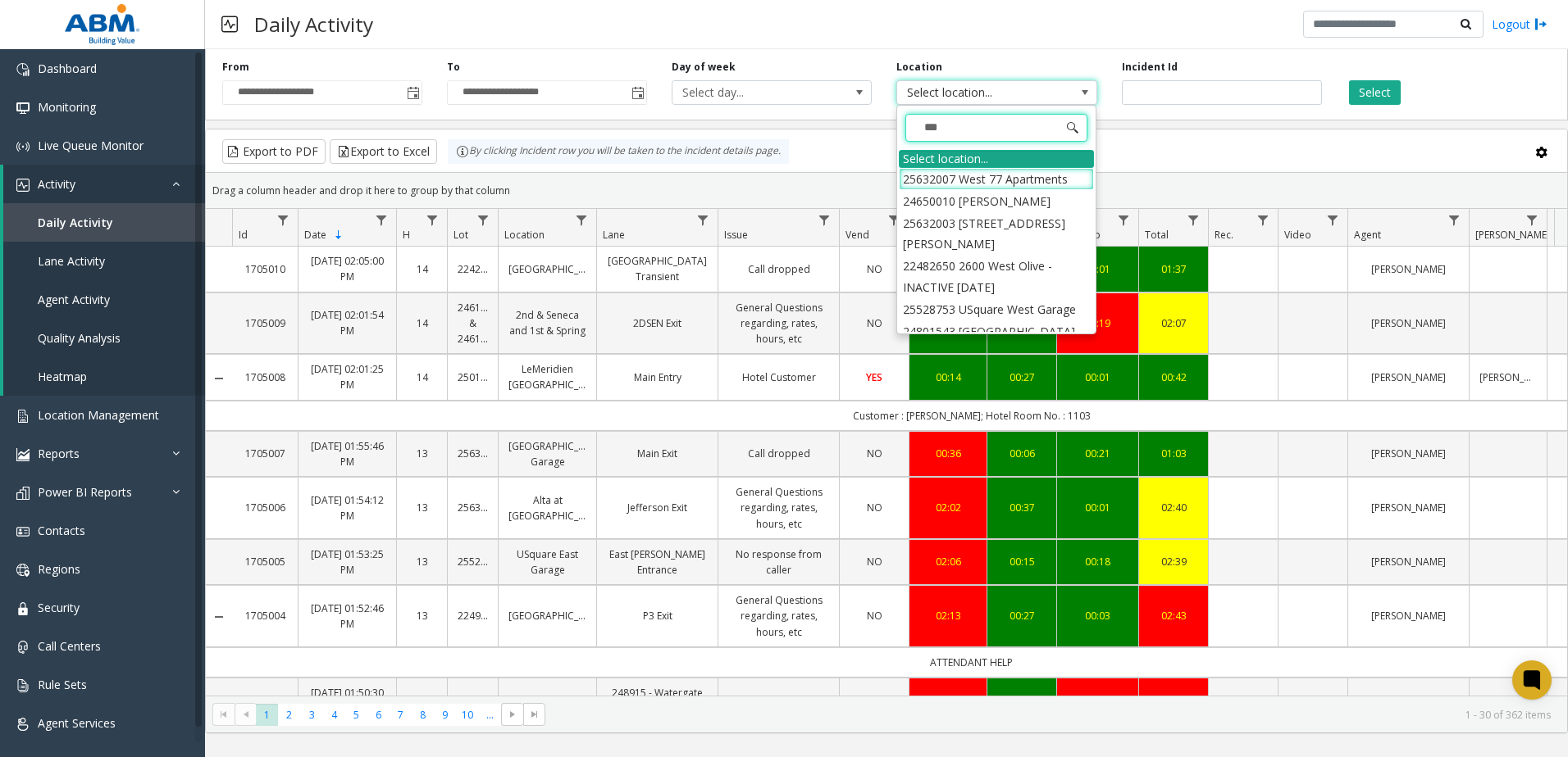
type input "****"
click at [1019, 178] on li "25632007 West 77 Apartments" at bounding box center [996, 179] width 195 height 22
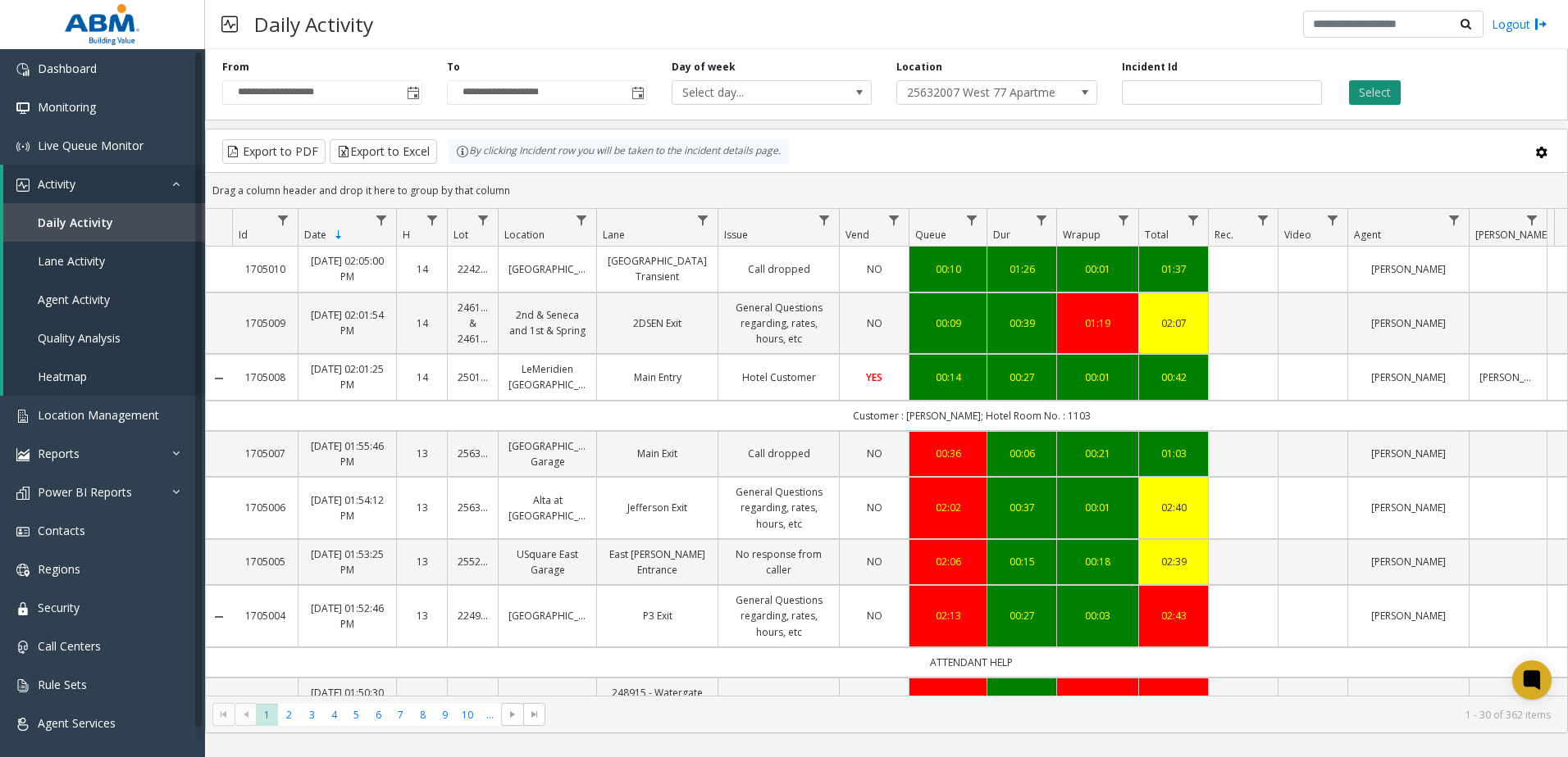
click at [1376, 91] on button "Select" at bounding box center [1375, 92] width 51 height 25
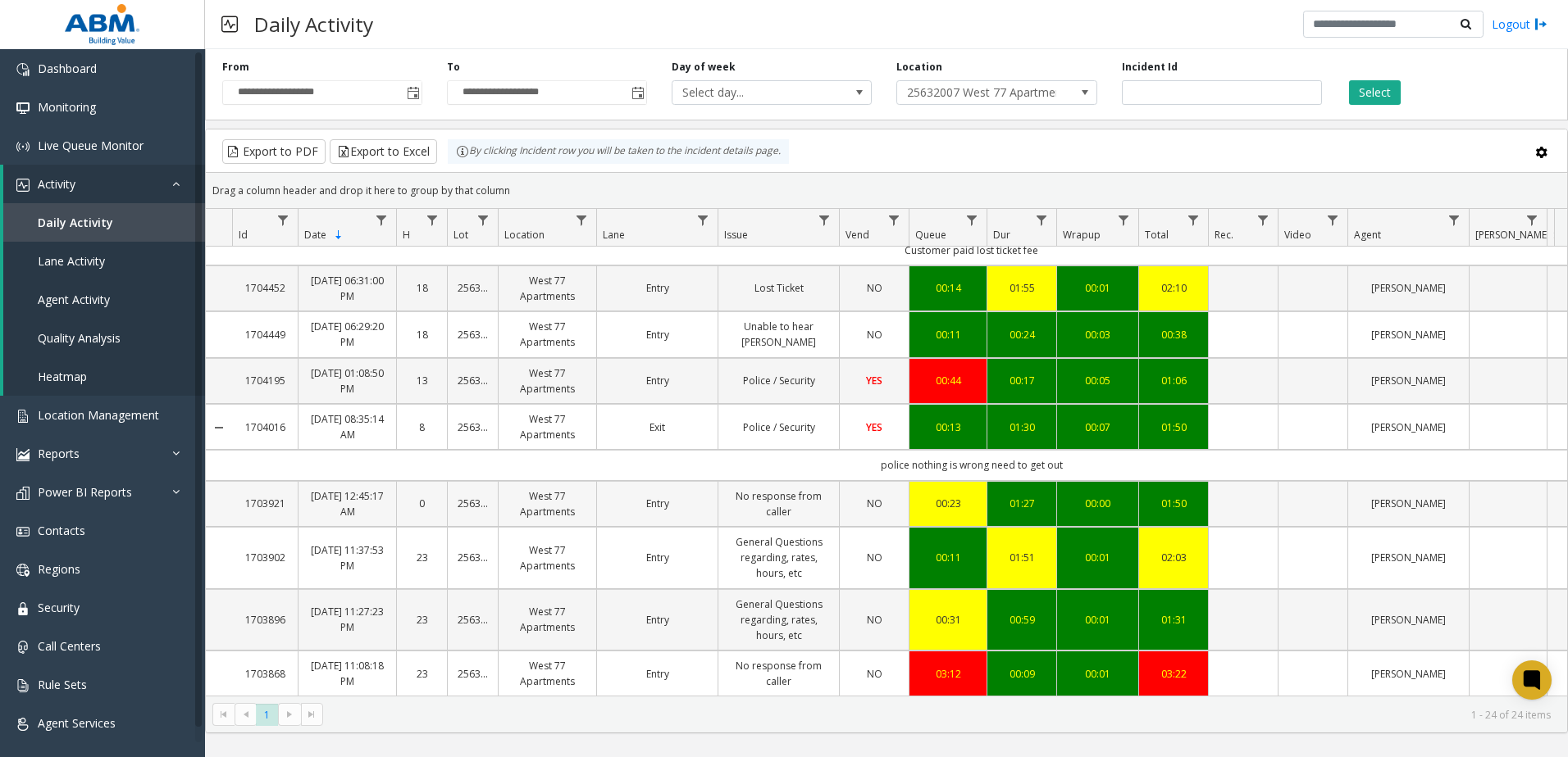
scroll to position [164, 0]
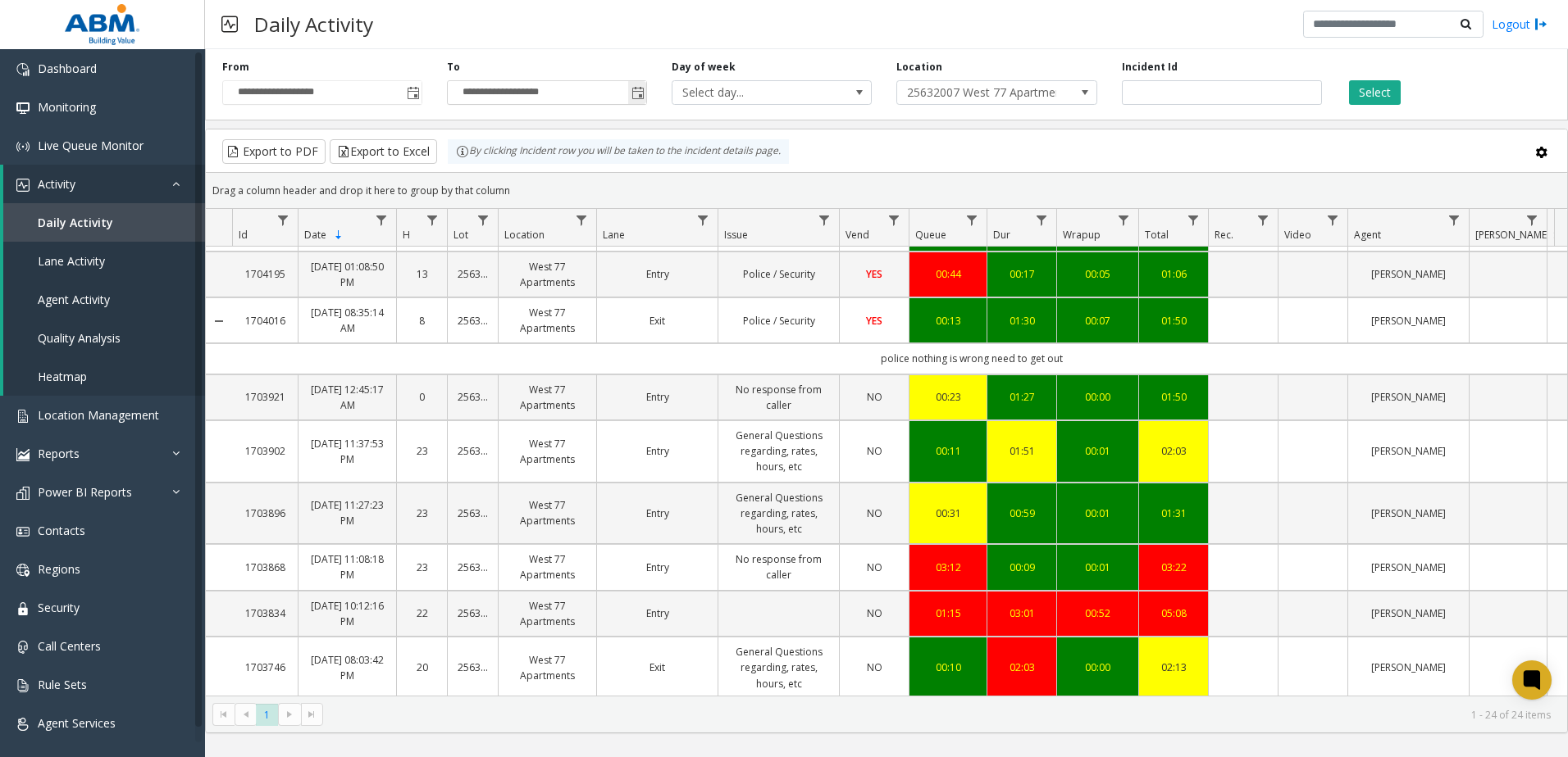
click at [638, 96] on span "Toggle popup" at bounding box center [638, 93] width 13 height 13
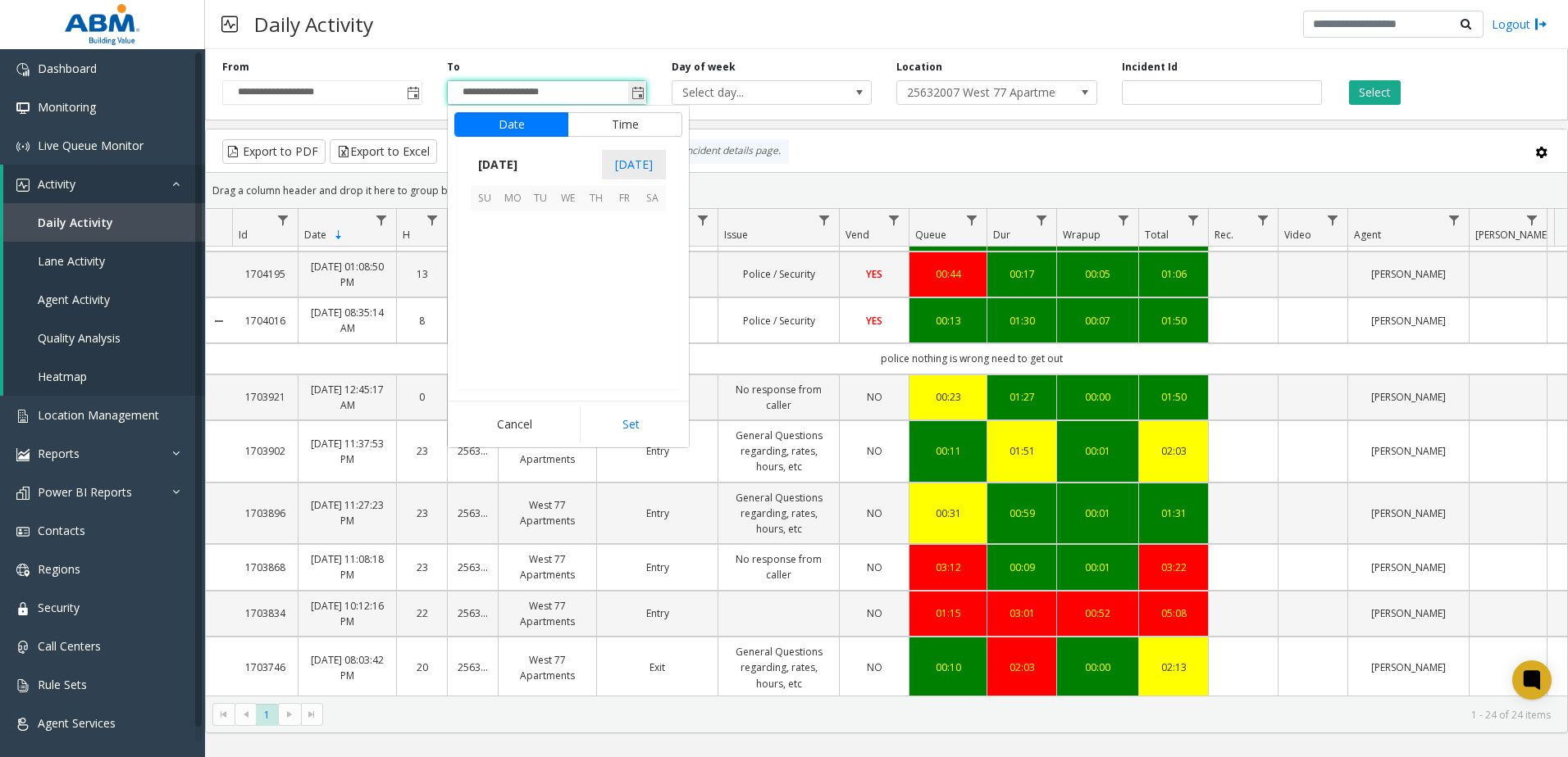
scroll to position [25, 0]
click at [638, 96] on span "Toggle popup" at bounding box center [638, 93] width 13 height 13
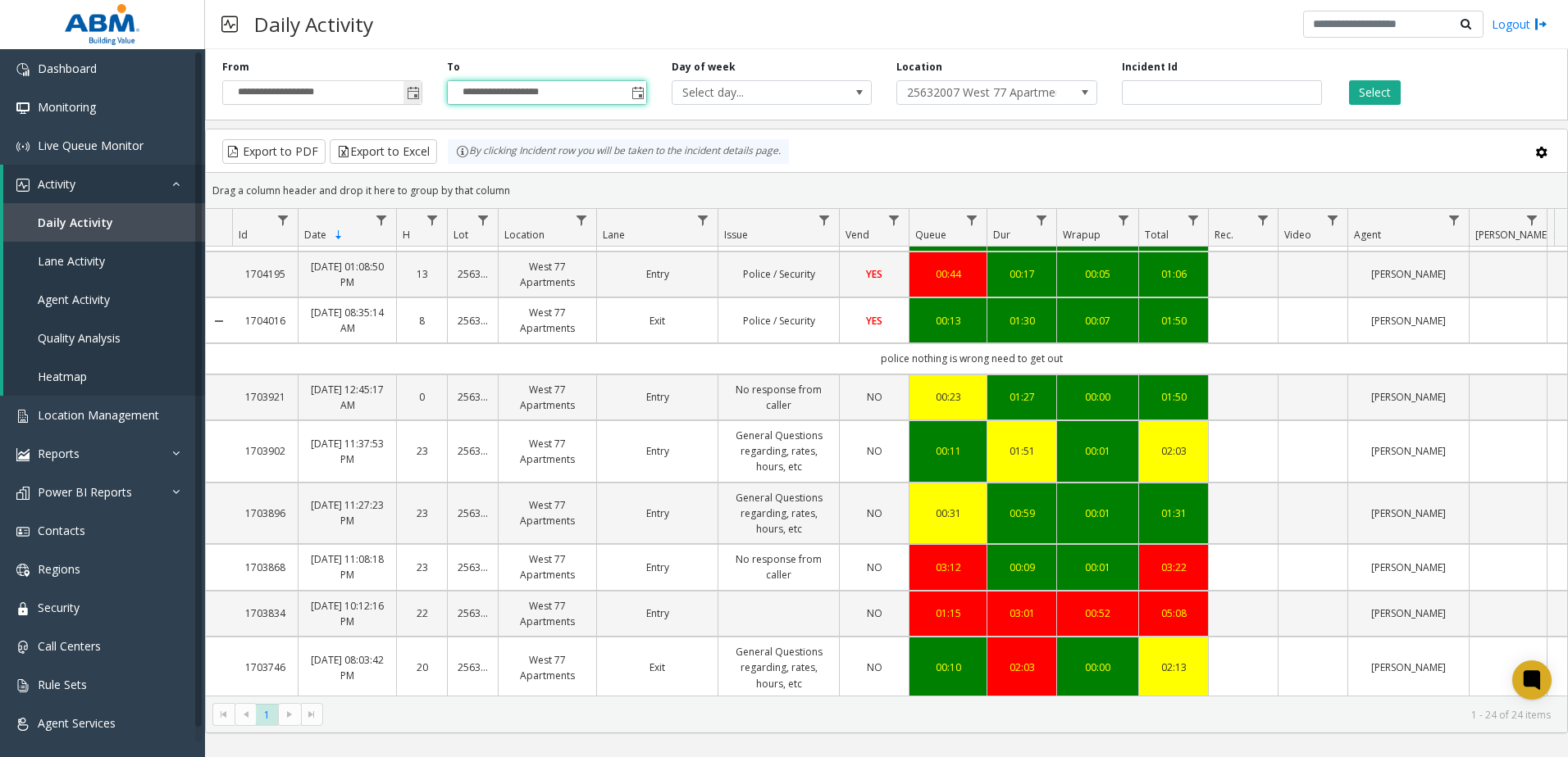
click at [409, 100] on span "Toggle popup" at bounding box center [413, 93] width 13 height 13
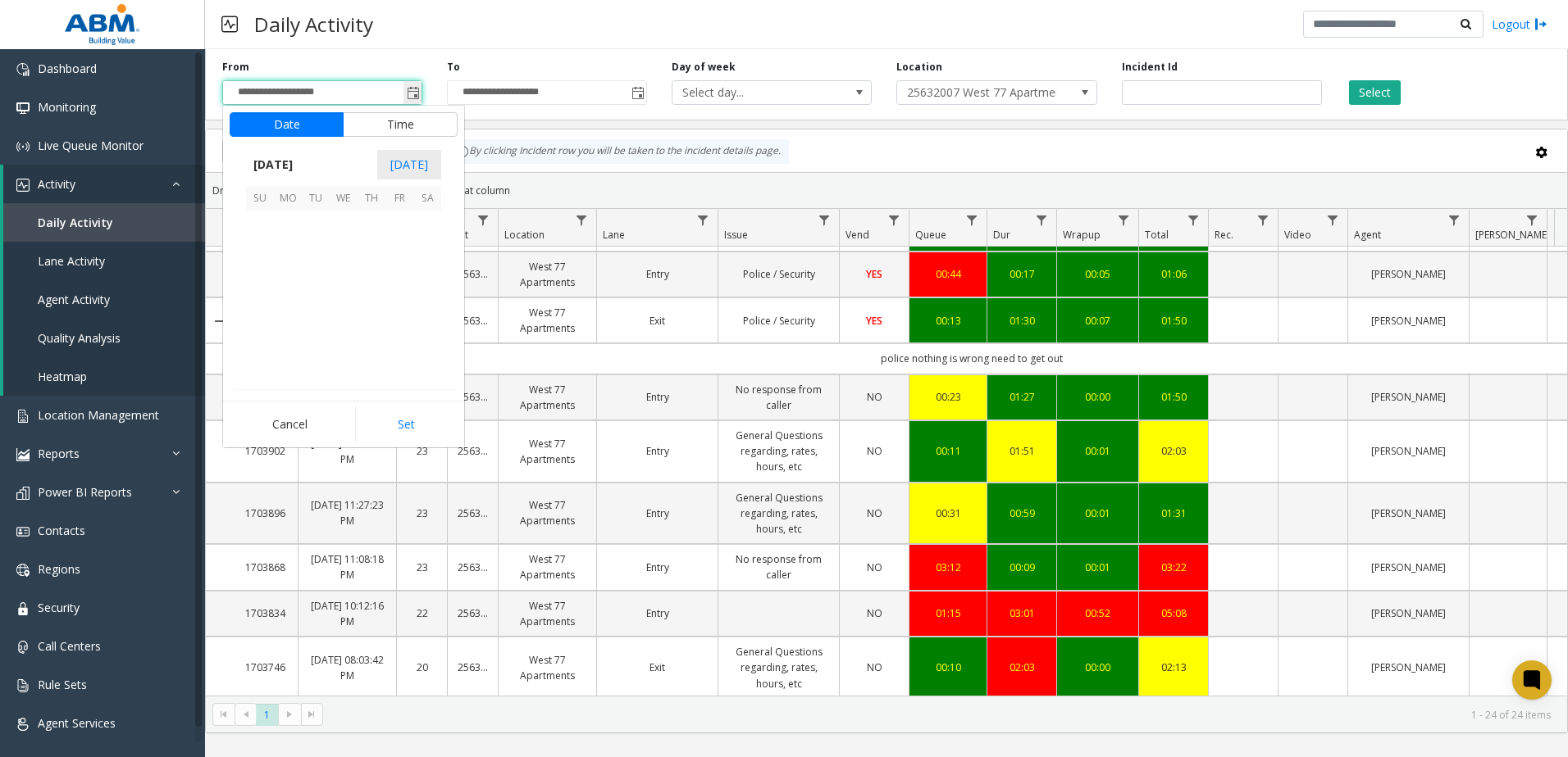
scroll to position [294338, 0]
click at [432, 65] on div "**********" at bounding box center [322, 82] width 225 height 45
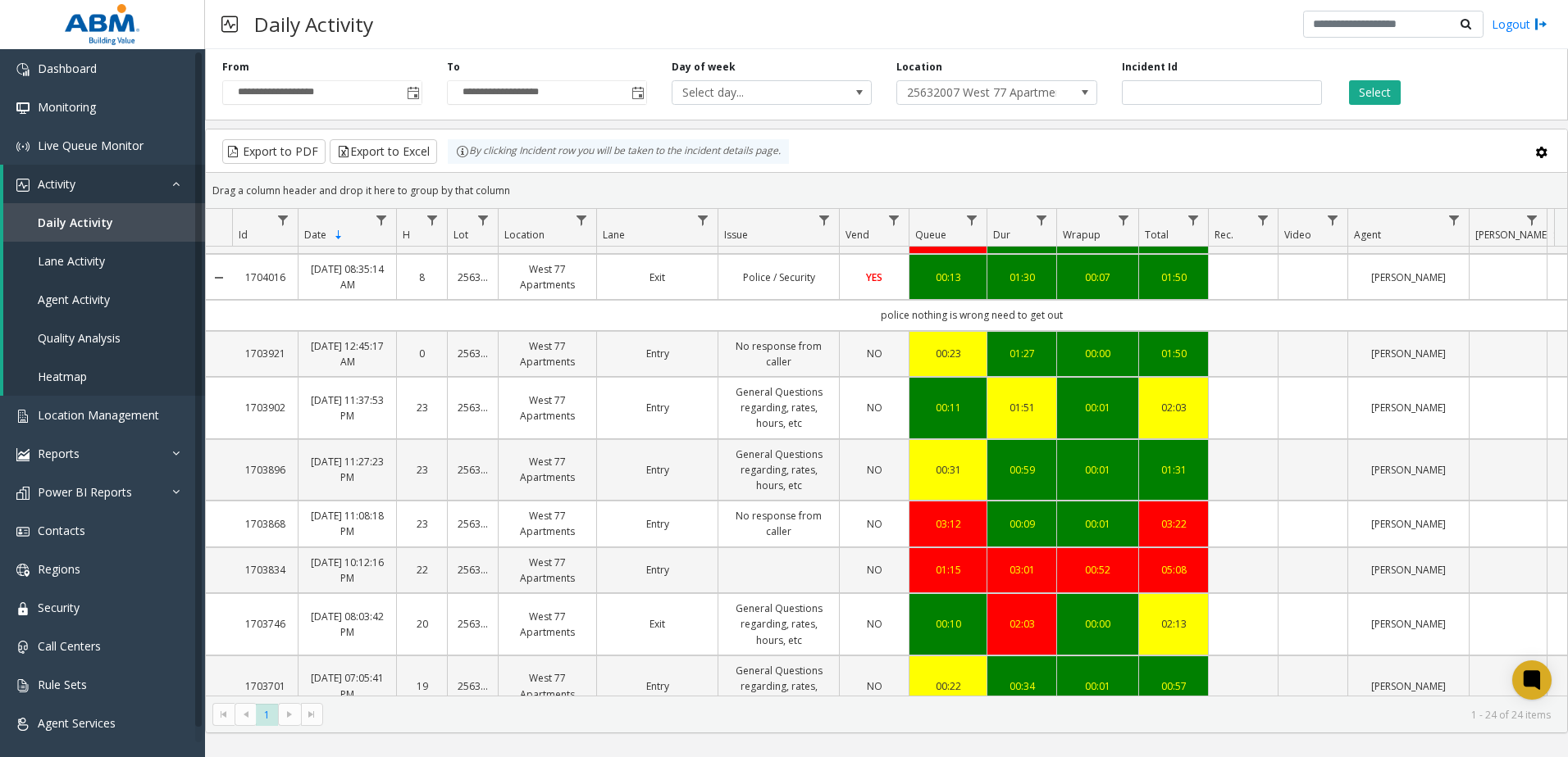
scroll to position [0, 0]
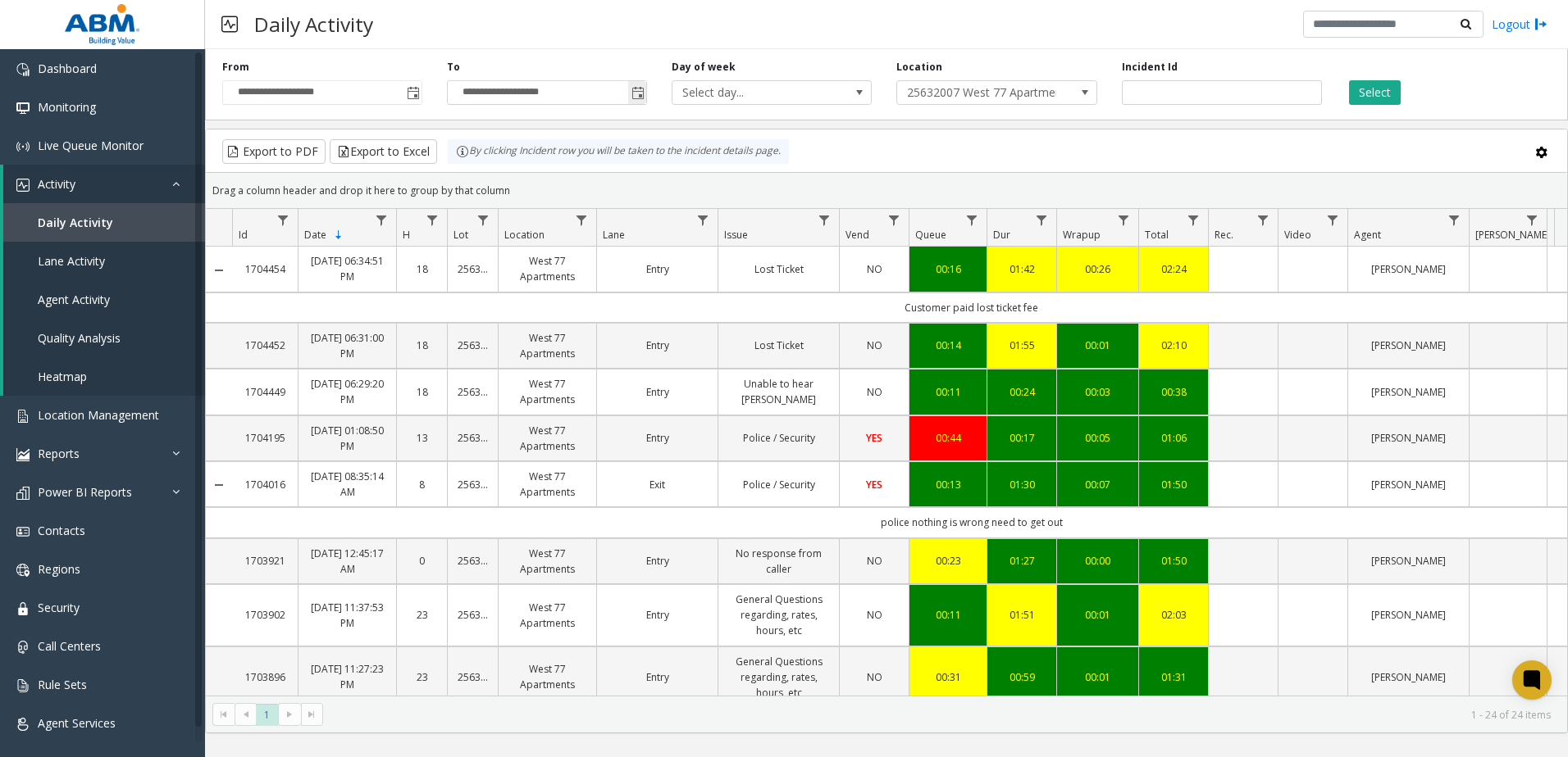
click at [639, 93] on span "Toggle popup" at bounding box center [638, 93] width 13 height 13
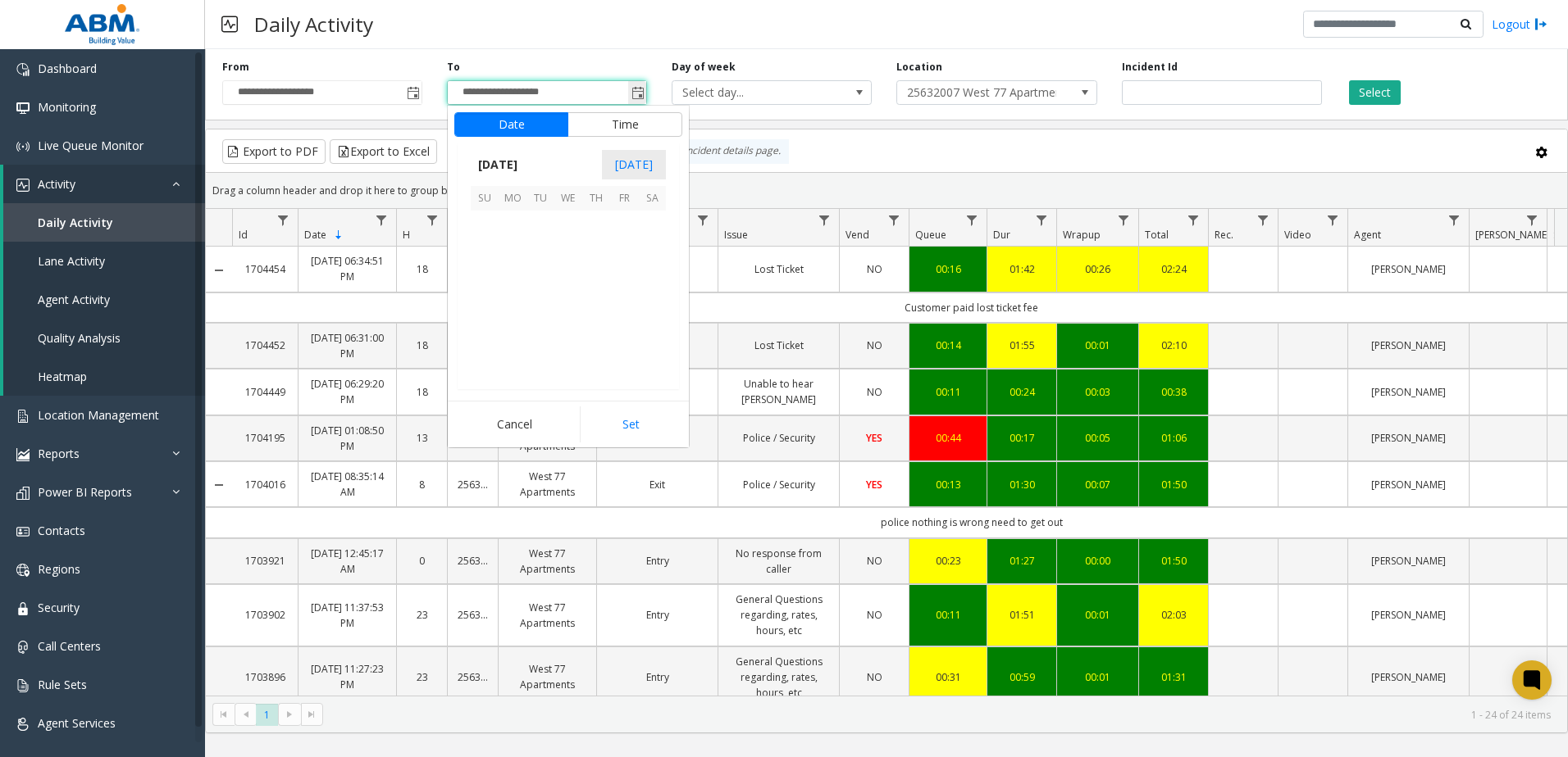
scroll to position [25, 0]
click at [440, 40] on div "Daily Activity Logout" at bounding box center [887, 24] width 1363 height 49
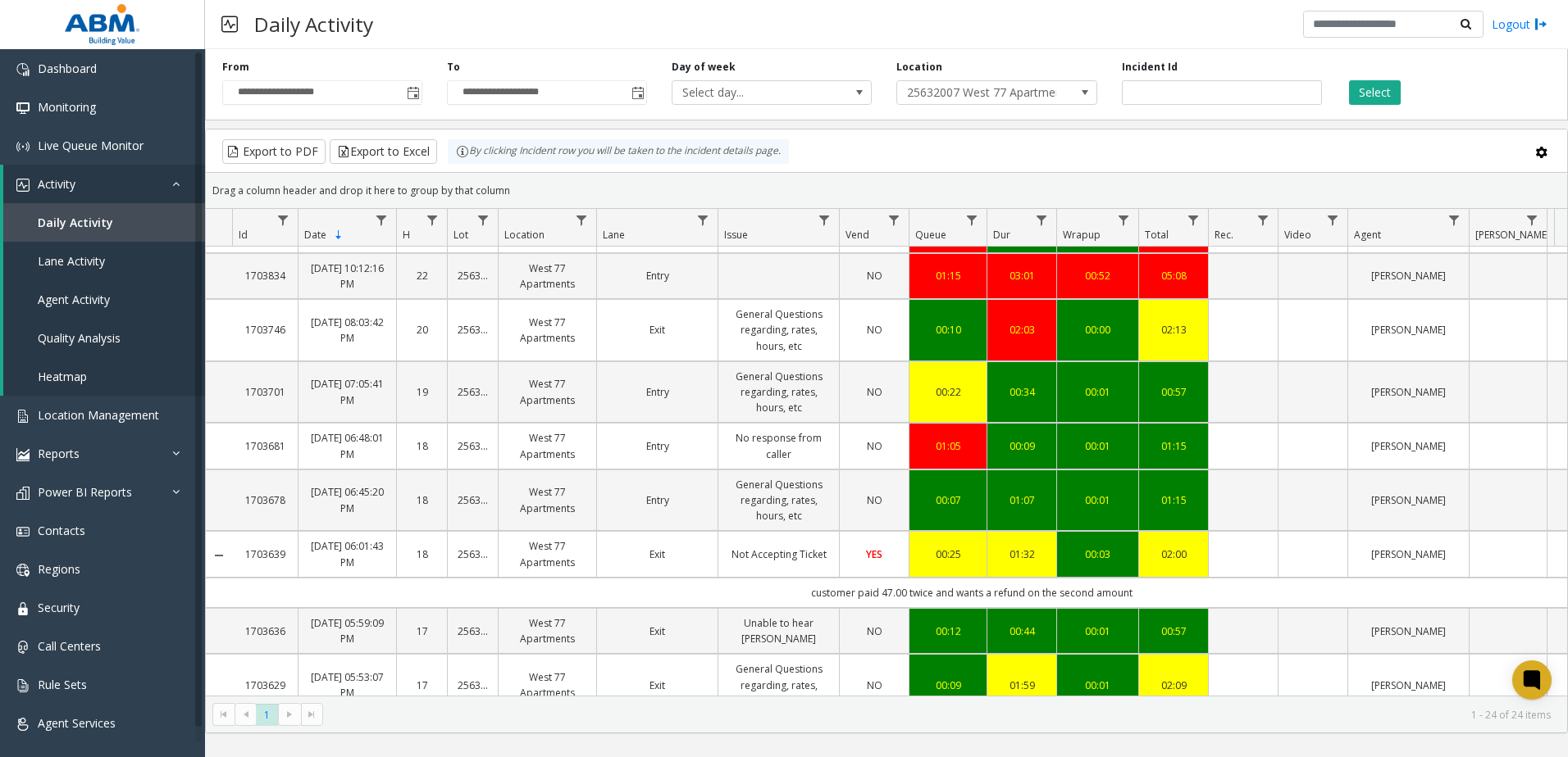
scroll to position [475, 0]
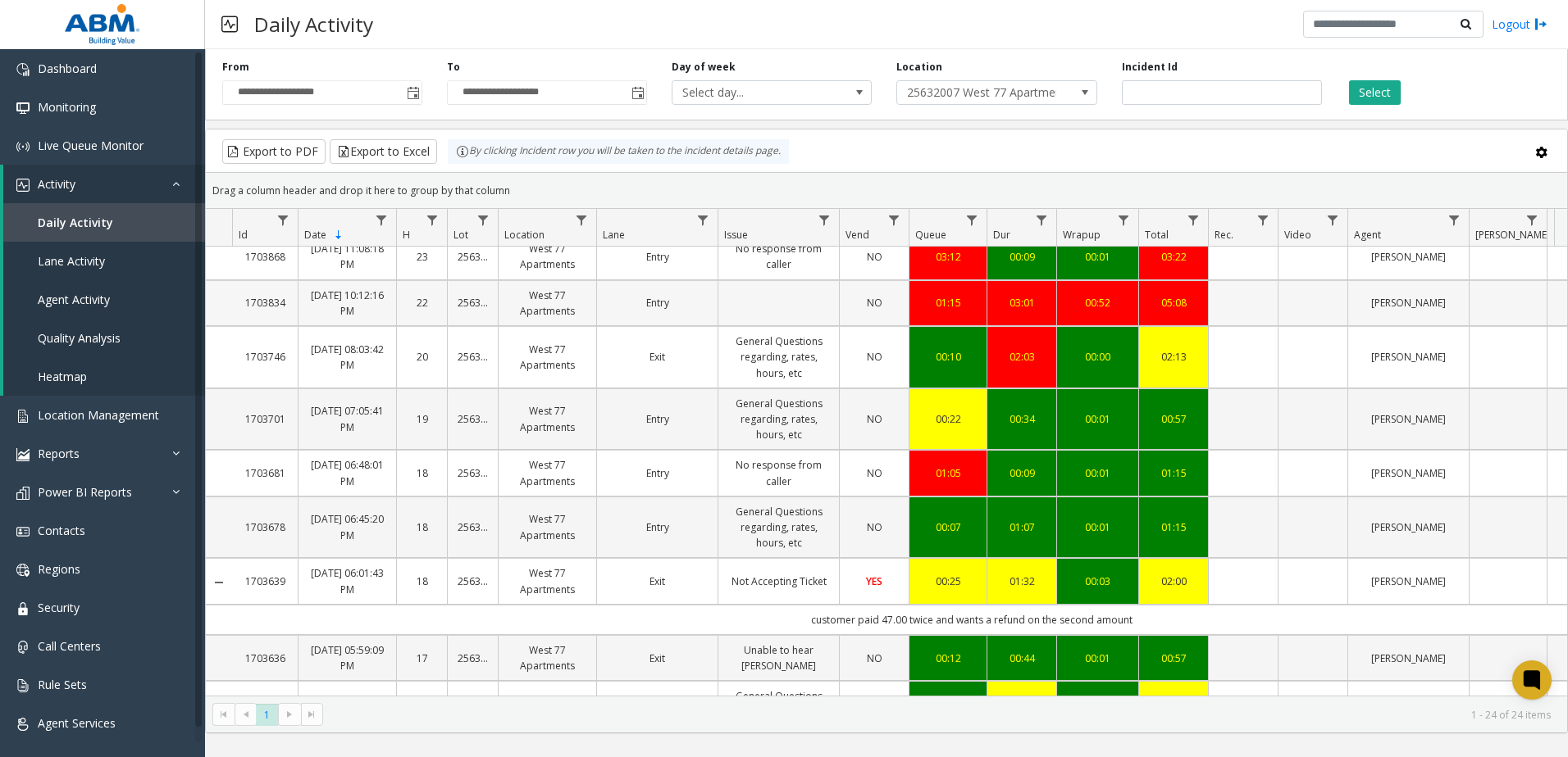
click at [734, 309] on td "Data table" at bounding box center [778, 304] width 122 height 46
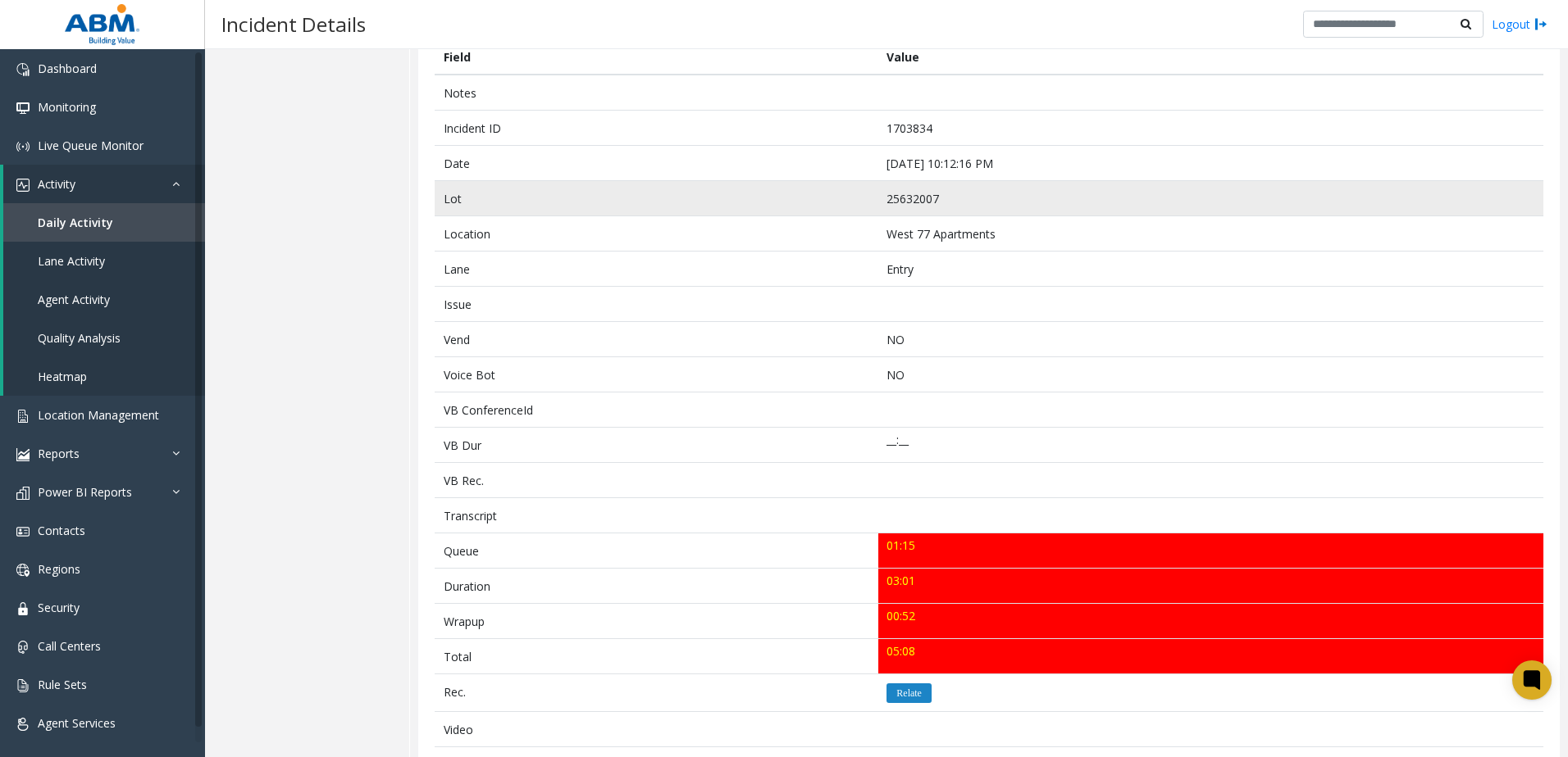
scroll to position [164, 0]
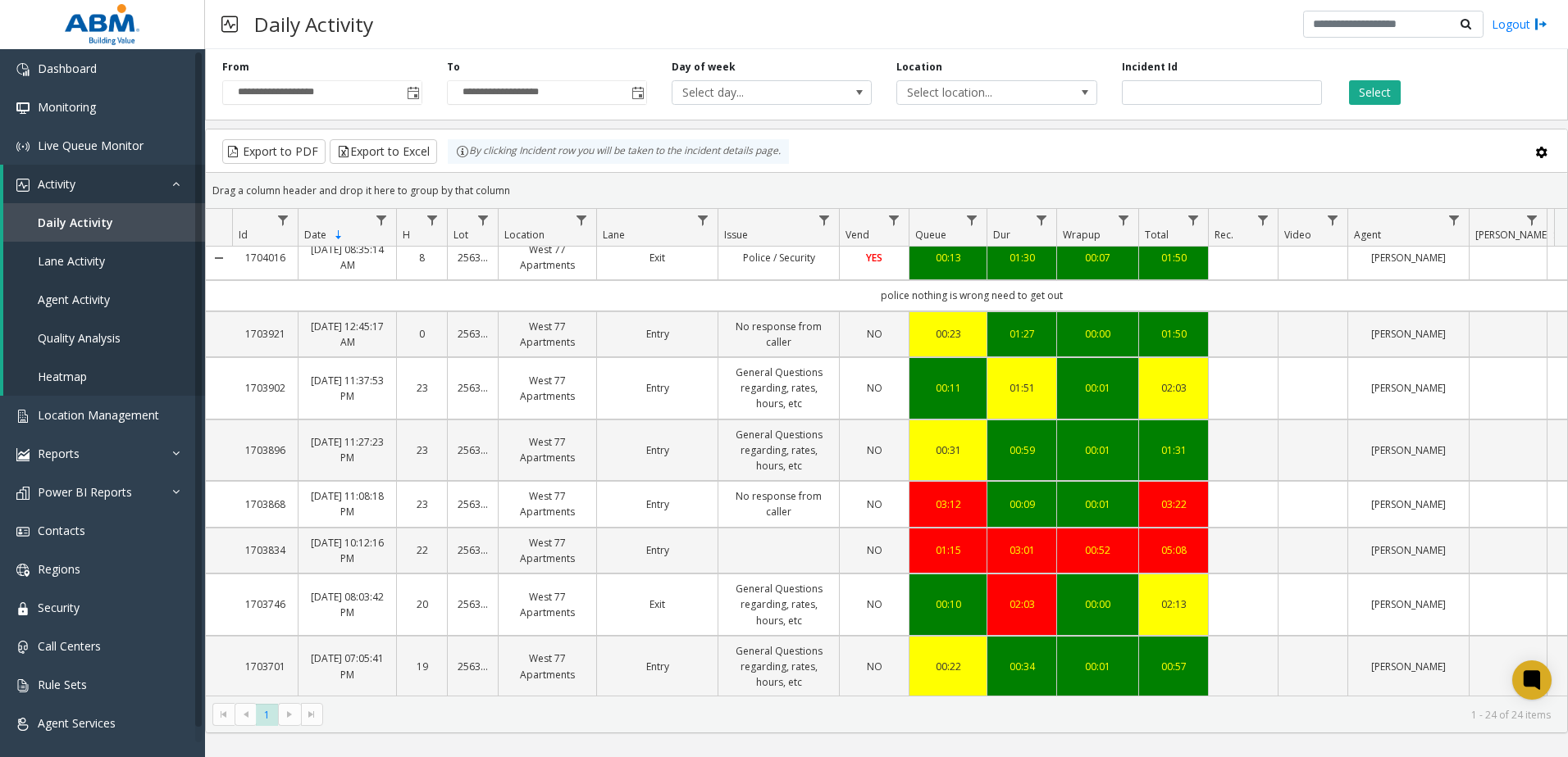
scroll to position [245, 0]
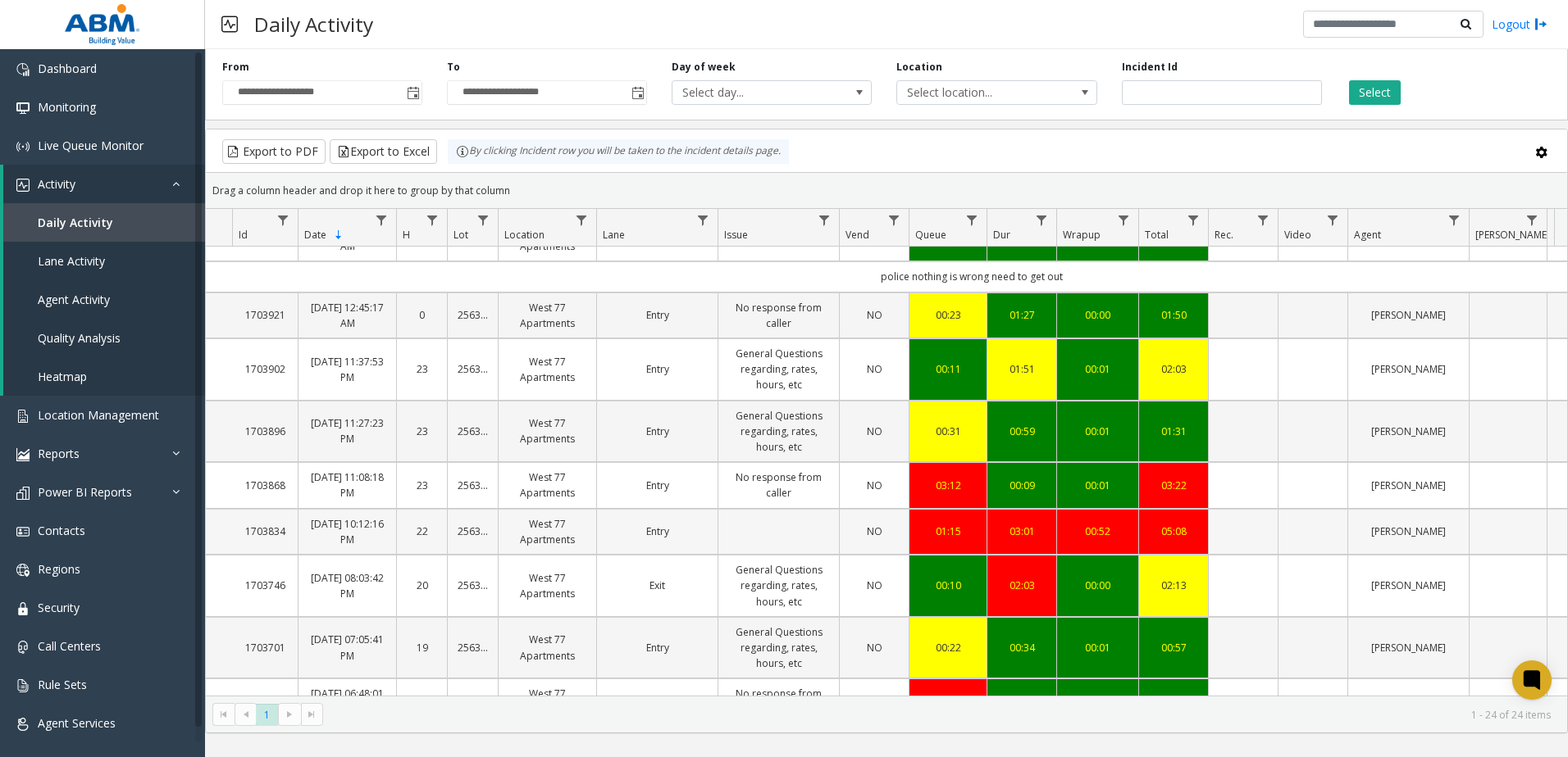
click at [935, 532] on div "01:15" at bounding box center [947, 531] width 57 height 15
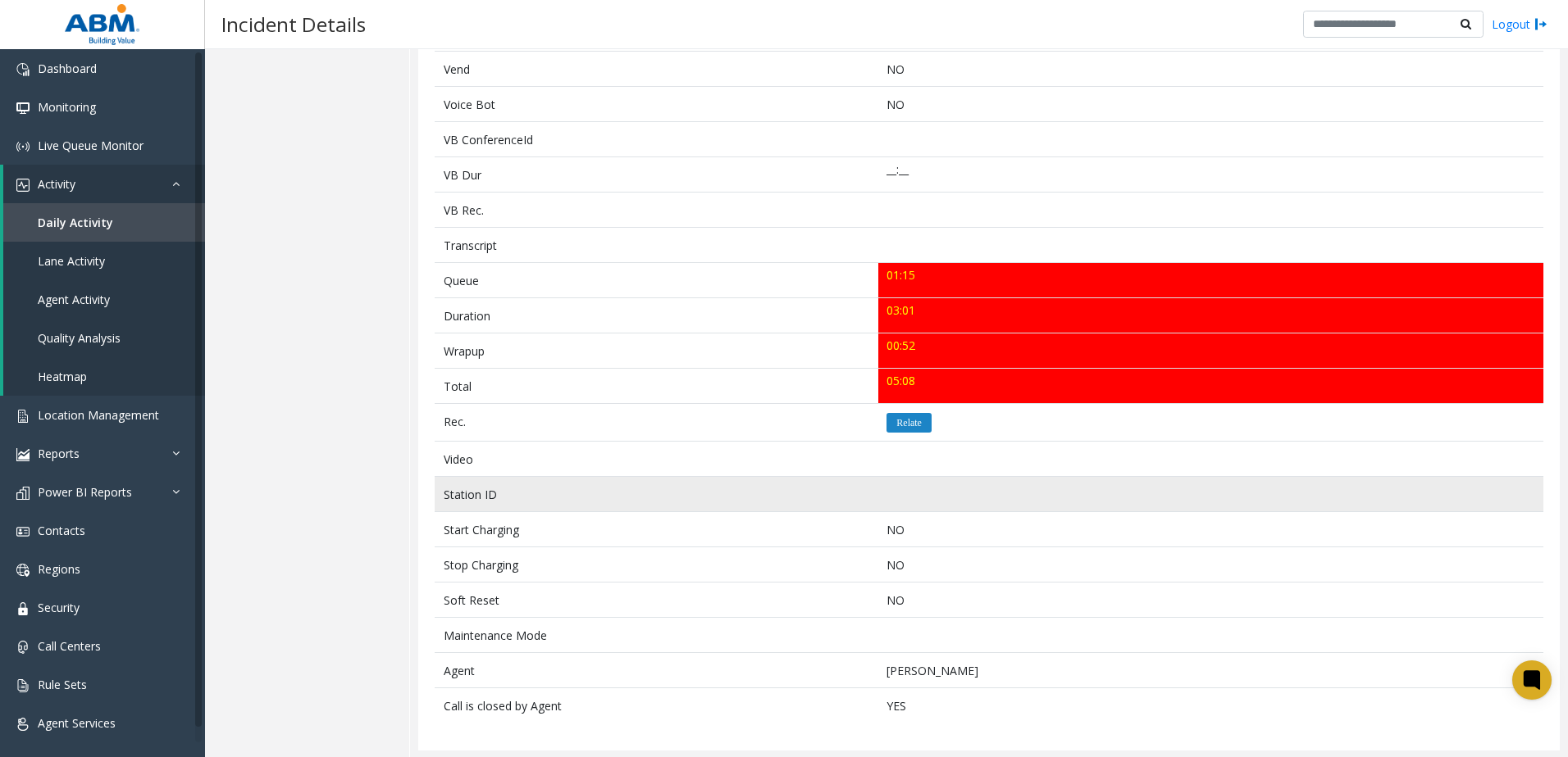
scroll to position [394, 0]
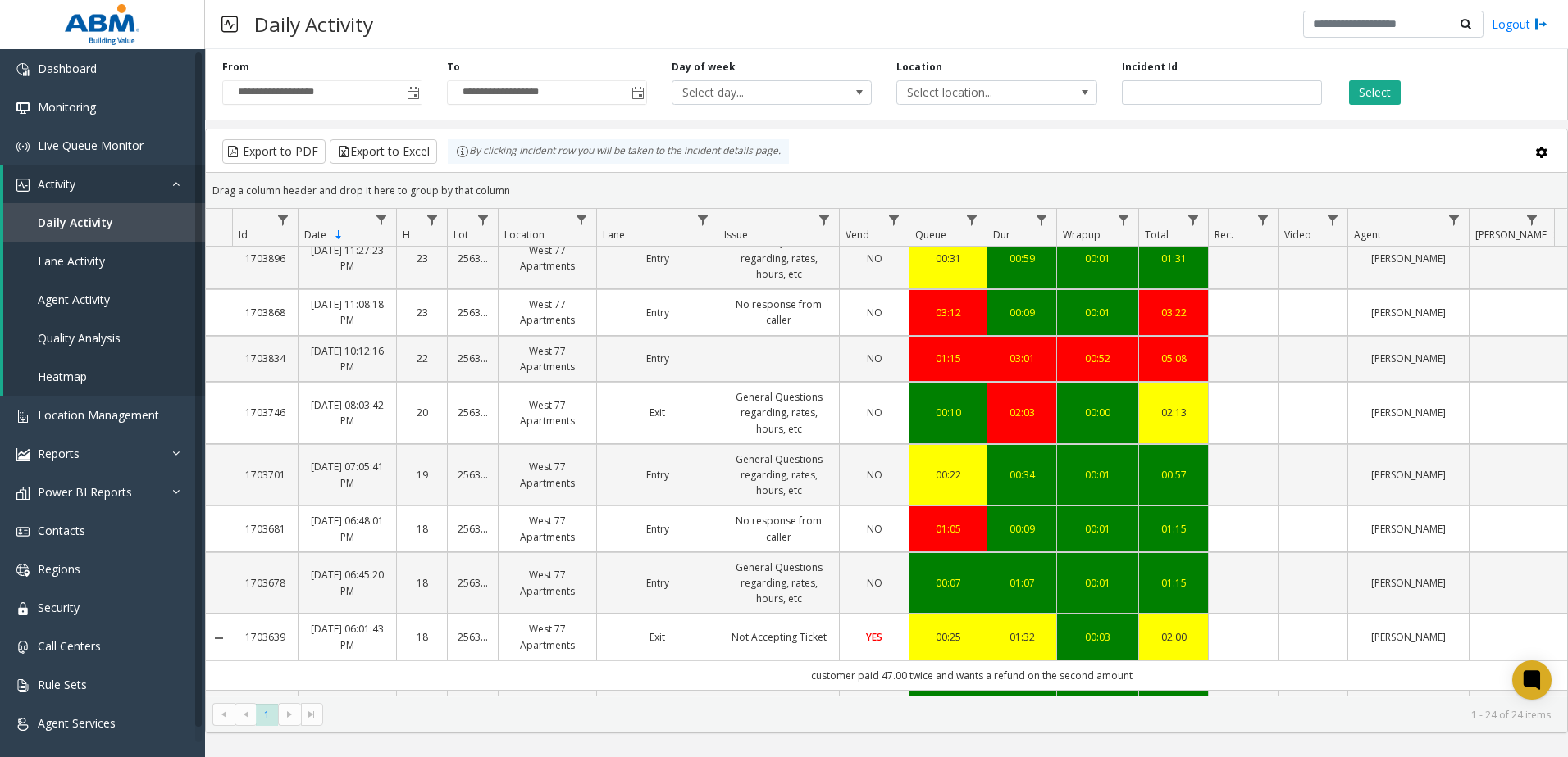
scroll to position [410, 0]
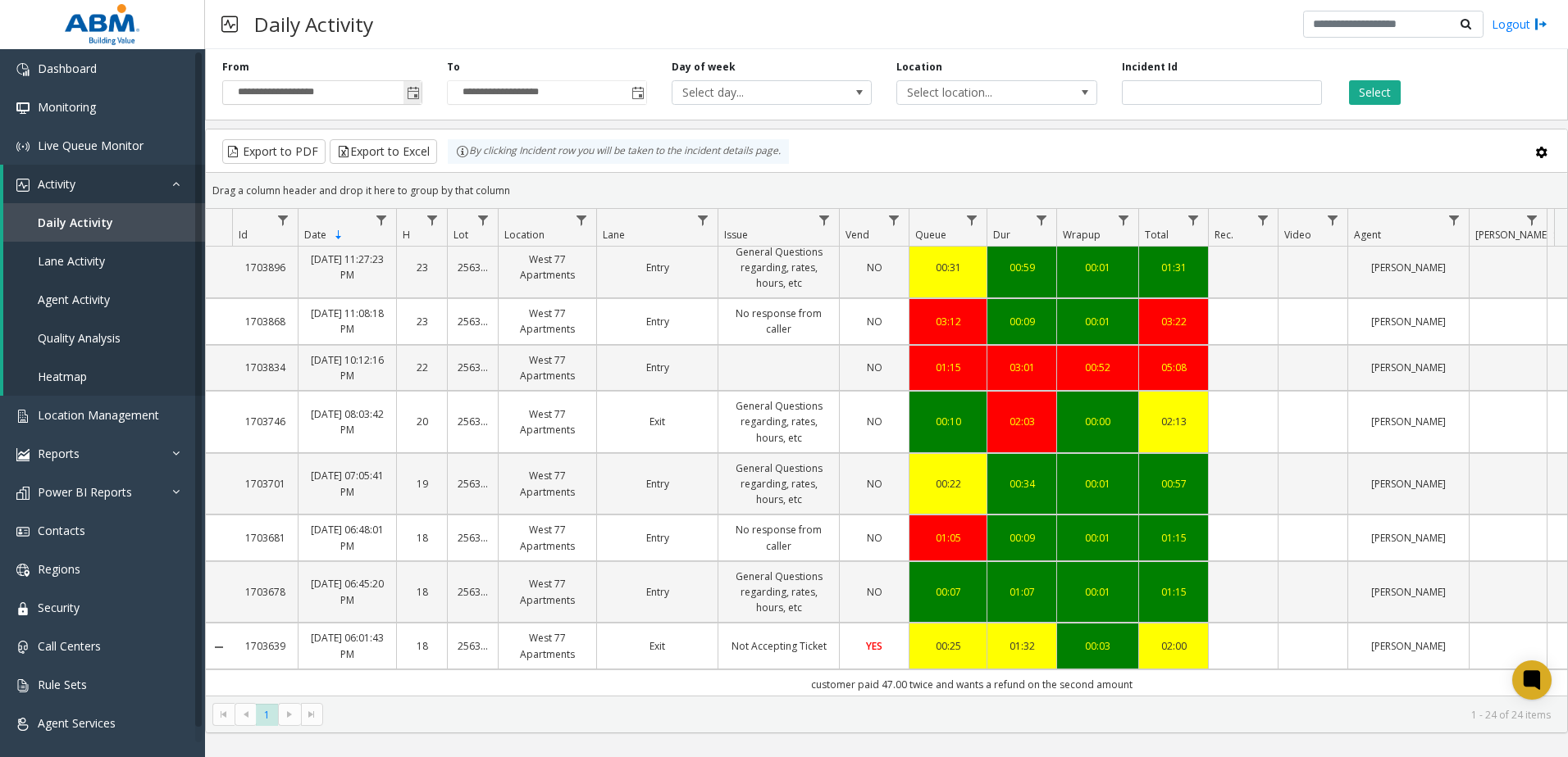
click at [415, 95] on span "Toggle popup" at bounding box center [413, 93] width 13 height 13
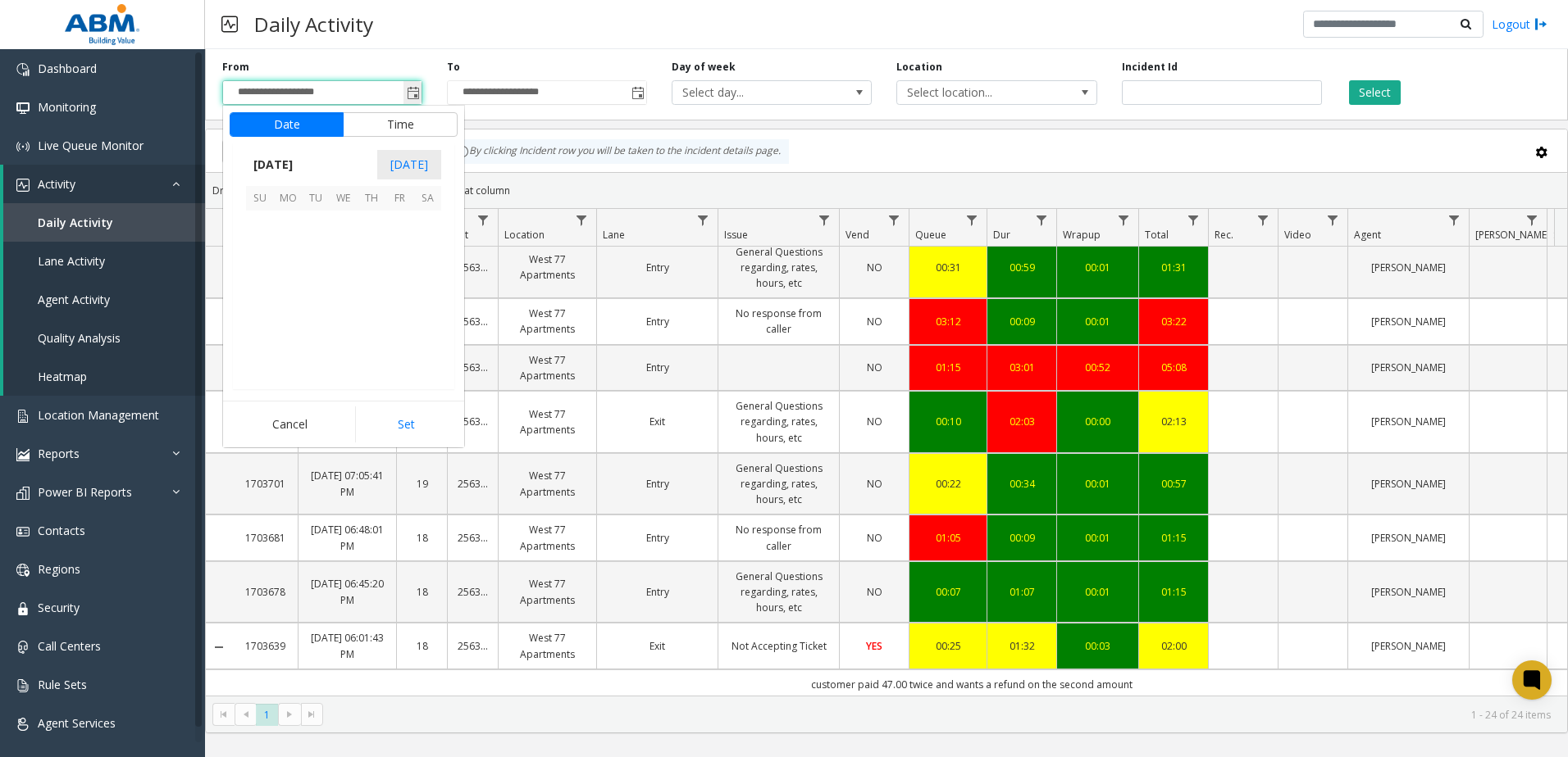
scroll to position [294338, 0]
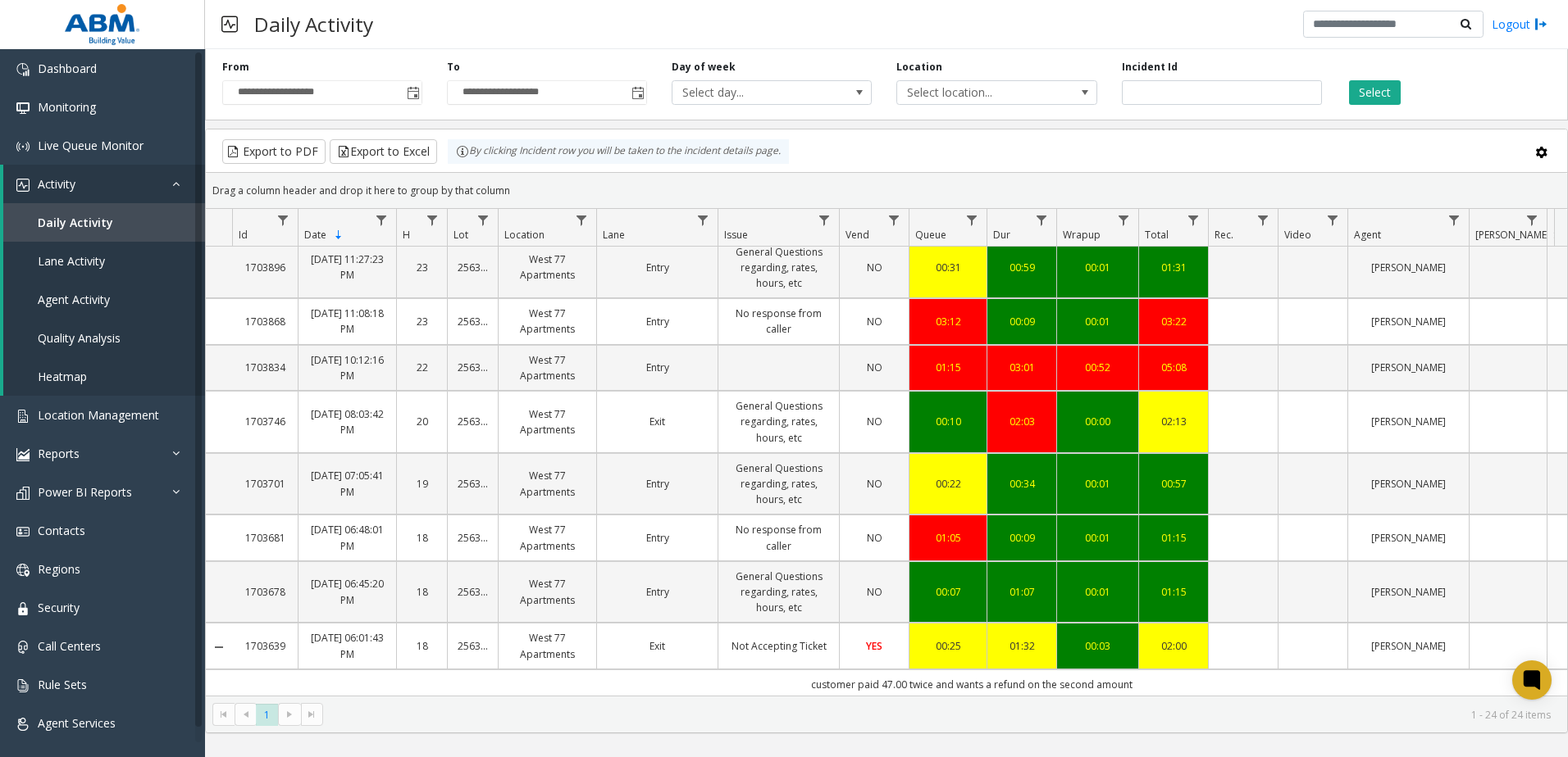
click at [429, 92] on div "**********" at bounding box center [322, 82] width 225 height 45
click at [430, 91] on div "**********" at bounding box center [322, 82] width 225 height 45
